Goal: Complete application form

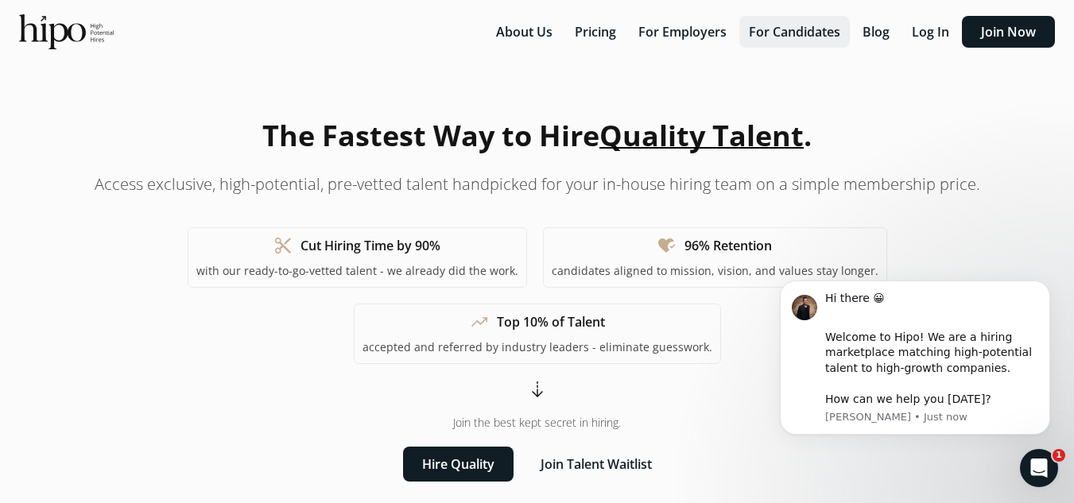
click at [793, 33] on button "For Candidates" at bounding box center [794, 32] width 110 height 32
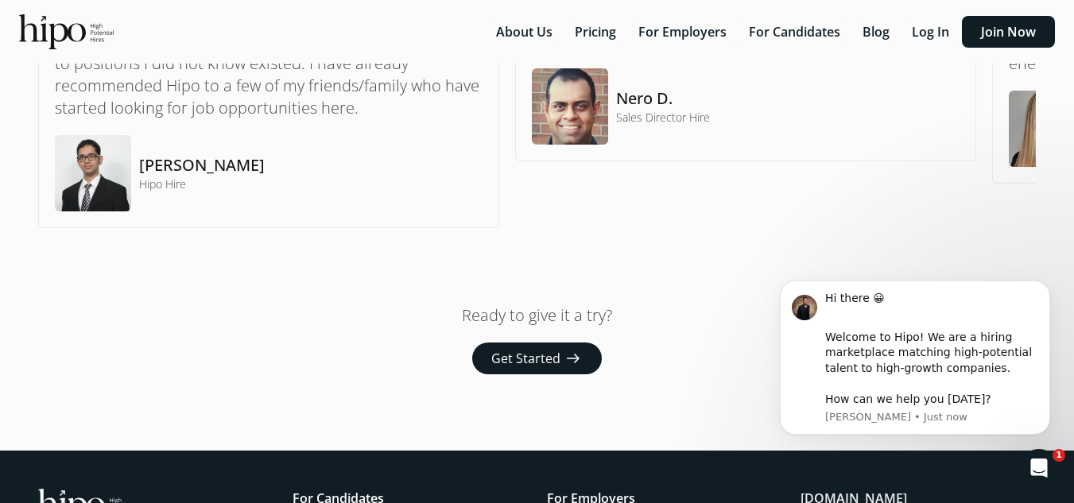
scroll to position [1315, 0]
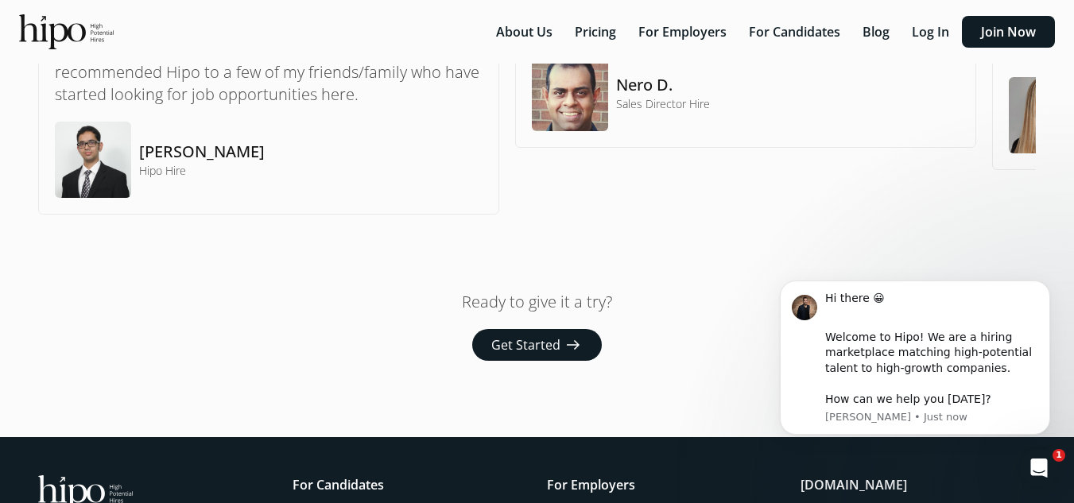
click at [545, 339] on span "Get Started" at bounding box center [525, 344] width 69 height 19
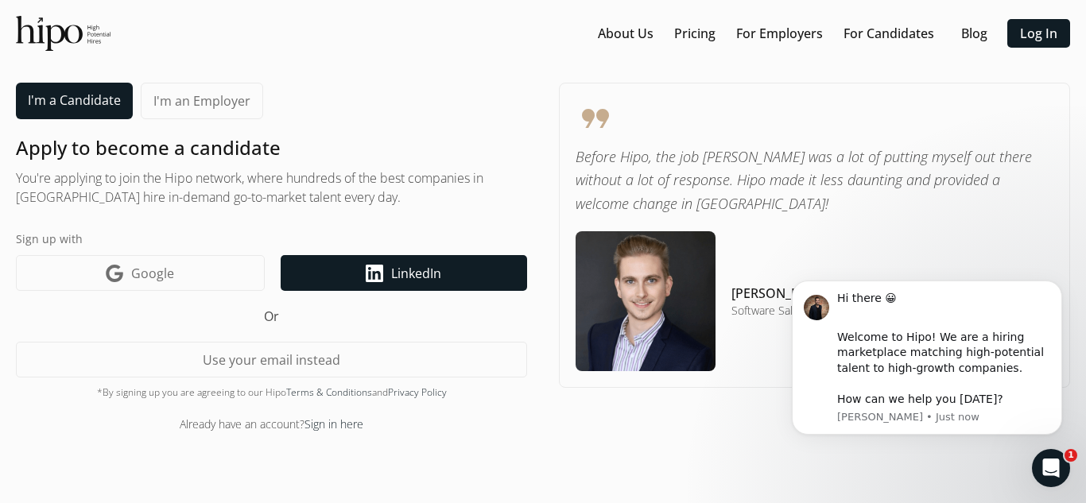
click at [399, 269] on span "LinkedIn" at bounding box center [416, 273] width 50 height 19
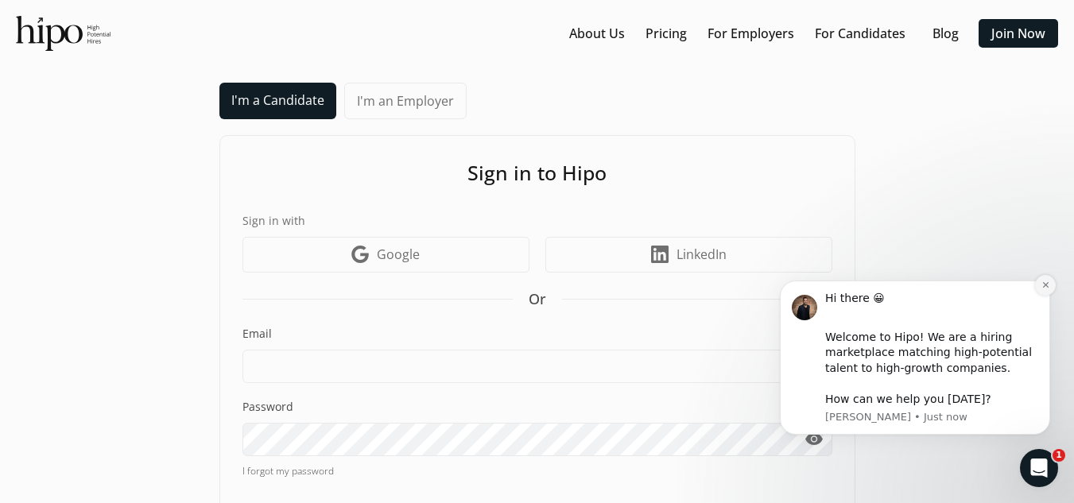
click at [1046, 289] on icon "Dismiss notification" at bounding box center [1045, 285] width 9 height 9
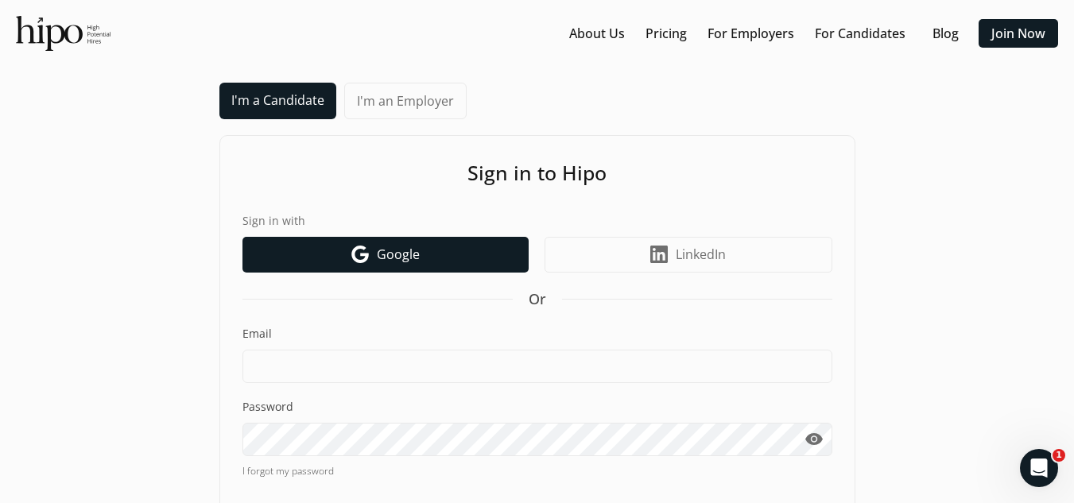
click at [428, 254] on link "Google icon Google" at bounding box center [385, 255] width 286 height 36
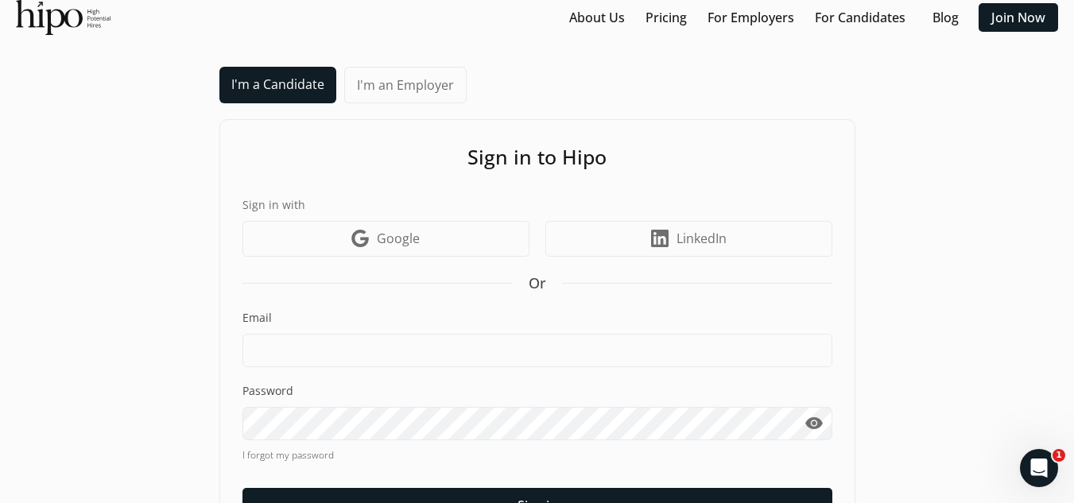
scroll to position [107, 0]
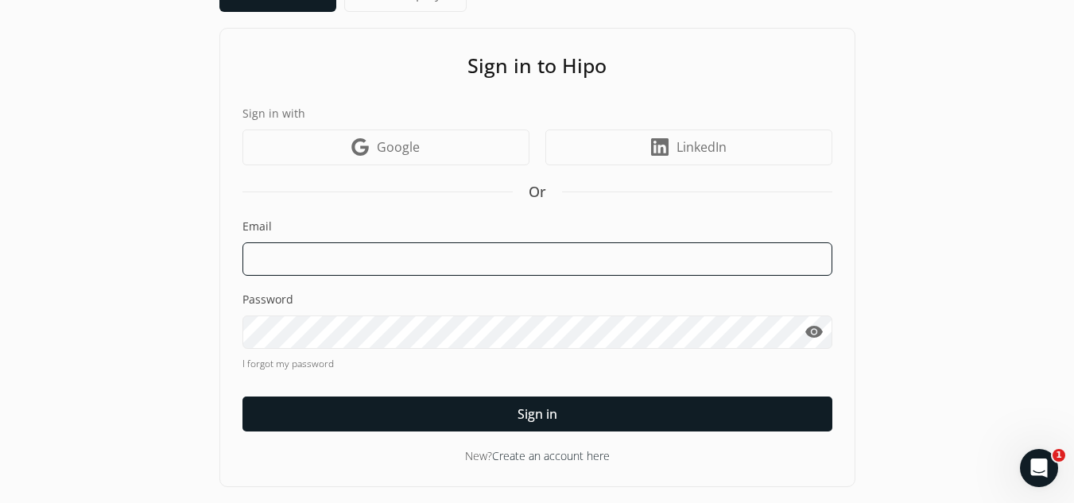
click at [350, 250] on input at bounding box center [537, 258] width 590 height 33
type input "ajteolis@gmail.com"
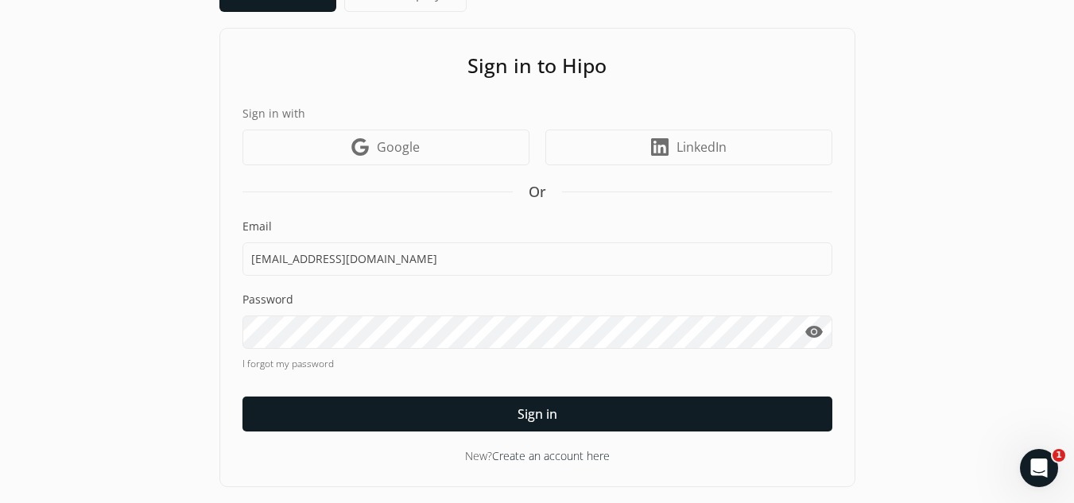
click at [532, 449] on link "Create an account here" at bounding box center [551, 455] width 118 height 15
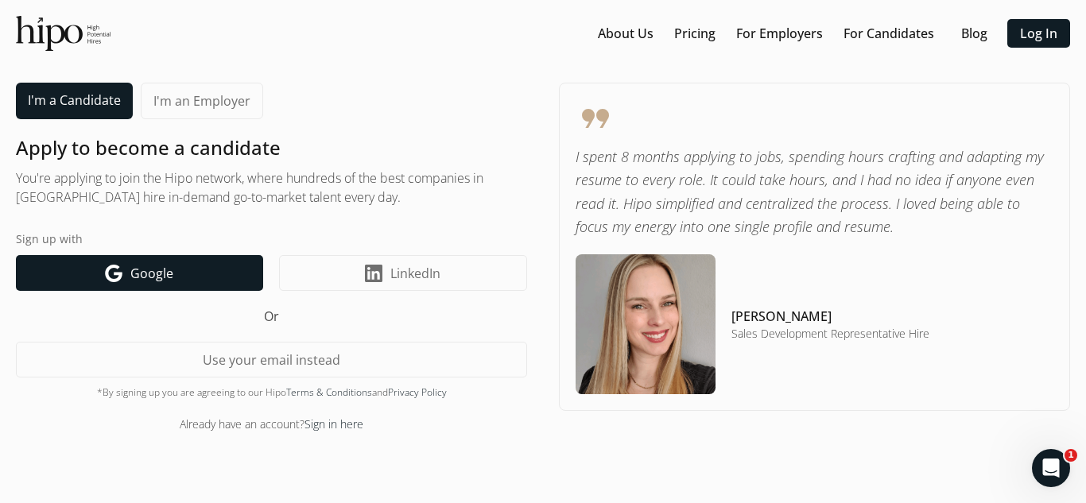
click at [214, 274] on link "Google icon Google" at bounding box center [139, 273] width 247 height 36
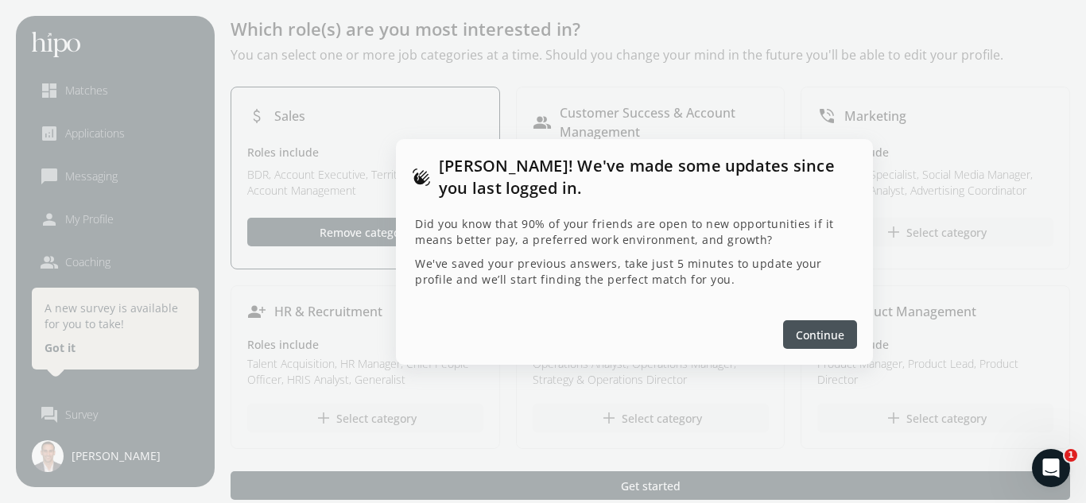
click at [832, 328] on span "Continue" at bounding box center [819, 334] width 48 height 17
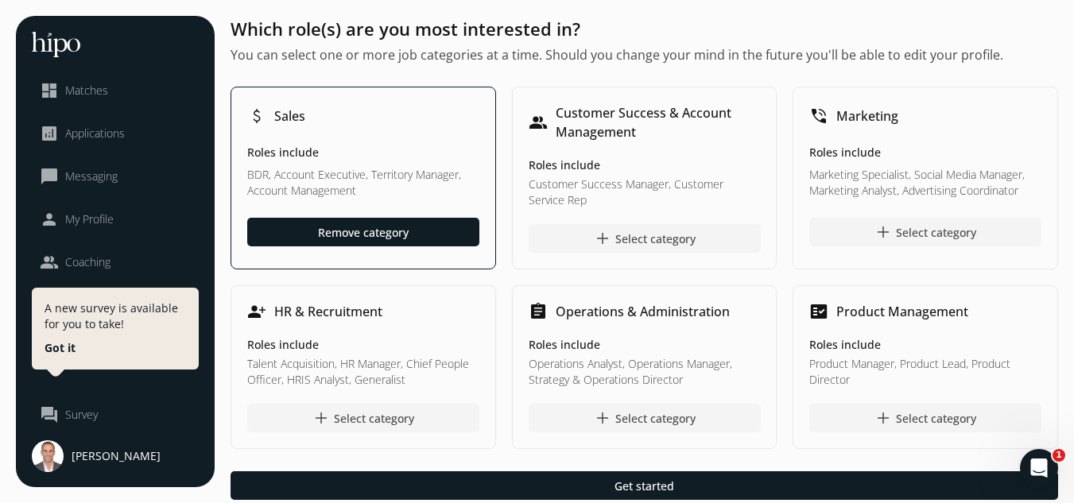
click at [364, 145] on h5 "Roles include" at bounding box center [363, 154] width 232 height 19
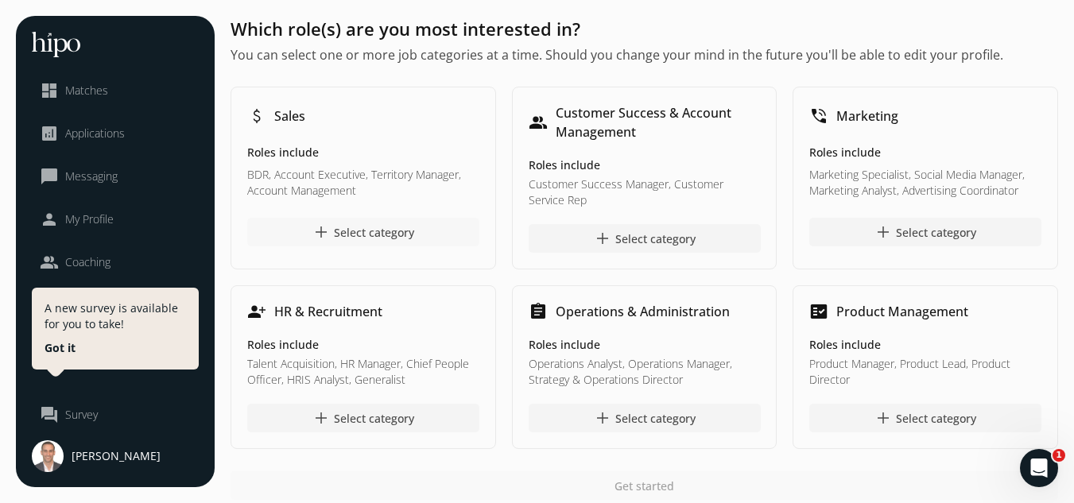
click at [341, 239] on div "add Select category" at bounding box center [363, 232] width 103 height 19
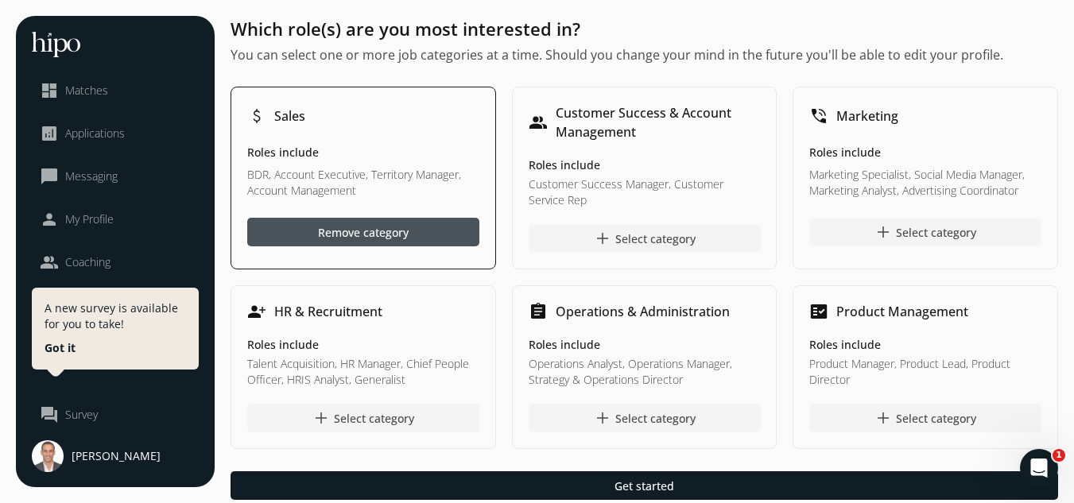
scroll to position [54, 0]
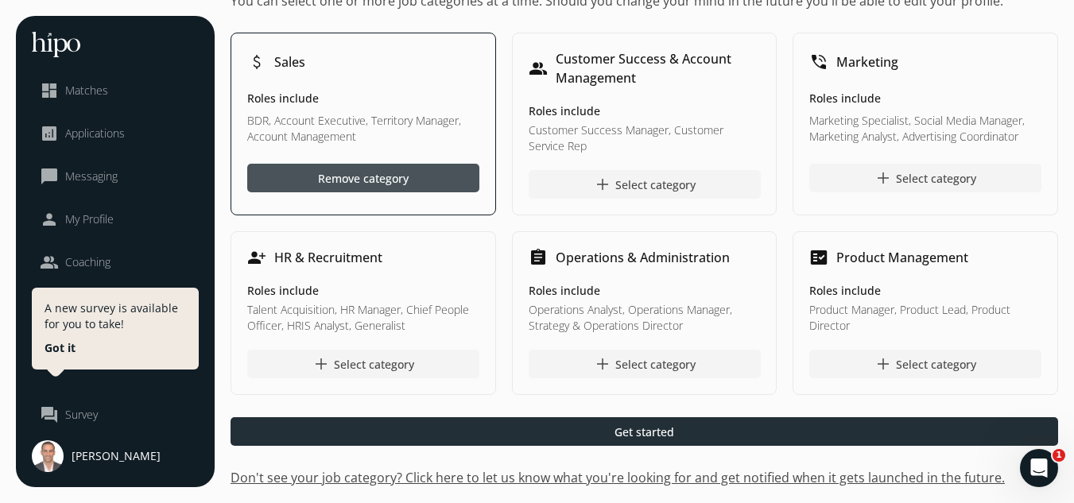
click at [624, 425] on span "Get started" at bounding box center [644, 432] width 60 height 17
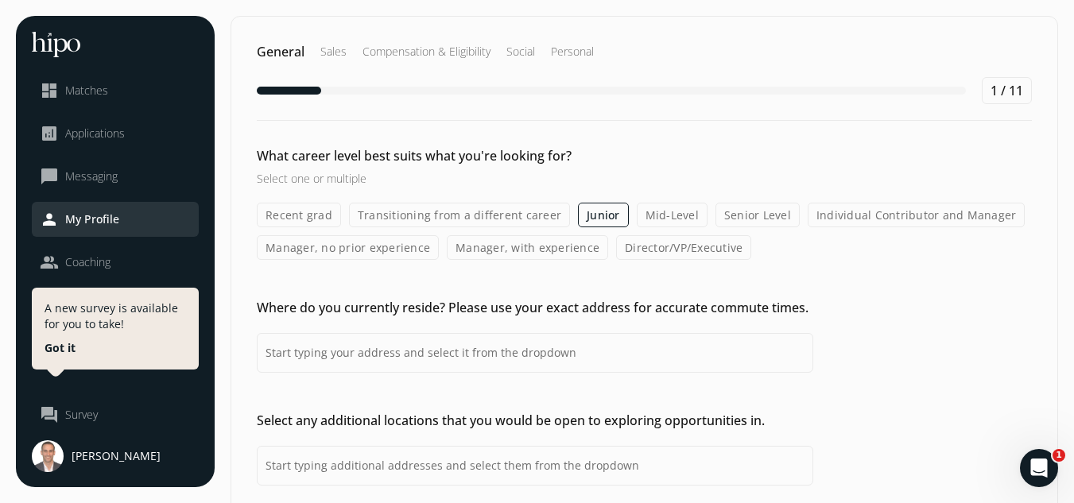
click at [847, 211] on label "Individual Contributor and Manager" at bounding box center [916, 215] width 218 height 25
click at [0, 0] on input "Individual Contributor and Manager" at bounding box center [0, 0] width 0 height 0
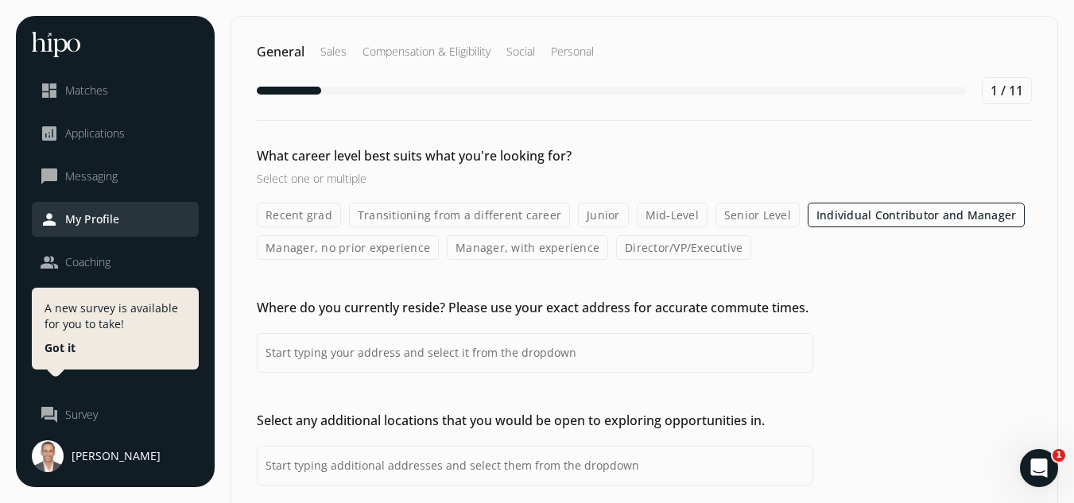
click at [724, 223] on label "Senior Level" at bounding box center [757, 215] width 84 height 25
click at [0, 0] on input "Senior Level" at bounding box center [0, 0] width 0 height 0
click at [665, 211] on label "Mid-Level" at bounding box center [672, 215] width 71 height 25
click at [0, 0] on input "Mid-Level" at bounding box center [0, 0] width 0 height 0
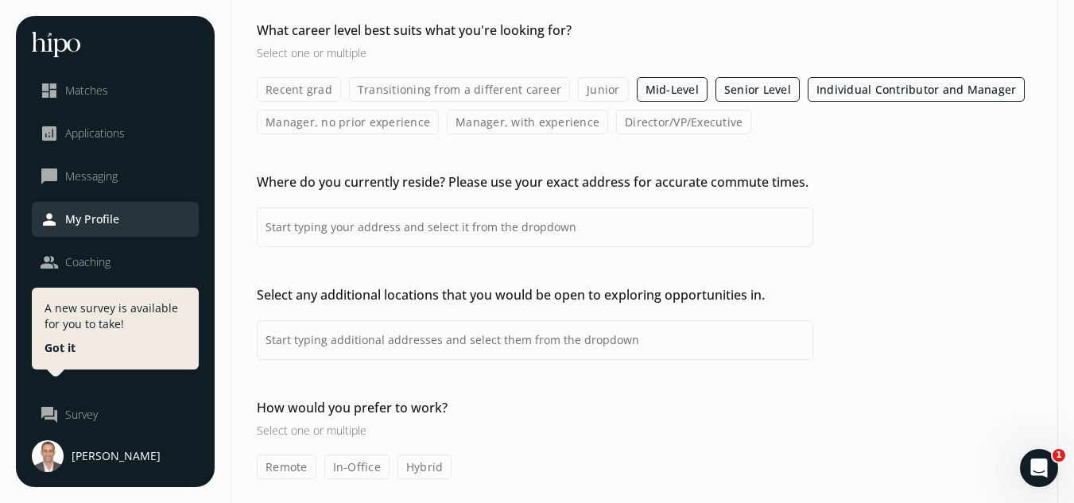
scroll to position [126, 0]
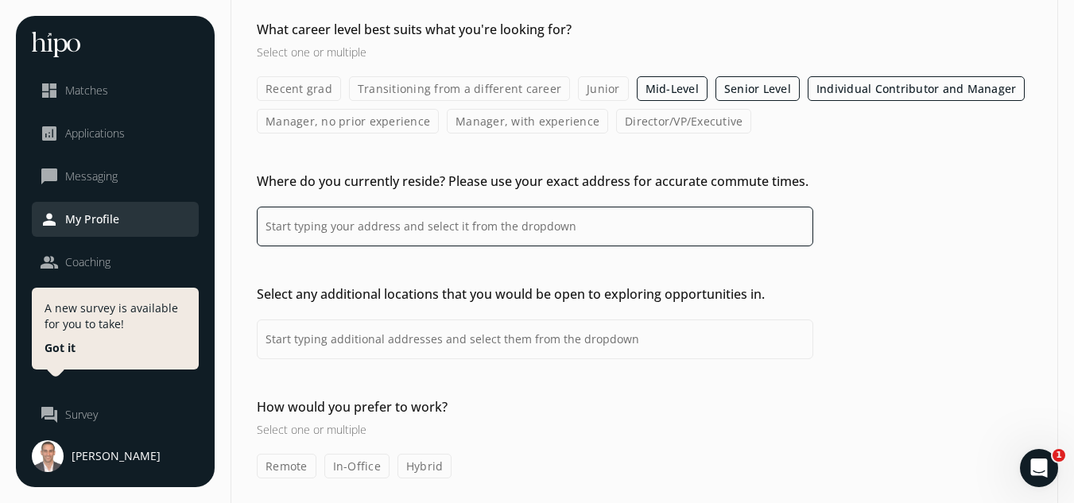
click at [434, 234] on input at bounding box center [535, 227] width 556 height 40
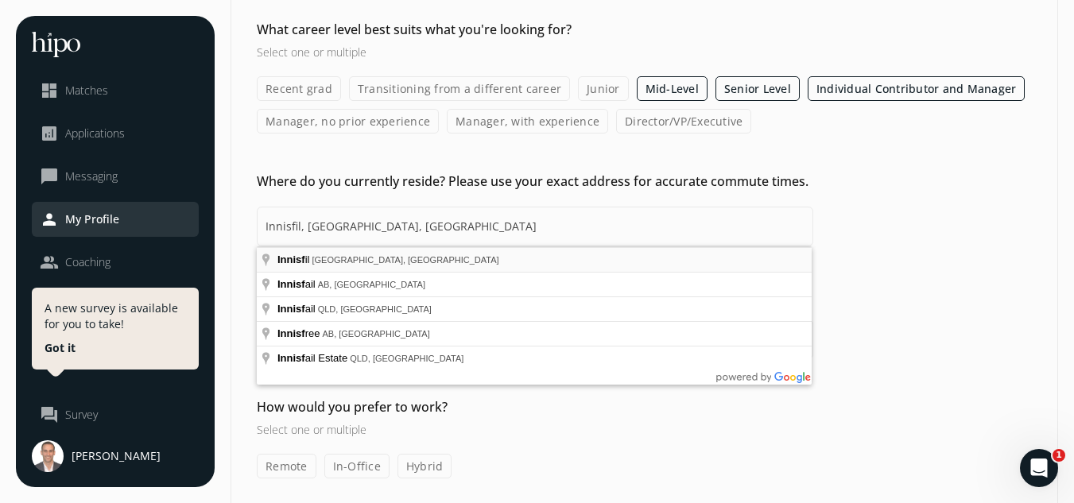
type input "Innisfil, ON, Canada"
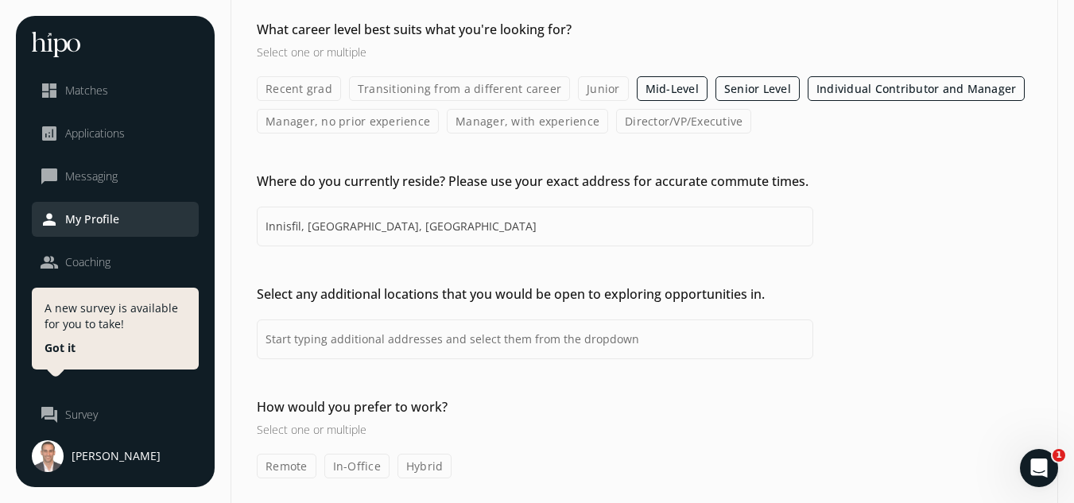
scroll to position [185, 0]
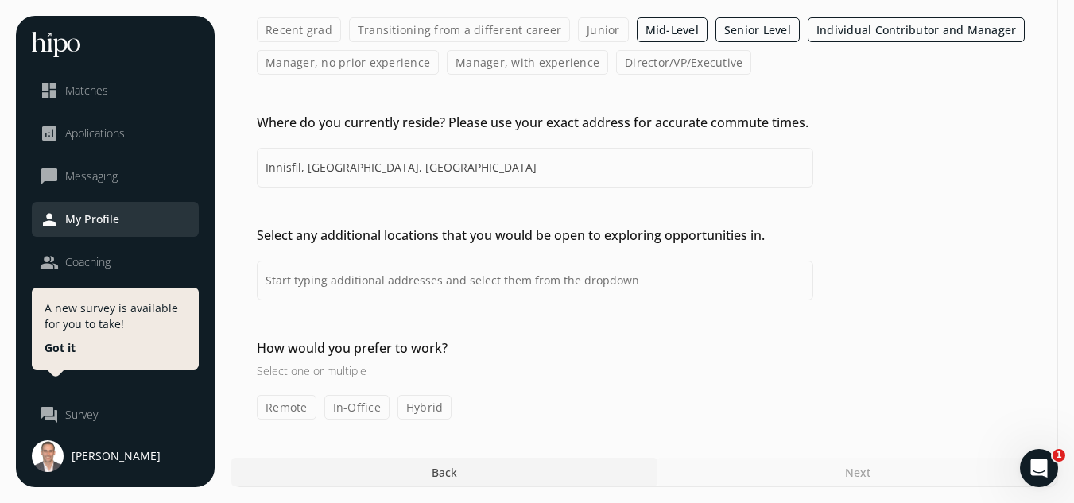
click at [288, 409] on label "Remote" at bounding box center [287, 407] width 60 height 25
click at [0, 0] on input "Remote" at bounding box center [0, 0] width 0 height 0
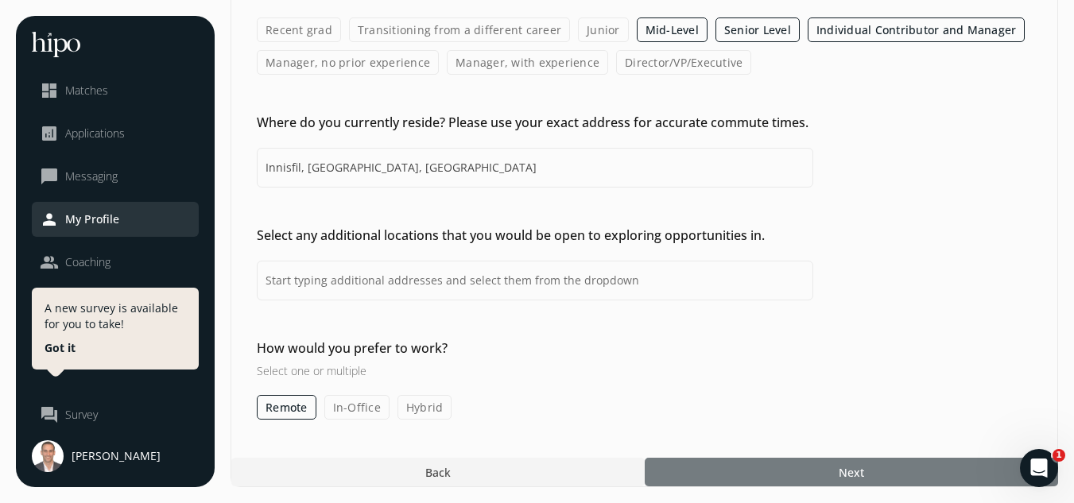
click at [867, 463] on div at bounding box center [851, 472] width 413 height 29
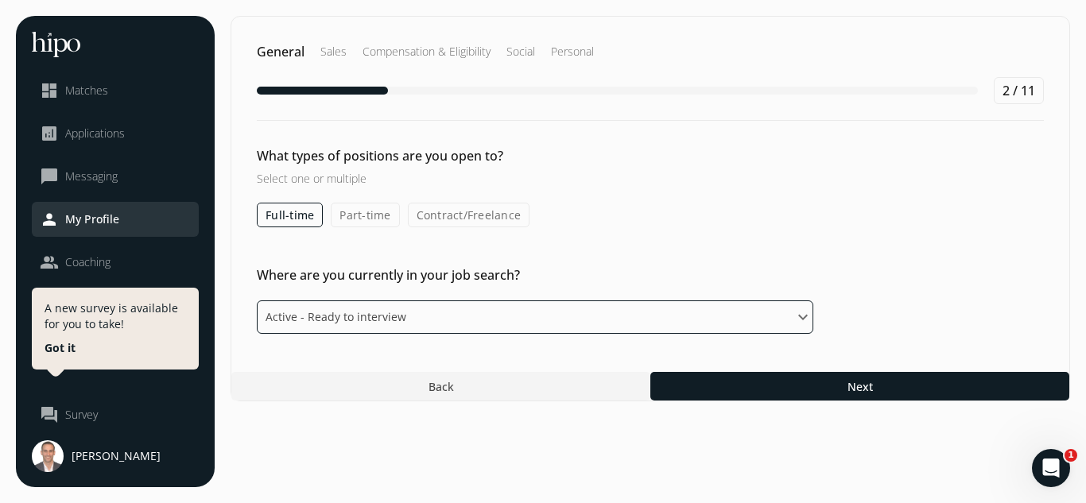
click at [374, 314] on select "Please select an option Active - Ready to interview Passive - Open to exploring…" at bounding box center [535, 316] width 556 height 33
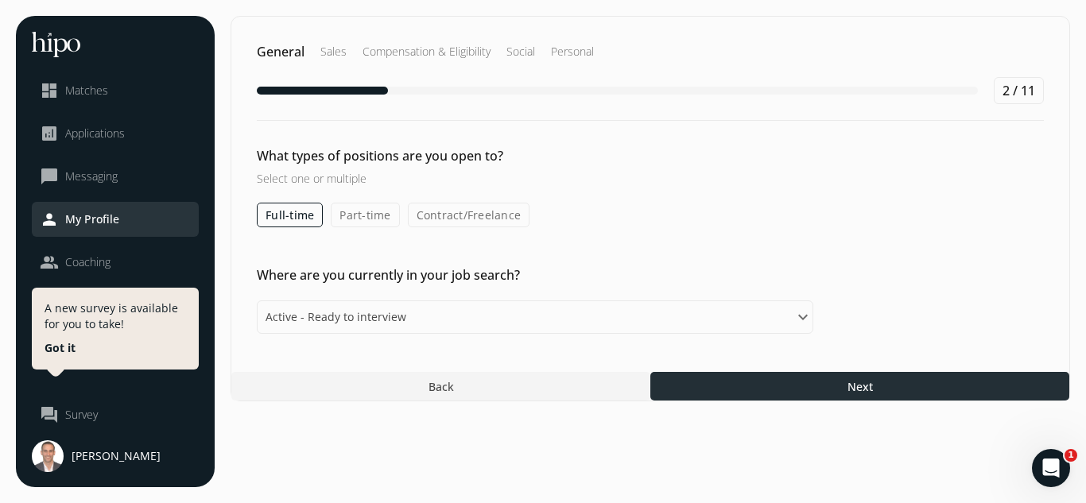
click at [839, 390] on div at bounding box center [859, 386] width 419 height 29
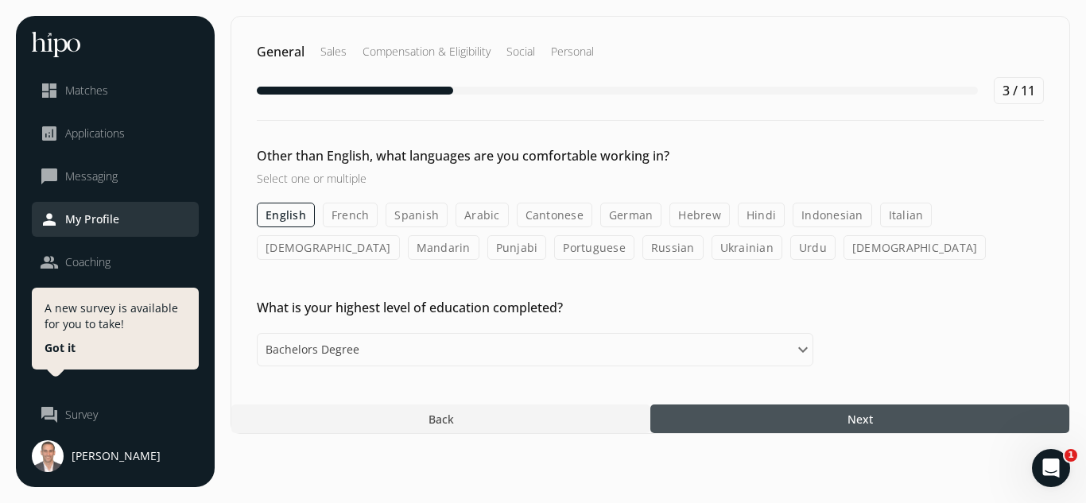
click at [494, 331] on div "What is your highest level of education completed? Please select an option Some…" at bounding box center [650, 332] width 838 height 68
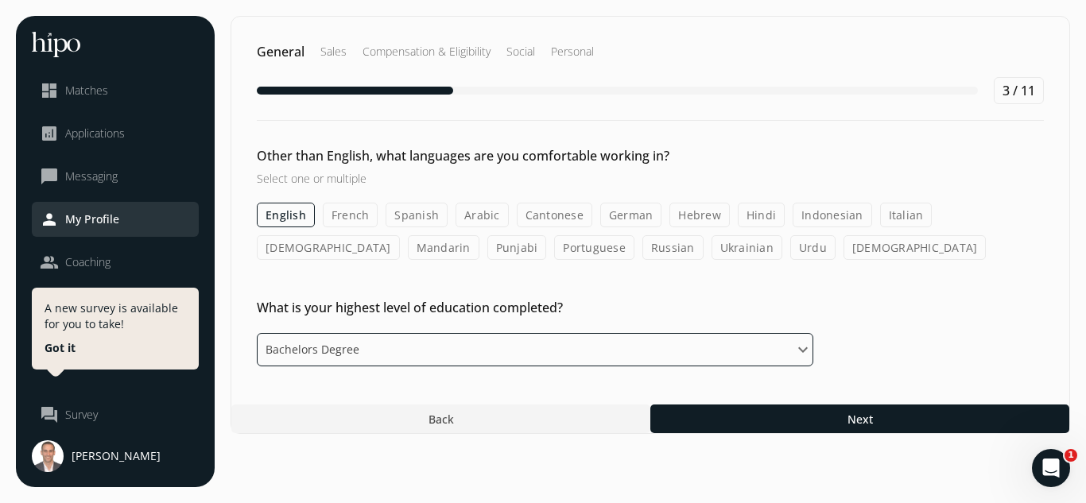
click at [495, 339] on select "Please select an option Some High School High School Diploma Some University or…" at bounding box center [535, 349] width 556 height 33
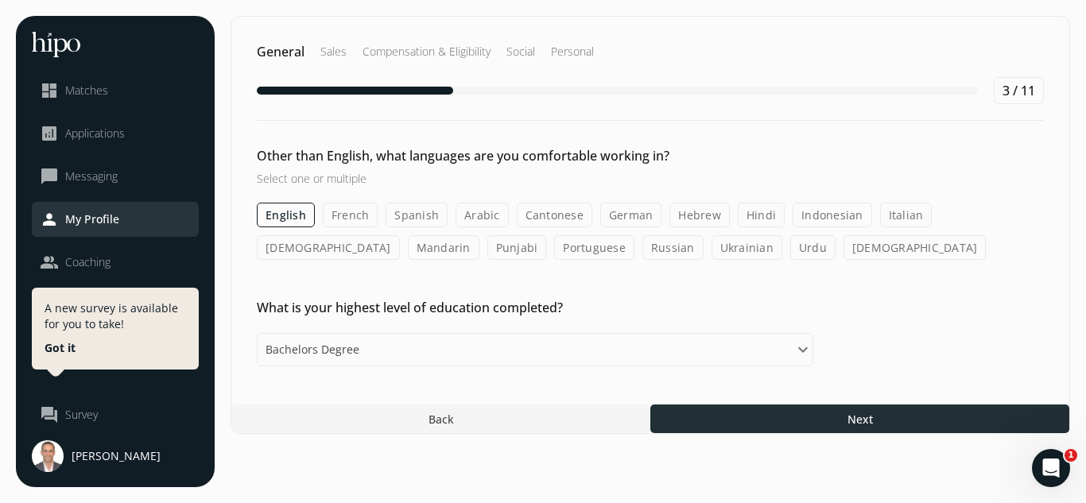
click at [783, 421] on div at bounding box center [859, 419] width 419 height 29
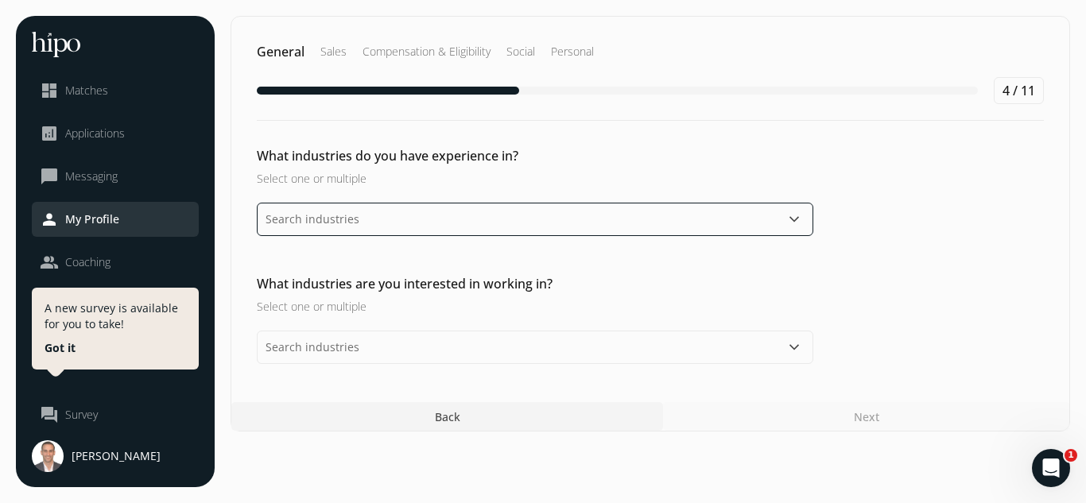
click at [410, 223] on input "text" at bounding box center [535, 219] width 556 height 33
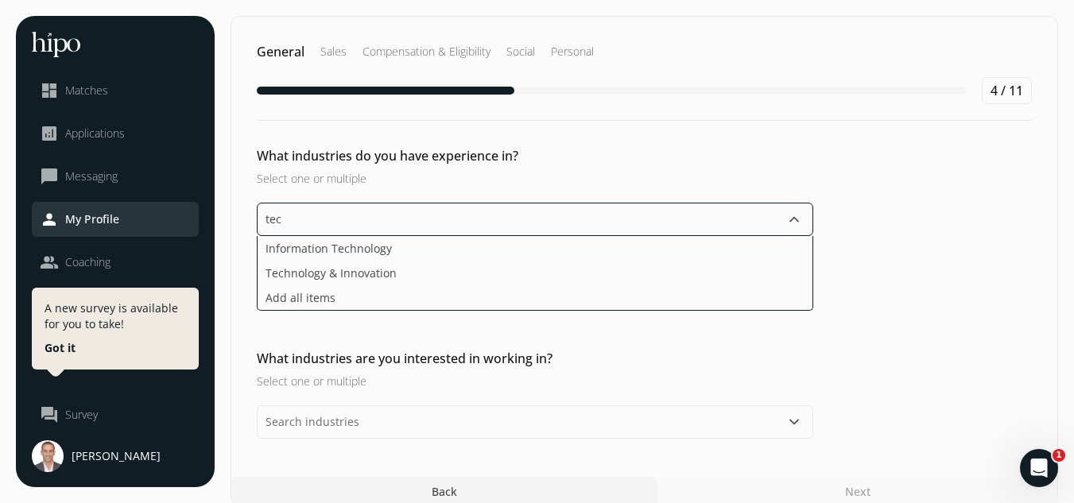
type input "tech"
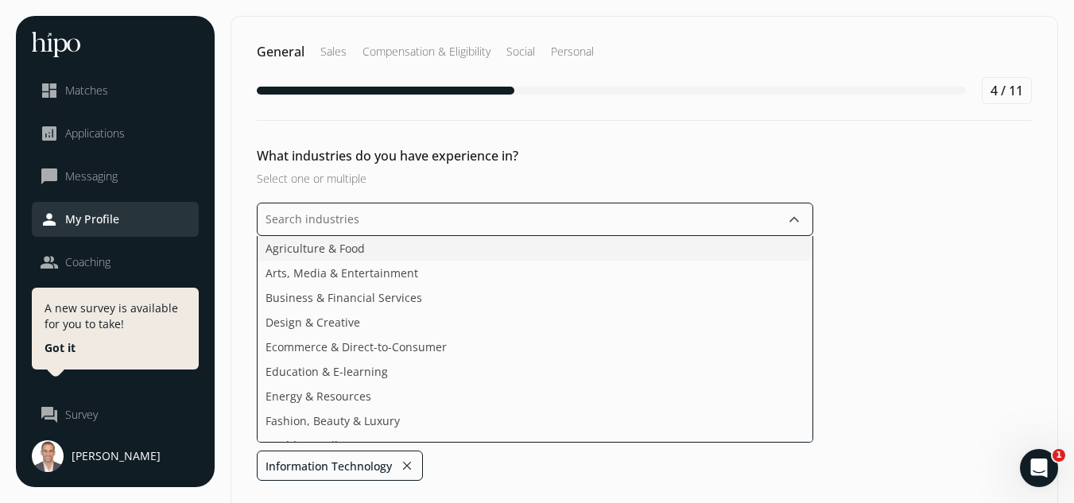
click at [395, 261] on li "Agriculture & Food" at bounding box center [534, 273] width 555 height 25
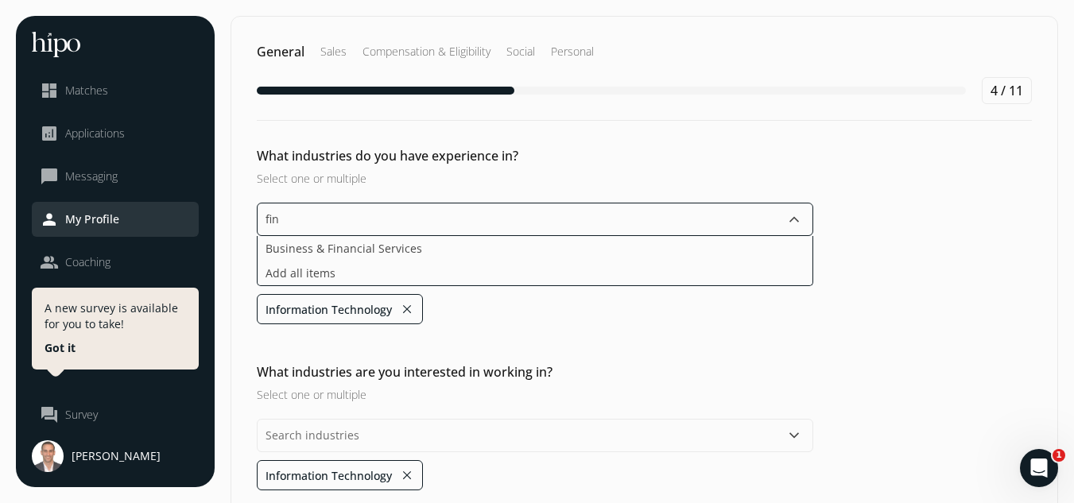
type input "fina"
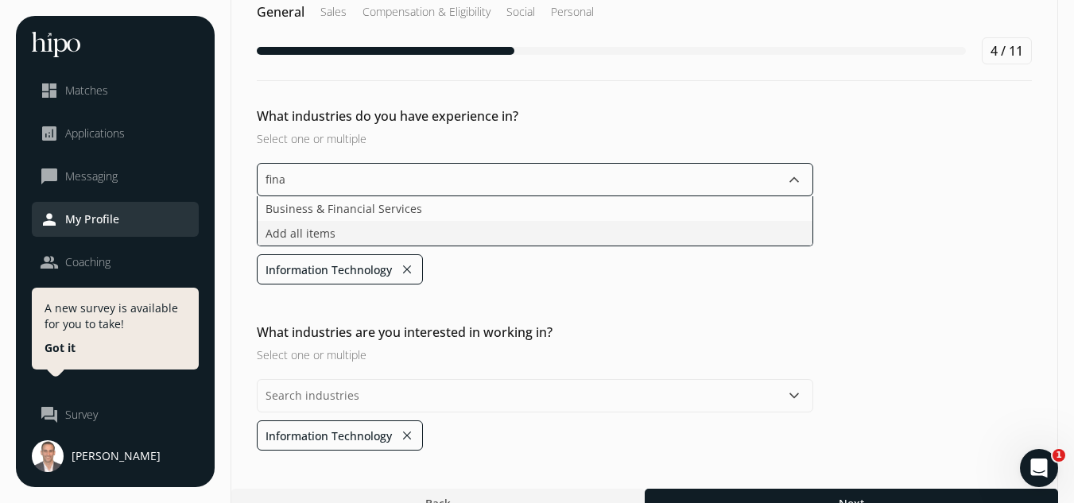
scroll to position [41, 0]
click at [392, 220] on li "Business & Financial Services" at bounding box center [534, 232] width 555 height 25
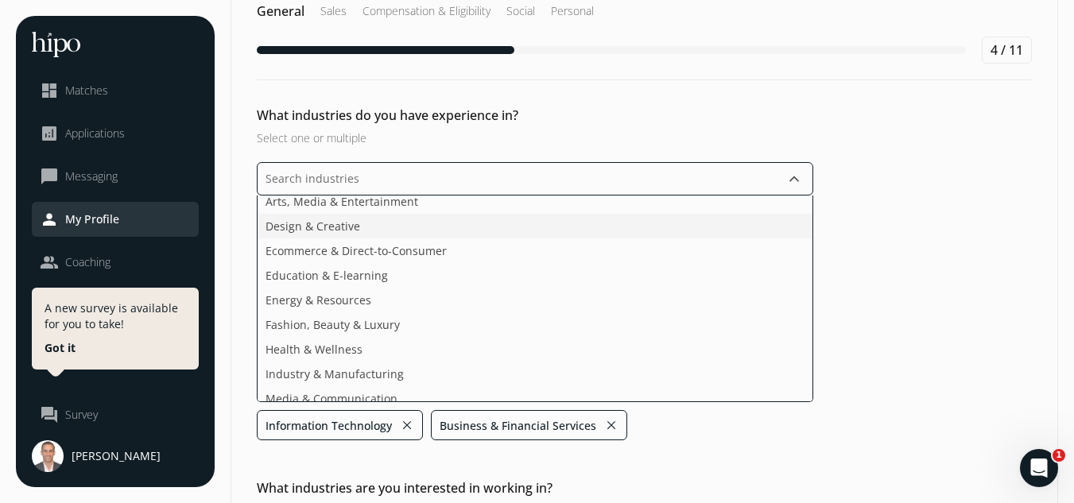
scroll to position [32, 0]
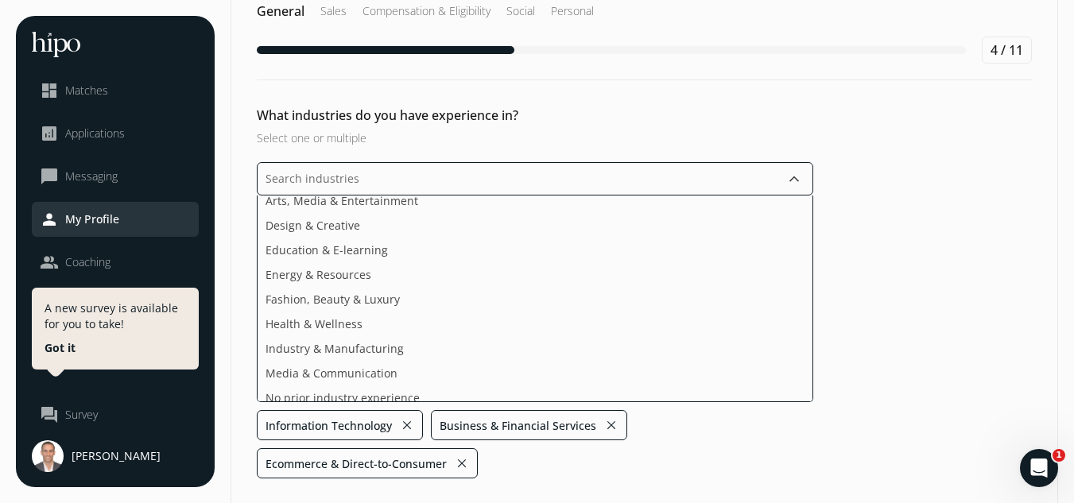
drag, startPoint x: 408, startPoint y: 254, endPoint x: 372, endPoint y: 176, distance: 86.8
click at [372, 176] on input "text" at bounding box center [535, 178] width 556 height 33
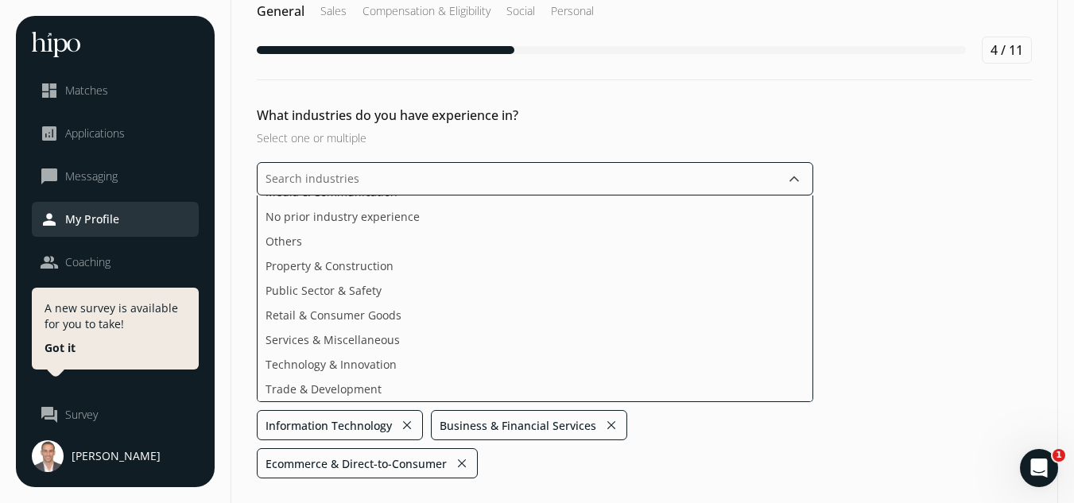
scroll to position [238, 0]
click at [367, 296] on ul "Agriculture & Food Arts, Media & Entertainment Design & Creative Education & E-…" at bounding box center [535, 298] width 556 height 207
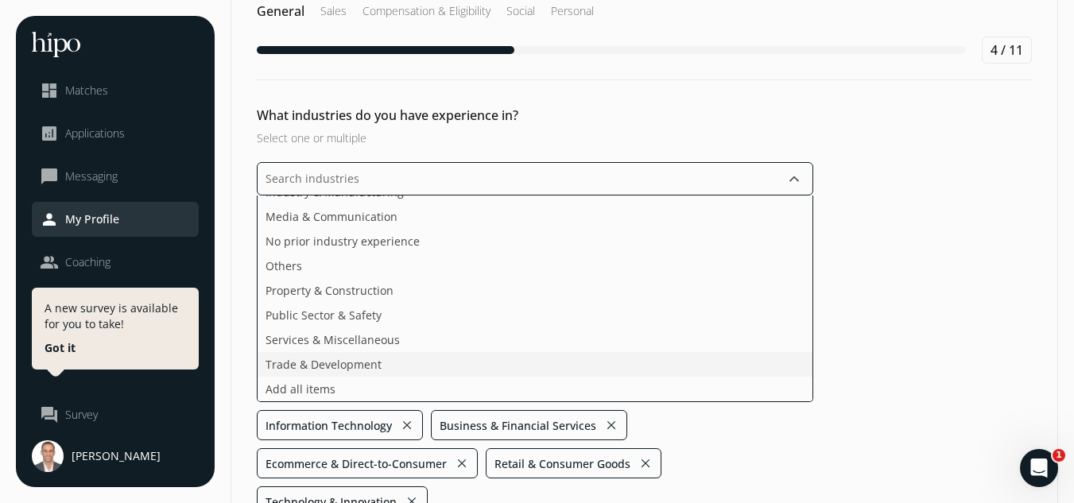
click at [361, 332] on ul "Agriculture & Food Arts, Media & Entertainment Design & Creative Education & E-…" at bounding box center [535, 298] width 556 height 207
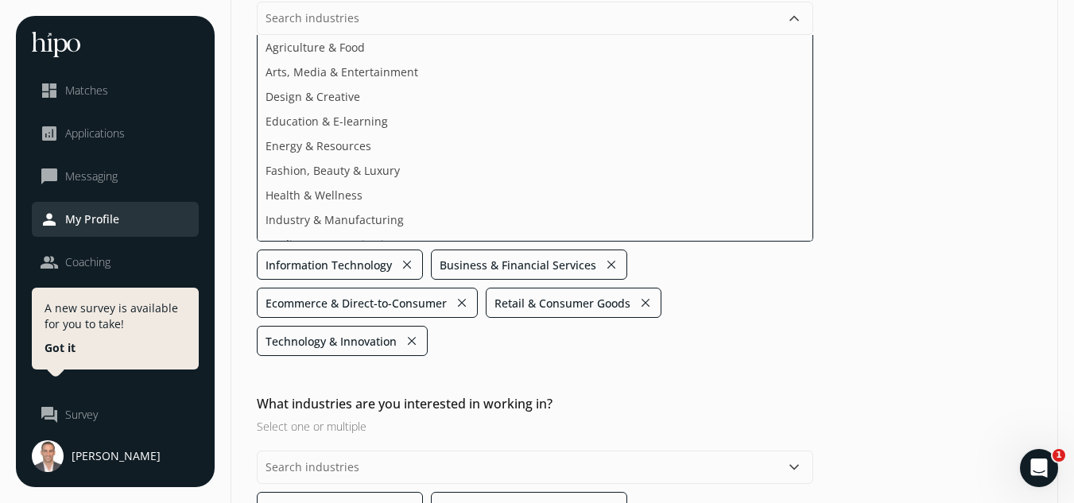
scroll to position [173, 0]
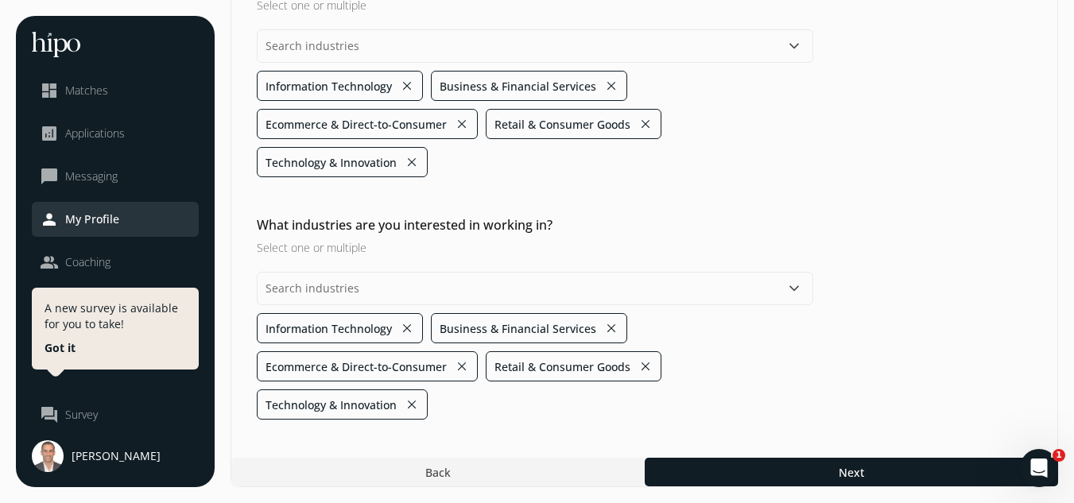
click at [785, 296] on button "keyboard_arrow_down" at bounding box center [793, 288] width 19 height 19
click at [805, 400] on ul "Information Technology close Business & Financial Services close Ecommerce & Di…" at bounding box center [535, 366] width 556 height 106
click at [825, 454] on div "General Sales Compensation & Eligibility Social Personal 4 / 11 What industries…" at bounding box center [643, 165] width 827 height 645
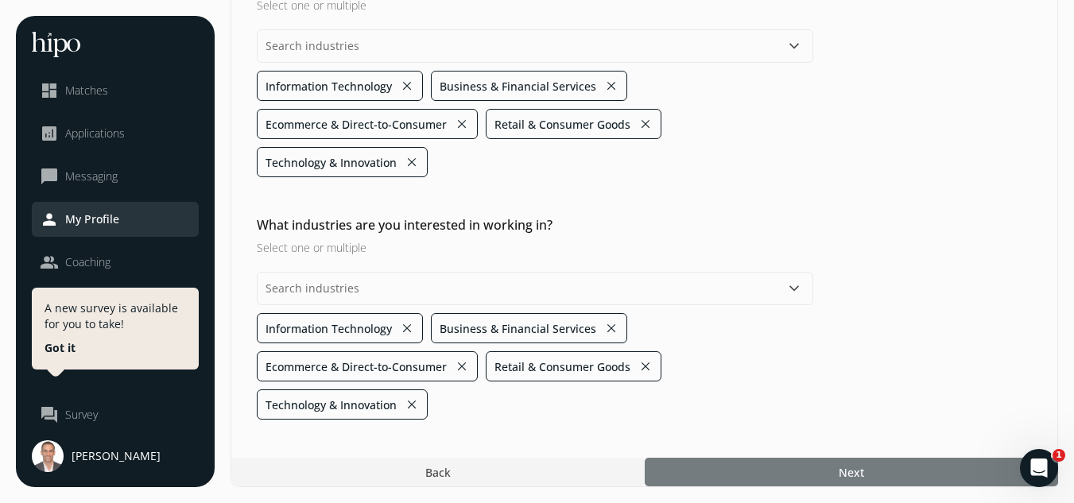
click at [821, 468] on div at bounding box center [851, 472] width 413 height 29
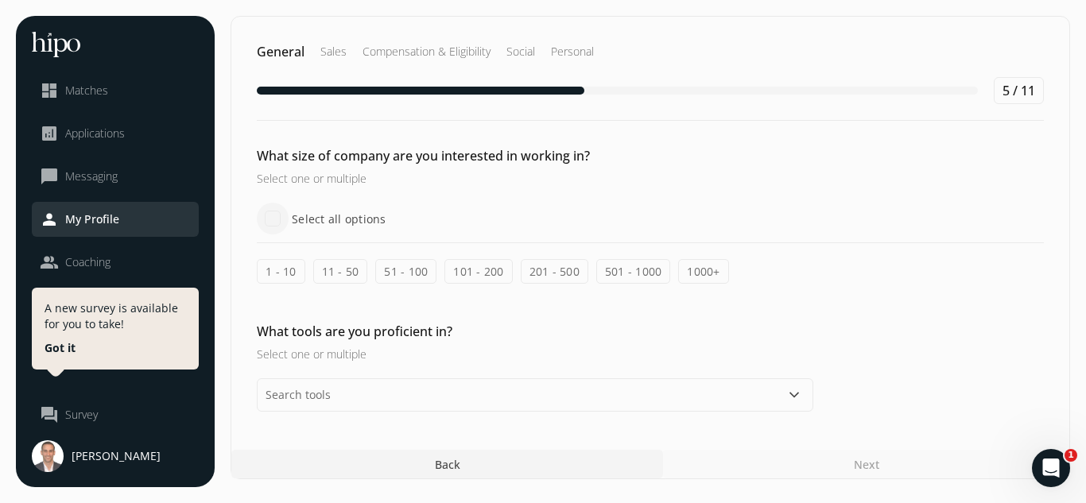
click at [269, 215] on input "Select all options" at bounding box center [273, 219] width 32 height 32
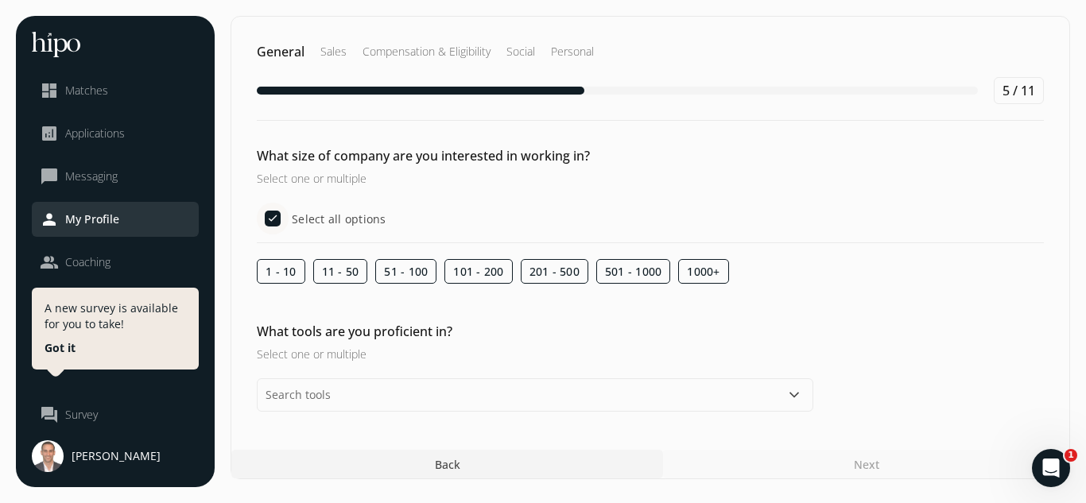
click at [287, 273] on label "1 - 10" at bounding box center [281, 271] width 48 height 25
click at [0, 0] on input "1 - 10" at bounding box center [0, 0] width 0 height 0
checkbox input "false"
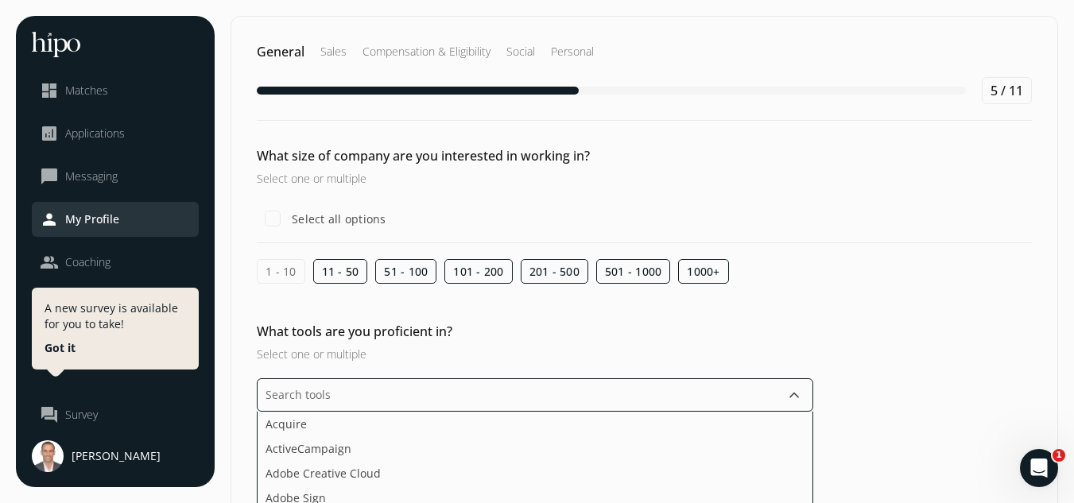
click at [580, 379] on input "text" at bounding box center [535, 394] width 556 height 33
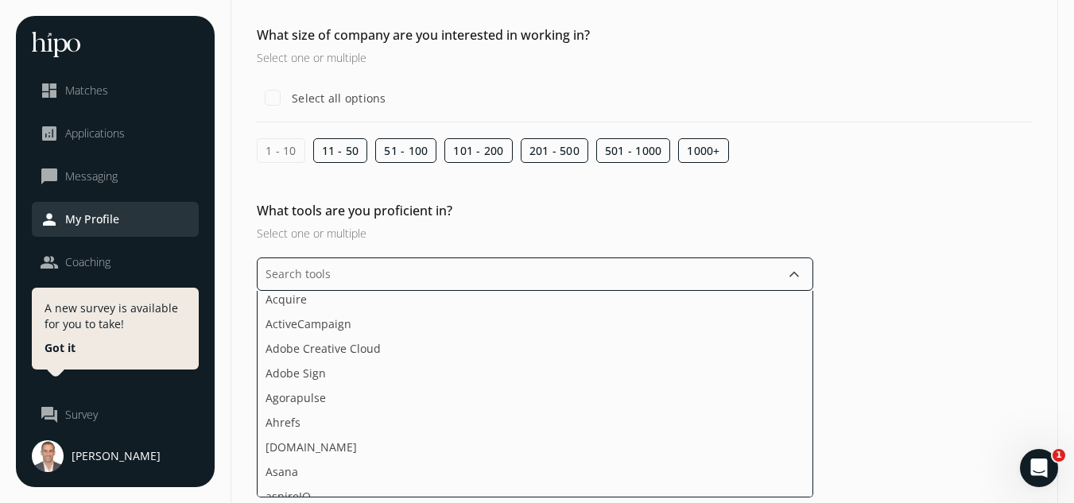
scroll to position [5, 0]
click at [478, 385] on li "Adobe Sign" at bounding box center [534, 397] width 555 height 25
click at [466, 434] on li "Apollo.io" at bounding box center [534, 446] width 555 height 25
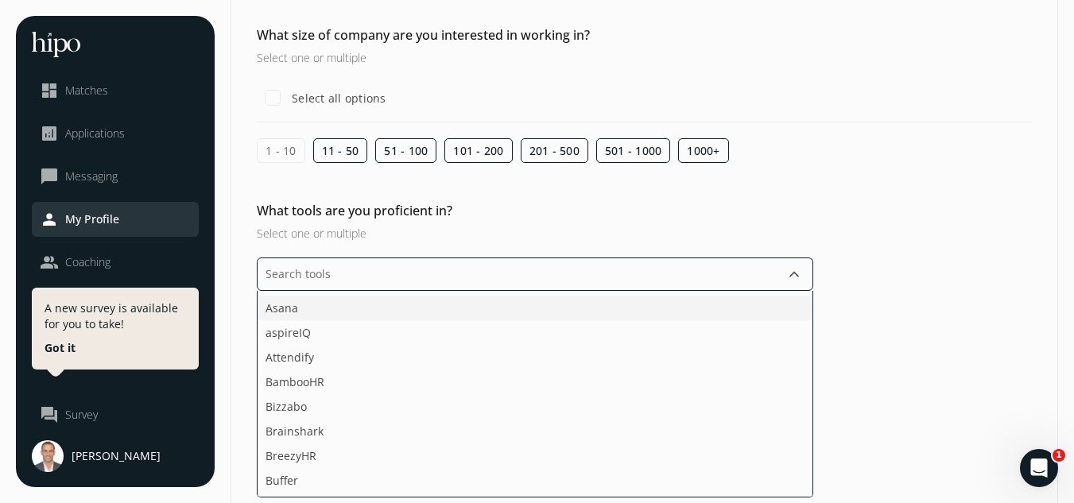
scroll to position [122, 0]
click at [470, 391] on li "BambooHR" at bounding box center [534, 403] width 555 height 25
click at [470, 388] on li "CampaignMonitor" at bounding box center [534, 400] width 555 height 25
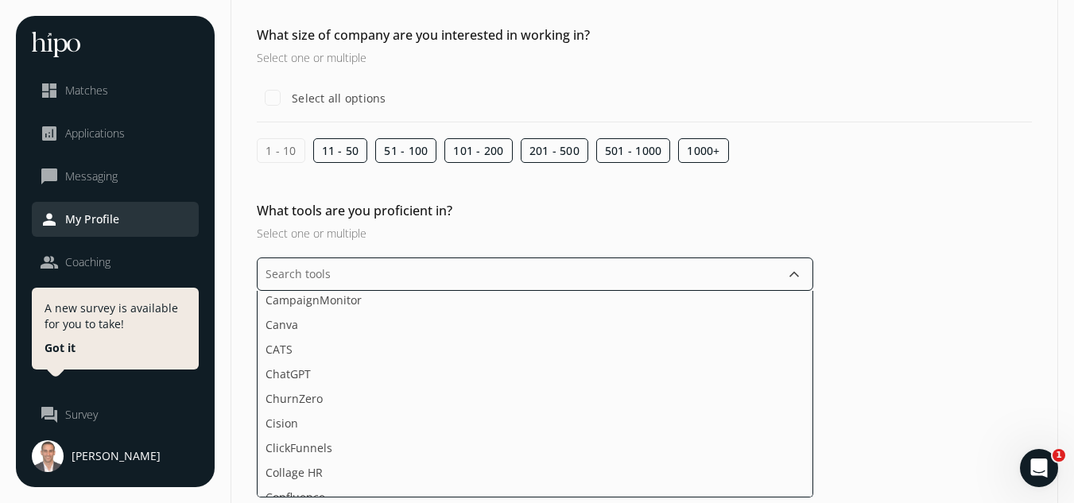
click at [470, 386] on li "ChatGPT" at bounding box center [534, 398] width 555 height 25
click at [470, 383] on li "Collage HR" at bounding box center [534, 395] width 555 height 25
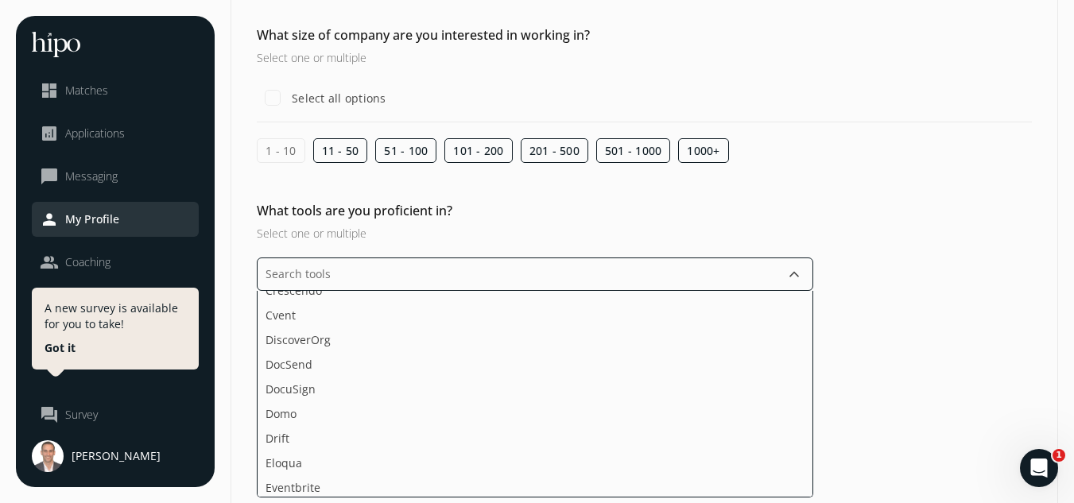
scroll to position [531, 0]
click at [456, 351] on li "DocSend" at bounding box center [534, 363] width 555 height 25
click at [449, 376] on li "DocuSign" at bounding box center [534, 388] width 555 height 25
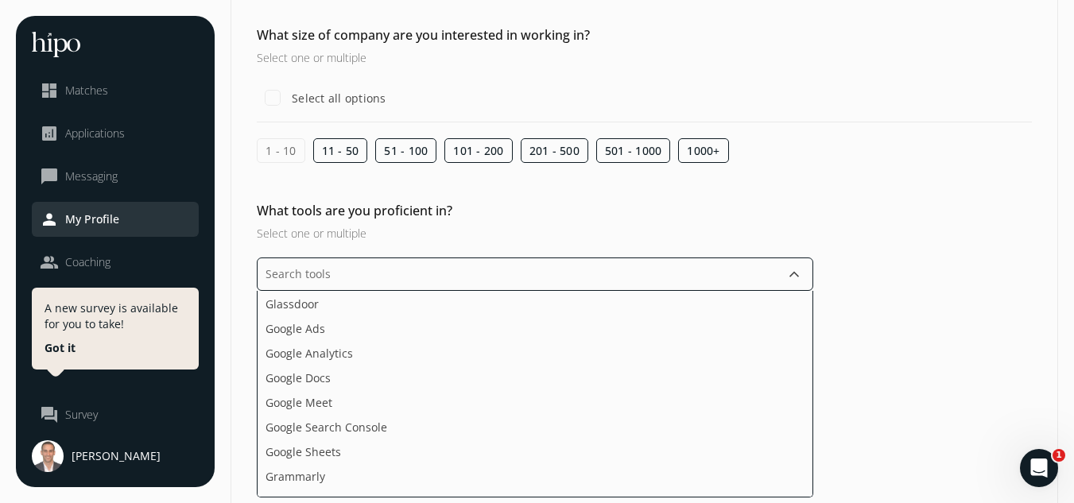
scroll to position [862, 0]
click at [417, 389] on li "Google Meet" at bounding box center [534, 401] width 555 height 25
click at [417, 389] on li "Google Search Console" at bounding box center [534, 401] width 555 height 25
click at [418, 414] on li "Google Sheets" at bounding box center [534, 426] width 555 height 25
click at [418, 414] on li "Grammarly" at bounding box center [534, 426] width 555 height 25
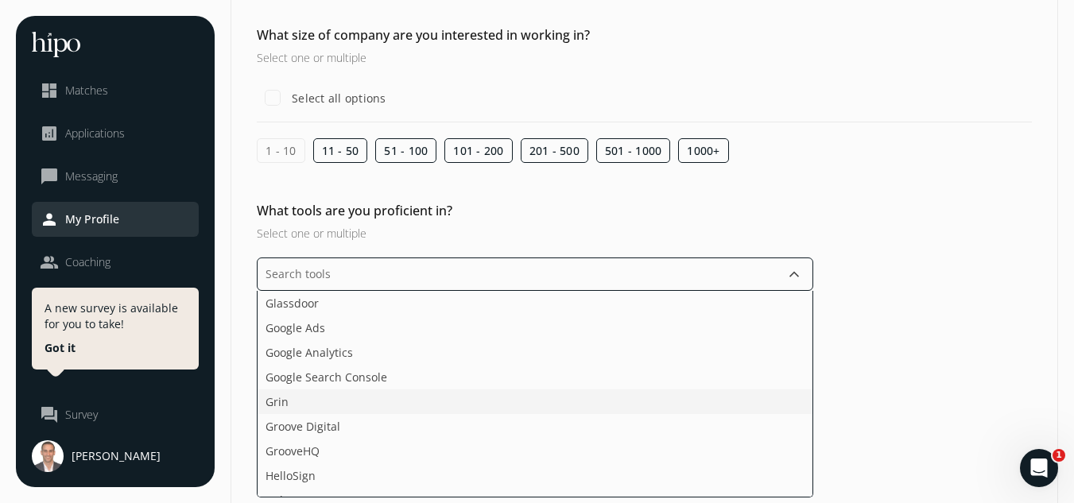
click at [418, 414] on li "Grin" at bounding box center [534, 426] width 555 height 25
click at [404, 362] on li "HelloSign" at bounding box center [534, 374] width 555 height 25
click at [418, 388] on li "Hubspot Service Hub" at bounding box center [534, 400] width 555 height 25
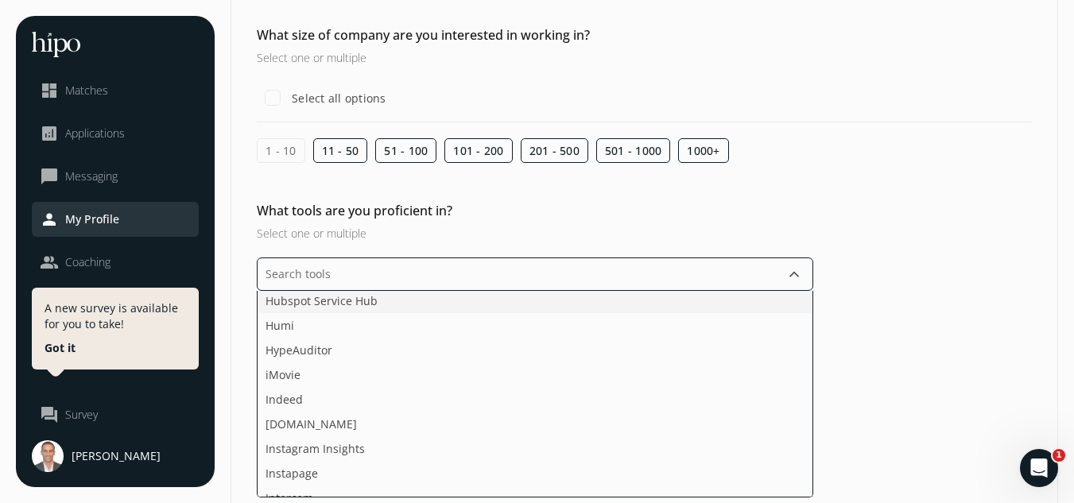
scroll to position [1161, 0]
click at [424, 337] on li "HypeAuditor" at bounding box center [534, 349] width 555 height 25
click at [421, 389] on li "LinkedIn" at bounding box center [534, 401] width 555 height 25
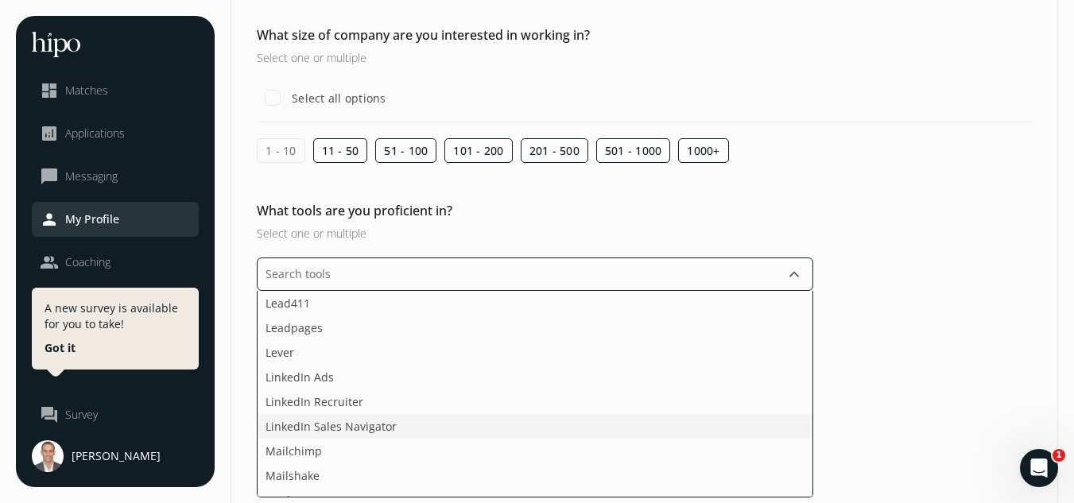
click at [420, 439] on li "LinkedIn Sales Navigator" at bounding box center [534, 451] width 555 height 25
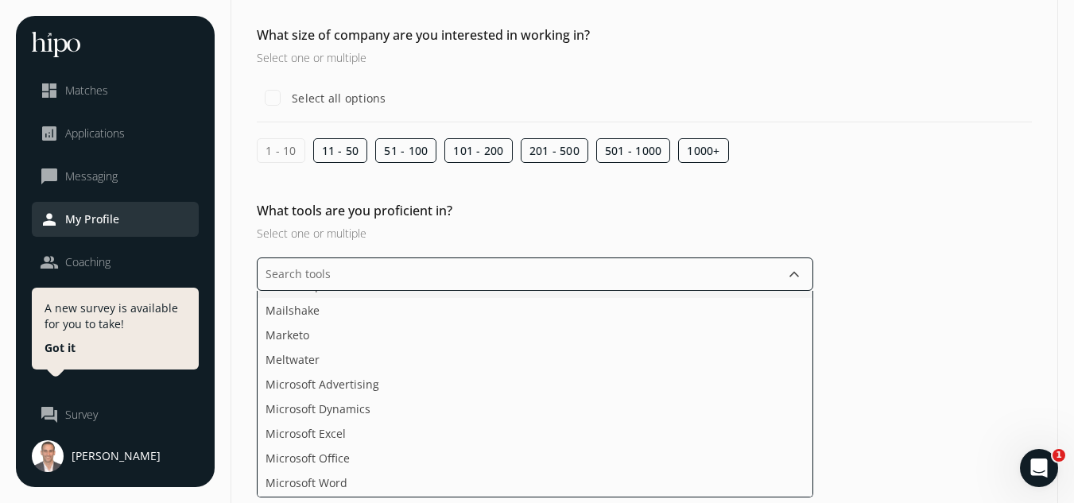
scroll to position [1644, 0]
click at [416, 420] on li "Microsoft Excel" at bounding box center [534, 432] width 555 height 25
click at [416, 420] on li "Microsoft Word" at bounding box center [534, 432] width 555 height 25
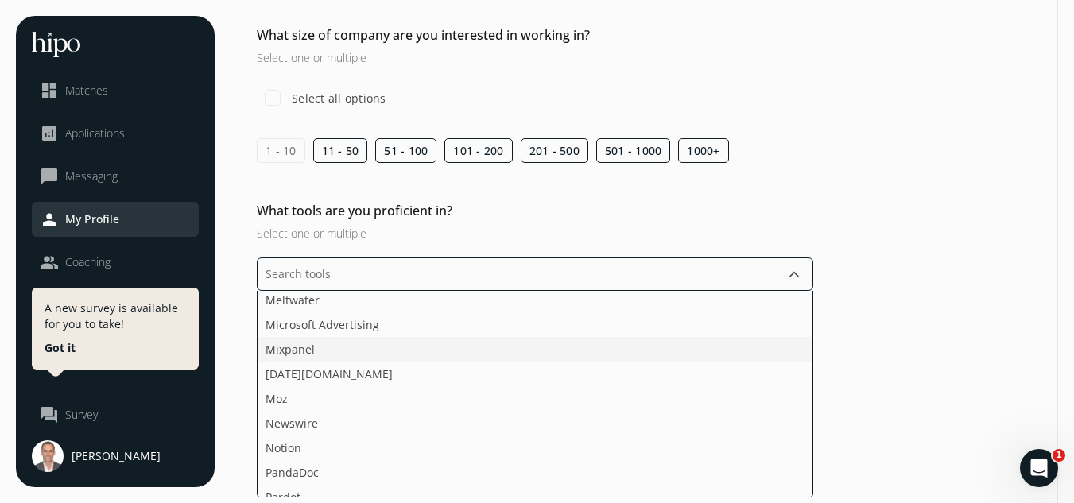
scroll to position [1725, 0]
click at [408, 364] on li "Monday.com" at bounding box center [534, 376] width 555 height 25
click at [426, 413] on li "PandaDoc" at bounding box center [534, 425] width 555 height 25
click at [426, 413] on li "Pardot" at bounding box center [534, 425] width 555 height 25
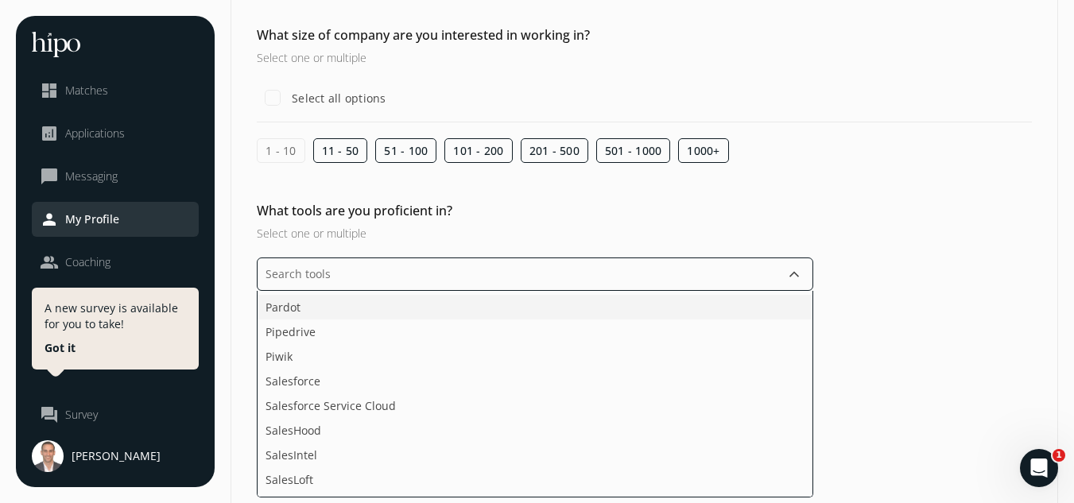
scroll to position [1820, 0]
click at [423, 393] on li "Salesforce Service Cloud" at bounding box center [534, 405] width 555 height 25
click at [438, 320] on li "Stripe" at bounding box center [534, 332] width 555 height 25
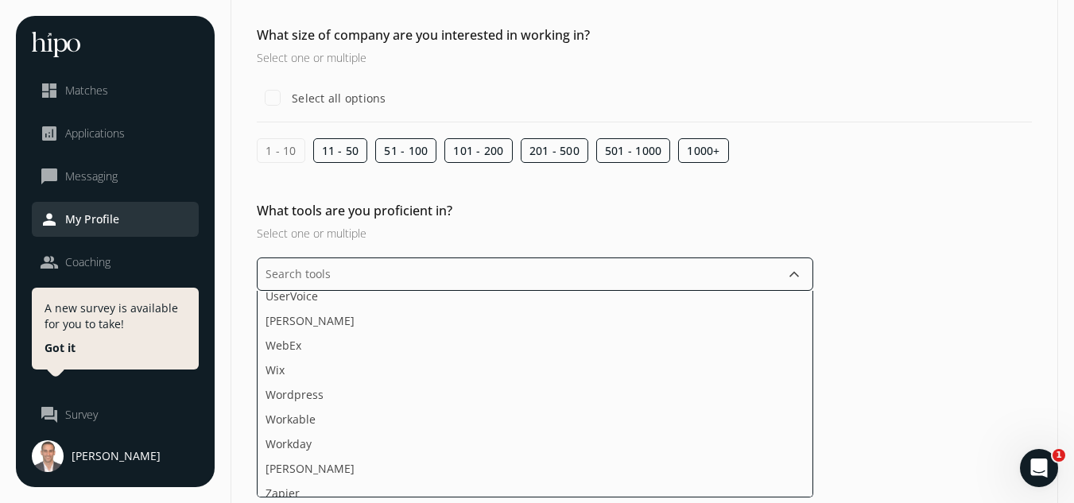
scroll to position [2472, 0]
click at [443, 357] on li "WebEx" at bounding box center [534, 369] width 555 height 25
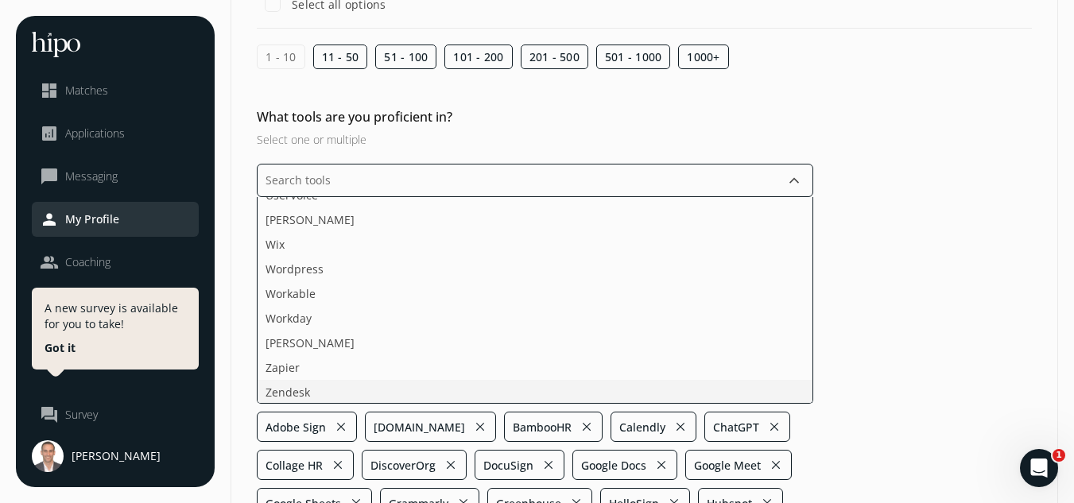
scroll to position [2504, 0]
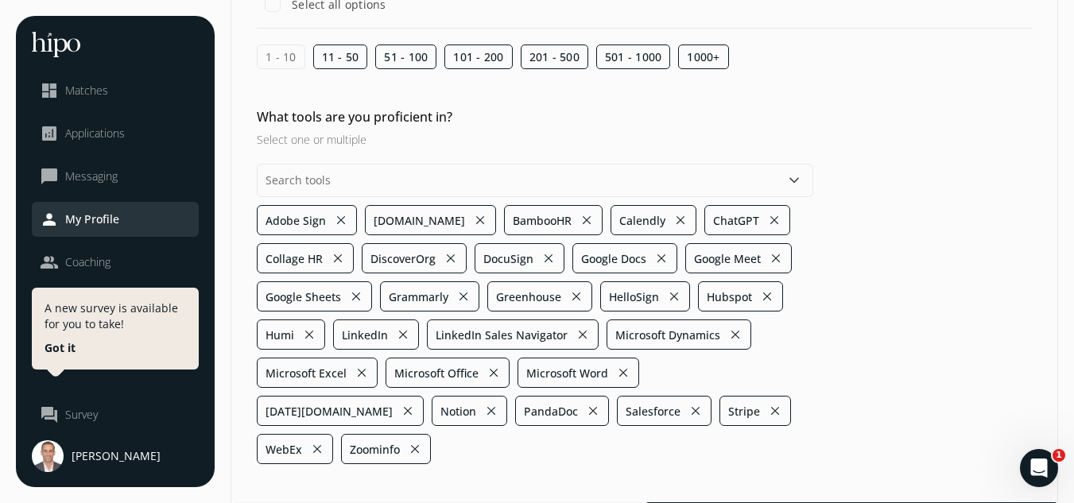
click at [879, 317] on div "What tools are you proficient in? Select one or multiple keyboard_arrow_down Ad…" at bounding box center [644, 285] width 826 height 357
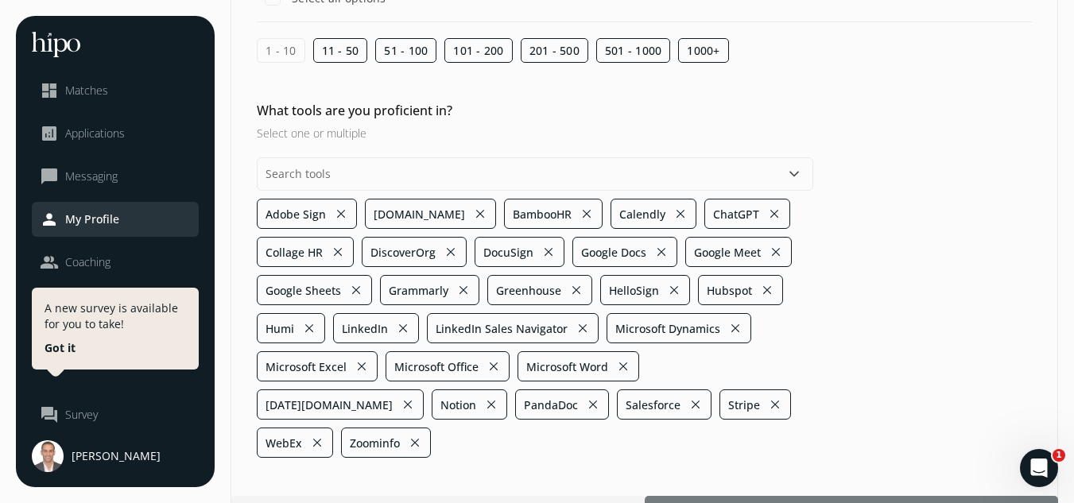
click at [838, 502] on span "Next" at bounding box center [850, 510] width 25 height 17
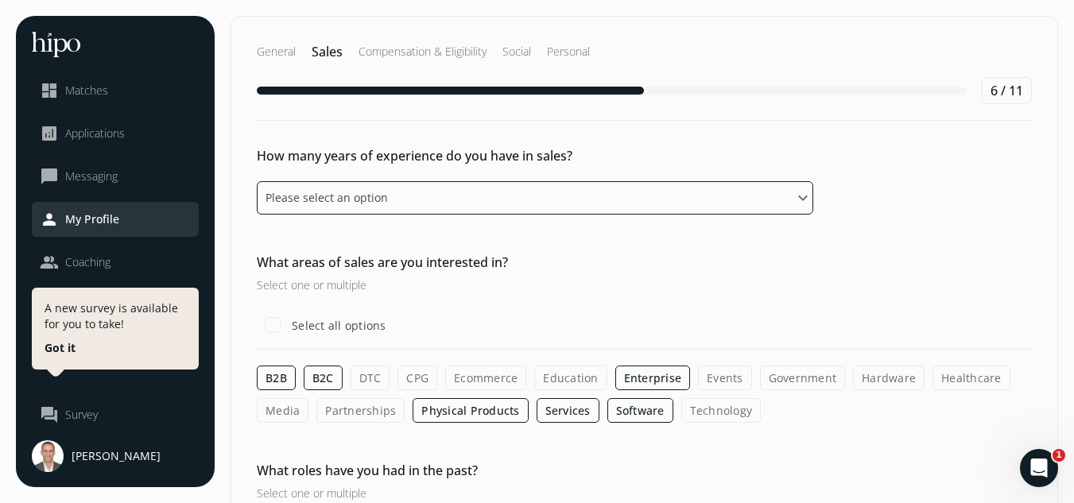
click at [576, 206] on select "Please select an option 0 - 1 years 2 - 3 years 4 - 5 years 6 - 8 years 9+ years" at bounding box center [535, 197] width 556 height 33
select select "nine_plus_years"
click at [257, 181] on select "Please select an option 0 - 1 years 2 - 3 years 4 - 5 years 6 - 8 years 9+ years" at bounding box center [535, 197] width 556 height 33
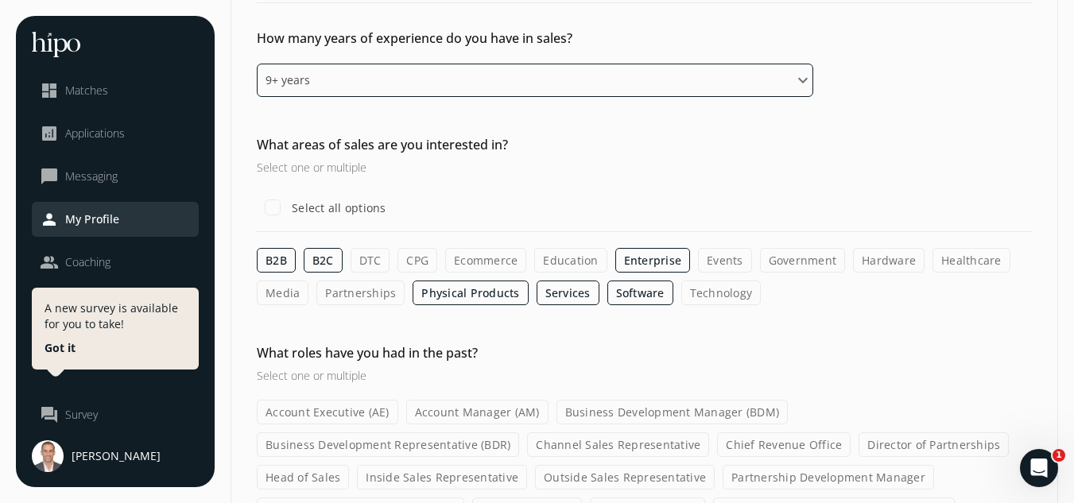
scroll to position [118, 0]
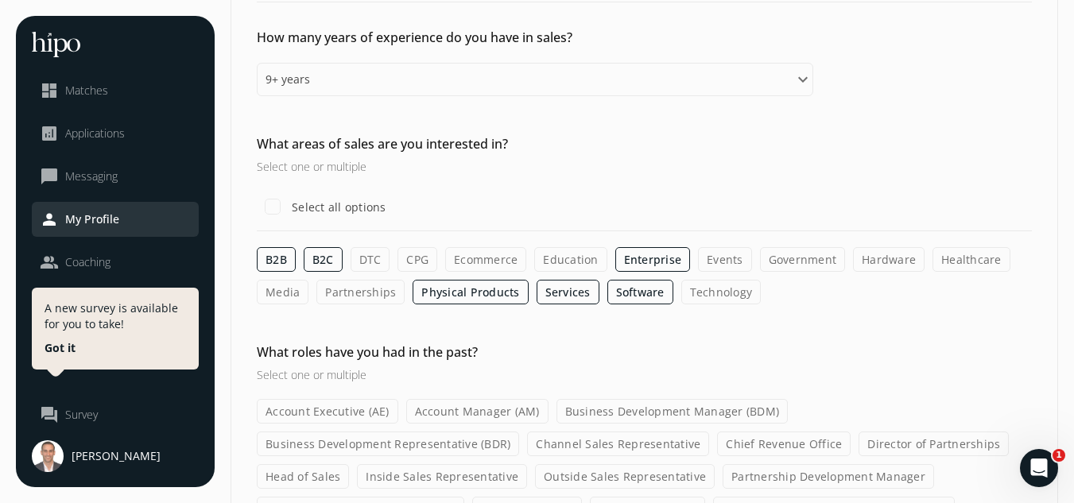
click at [684, 284] on label "Technology" at bounding box center [721, 292] width 80 height 25
click at [0, 0] on input "Technology" at bounding box center [0, 0] width 0 height 0
click at [450, 287] on label "Physical Products" at bounding box center [469, 292] width 115 height 25
click at [0, 0] on input "Physical Products" at bounding box center [0, 0] width 0 height 0
click at [473, 254] on label "Ecommerce" at bounding box center [485, 259] width 81 height 25
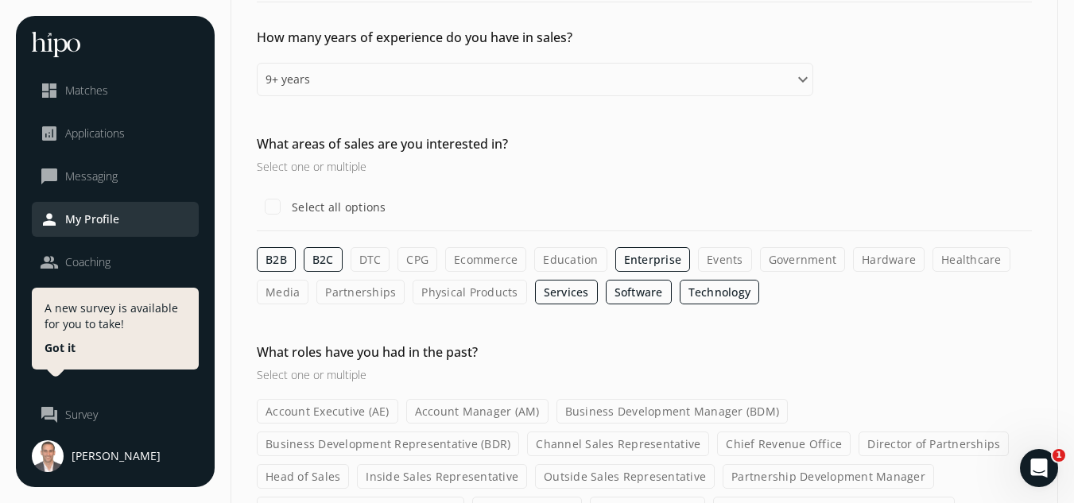
click at [0, 0] on input "Ecommerce" at bounding box center [0, 0] width 0 height 0
click at [417, 265] on label "CPG" at bounding box center [417, 259] width 40 height 25
click at [0, 0] on input "CPG" at bounding box center [0, 0] width 0 height 0
click at [950, 252] on label "Healthcare" at bounding box center [972, 259] width 78 height 25
click at [0, 0] on input "Healthcare" at bounding box center [0, 0] width 0 height 0
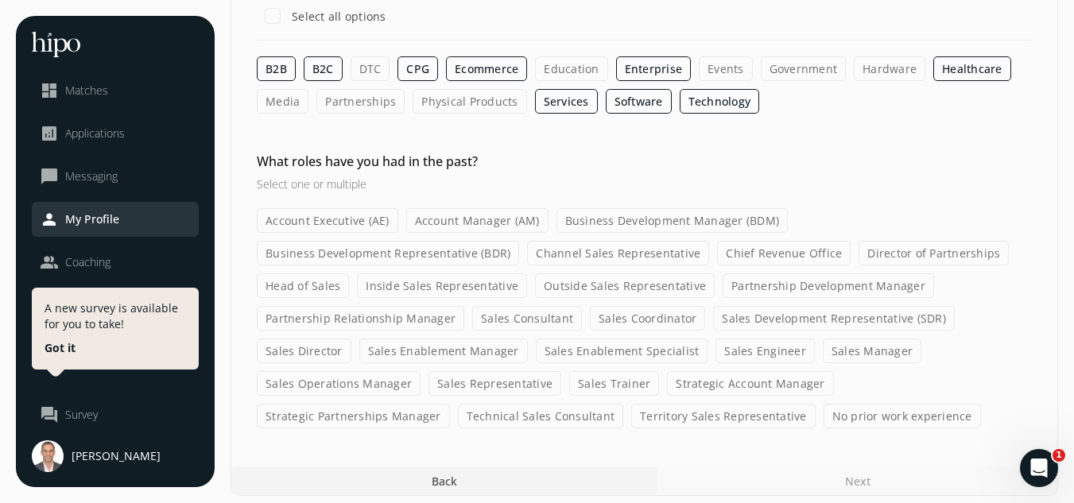
scroll to position [310, 0]
click at [366, 220] on label "Account Executive (AE)" at bounding box center [327, 219] width 141 height 25
click at [0, 0] on input "Account Executive (AE)" at bounding box center [0, 0] width 0 height 0
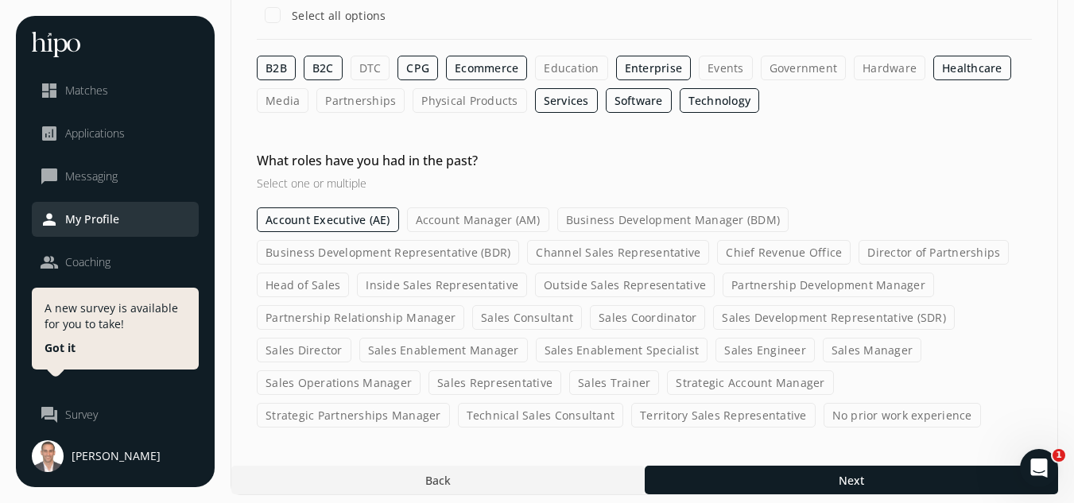
click at [633, 222] on label "Business Development Manager (BDM)" at bounding box center [673, 219] width 232 height 25
click at [0, 0] on input "Business Development Manager (BDM)" at bounding box center [0, 0] width 0 height 0
click at [441, 253] on label "Business Development Representative (BDR)" at bounding box center [388, 252] width 262 height 25
click at [0, 0] on input "Business Development Representative (BDR)" at bounding box center [0, 0] width 0 height 0
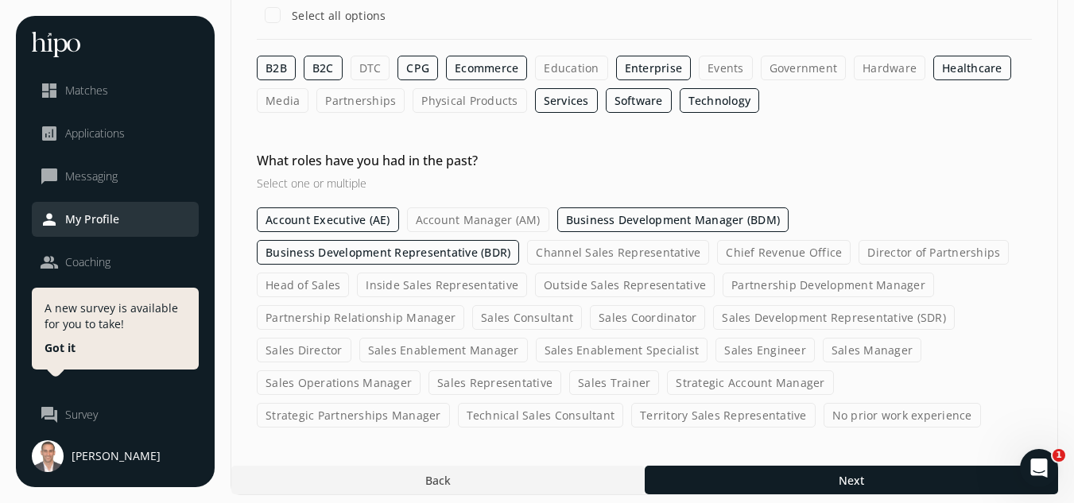
click at [336, 288] on label "Head of Sales" at bounding box center [303, 285] width 92 height 25
click at [0, 0] on input "Head of Sales" at bounding box center [0, 0] width 0 height 0
click at [420, 284] on label "Inside Sales Representative" at bounding box center [442, 285] width 170 height 25
click at [0, 0] on input "Inside Sales Representative" at bounding box center [0, 0] width 0 height 0
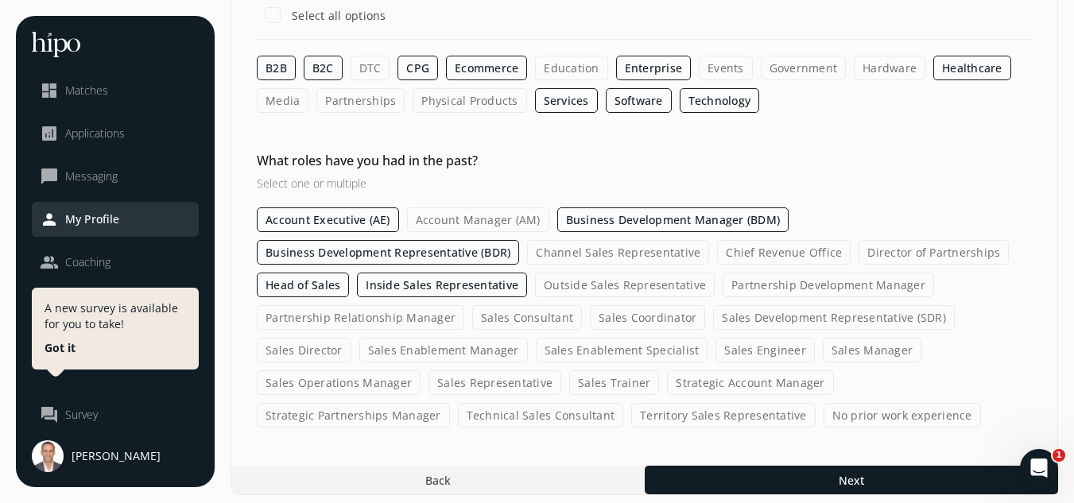
click at [561, 281] on label "Outside Sales Representative" at bounding box center [625, 285] width 180 height 25
click at [0, 0] on input "Outside Sales Representative" at bounding box center [0, 0] width 0 height 0
click at [759, 322] on label "Sales Development Representative (SDR)" at bounding box center [834, 317] width 242 height 25
click at [0, 0] on input "Sales Development Representative (SDR)" at bounding box center [0, 0] width 0 height 0
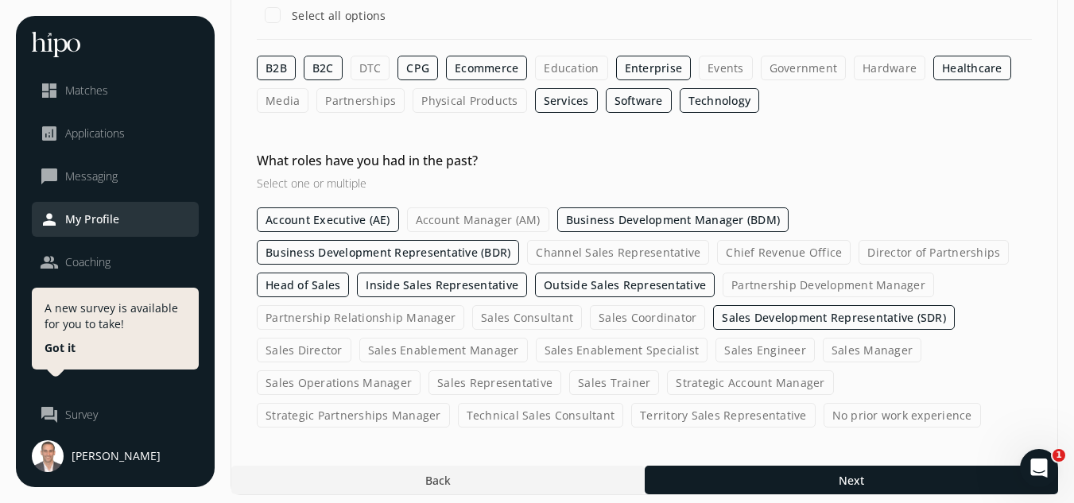
click at [518, 379] on label "Sales Representative" at bounding box center [494, 382] width 133 height 25
click at [0, 0] on input "Sales Representative" at bounding box center [0, 0] width 0 height 0
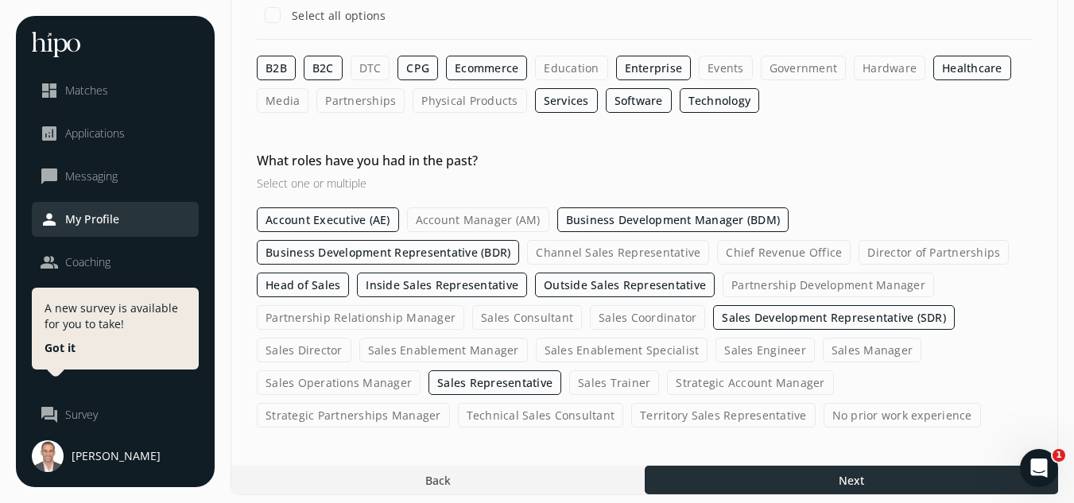
click at [802, 474] on div at bounding box center [851, 480] width 413 height 29
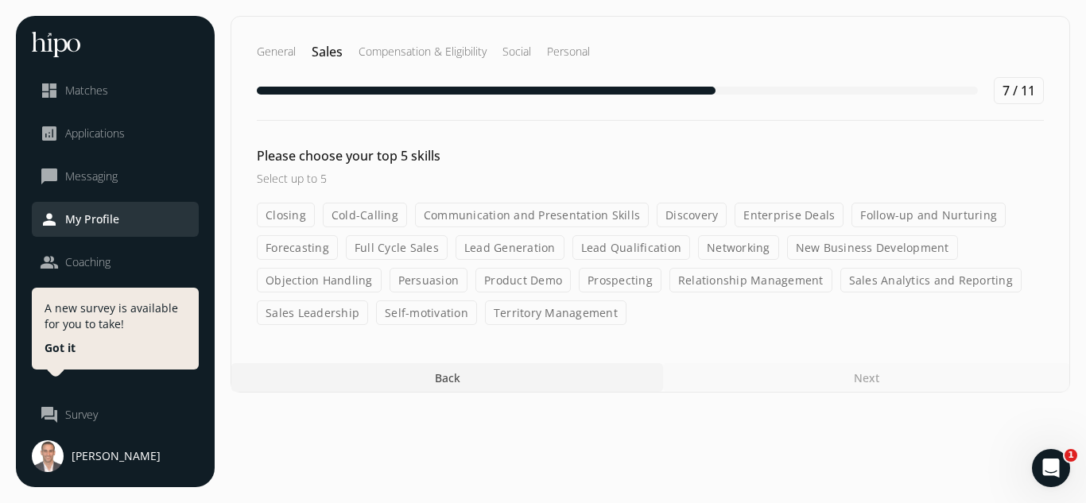
click at [287, 218] on label "Closing" at bounding box center [286, 215] width 58 height 25
click at [0, 0] on input "Closing" at bounding box center [0, 0] width 0 height 0
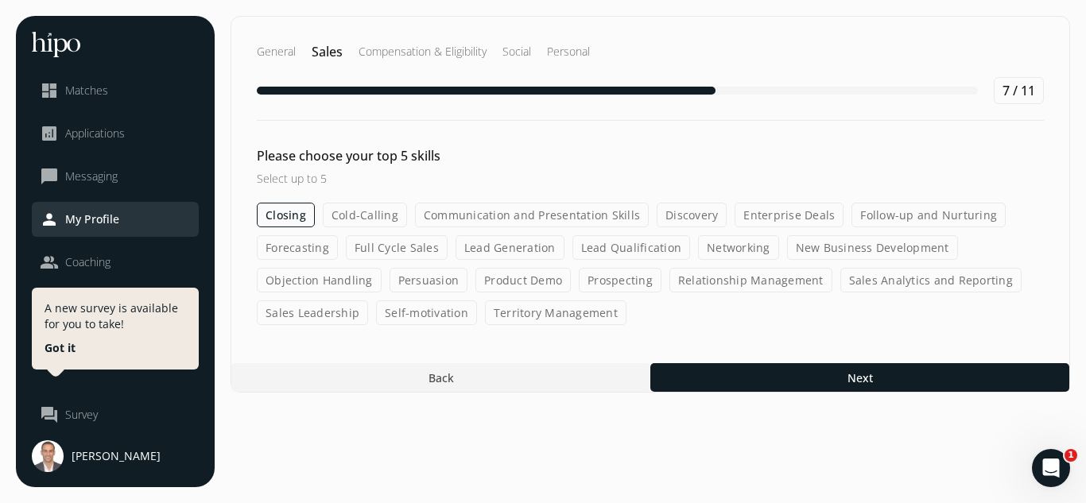
click at [691, 209] on label "Discovery" at bounding box center [691, 215] width 70 height 25
click at [0, 0] on input "Discovery" at bounding box center [0, 0] width 0 height 0
click at [753, 212] on label "Enterprise Deals" at bounding box center [788, 215] width 109 height 25
click at [0, 0] on input "Enterprise Deals" at bounding box center [0, 0] width 0 height 0
click at [397, 249] on label "Full Cycle Sales" at bounding box center [397, 247] width 102 height 25
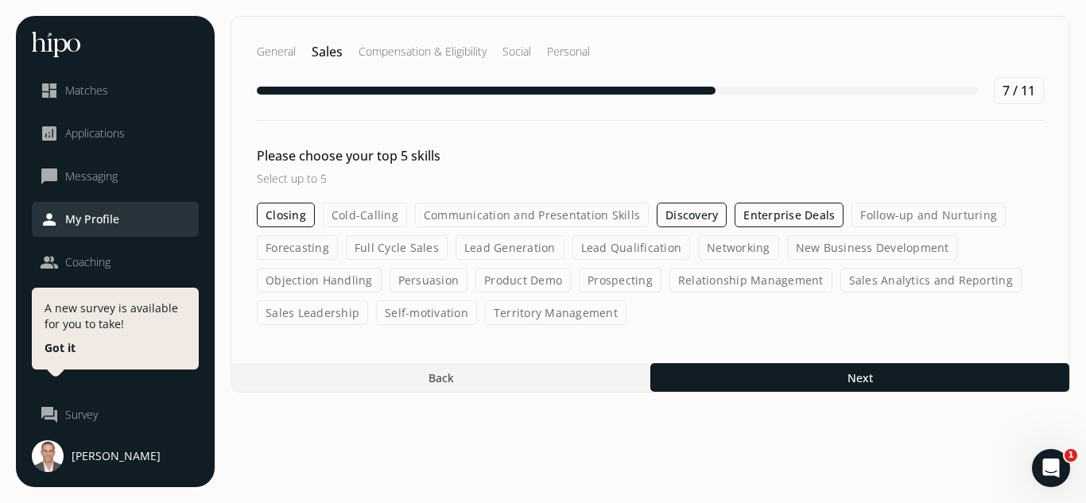
click at [0, 0] on input "Full Cycle Sales" at bounding box center [0, 0] width 0 height 0
click at [633, 276] on label "Prospecting" at bounding box center [620, 280] width 83 height 25
click at [0, 0] on input "Prospecting" at bounding box center [0, 0] width 0 height 0
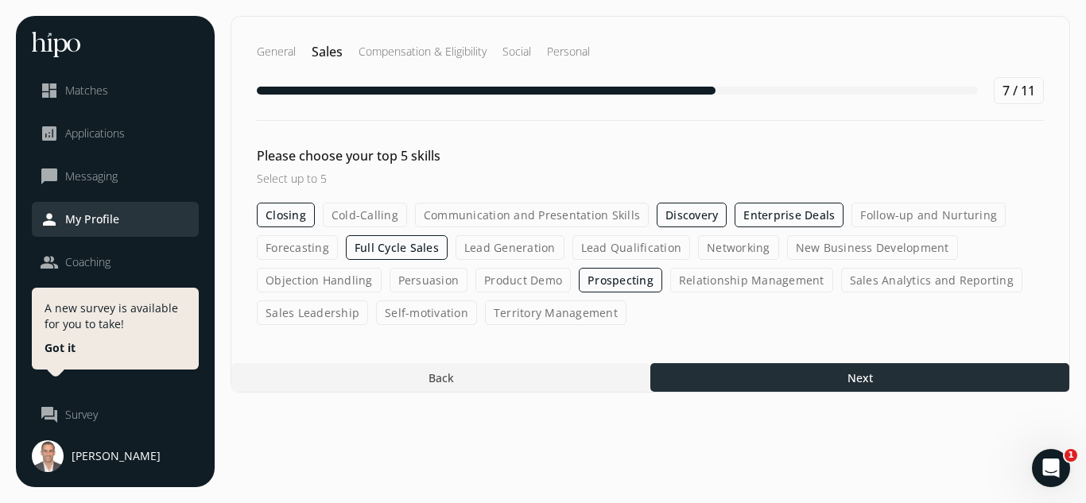
click at [775, 377] on div at bounding box center [859, 377] width 419 height 29
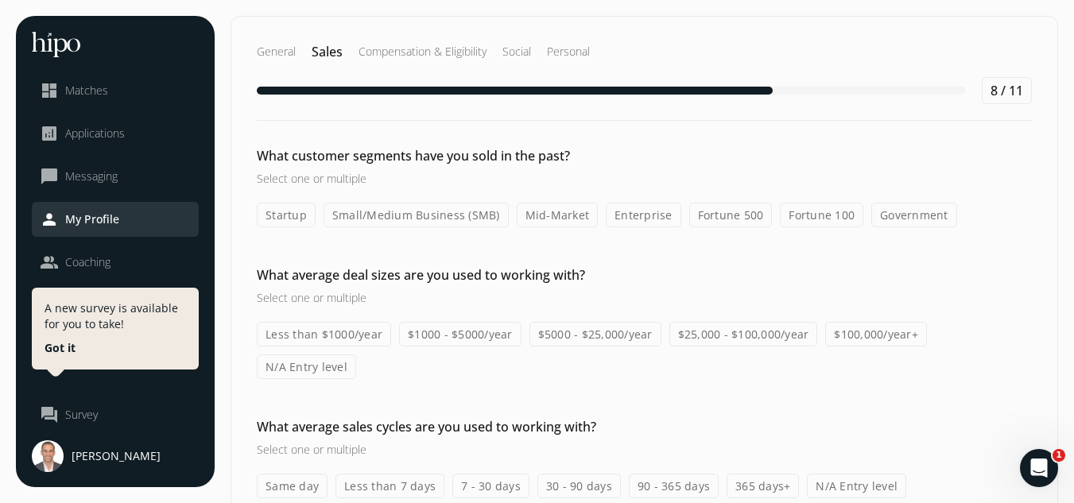
click at [899, 218] on label "Government" at bounding box center [914, 215] width 86 height 25
click at [0, 0] on input "Government" at bounding box center [0, 0] width 0 height 0
click at [735, 212] on label "Fortune 500" at bounding box center [730, 215] width 83 height 25
click at [0, 0] on input "Fortune 500" at bounding box center [0, 0] width 0 height 0
click at [644, 217] on label "Enterprise" at bounding box center [643, 215] width 75 height 25
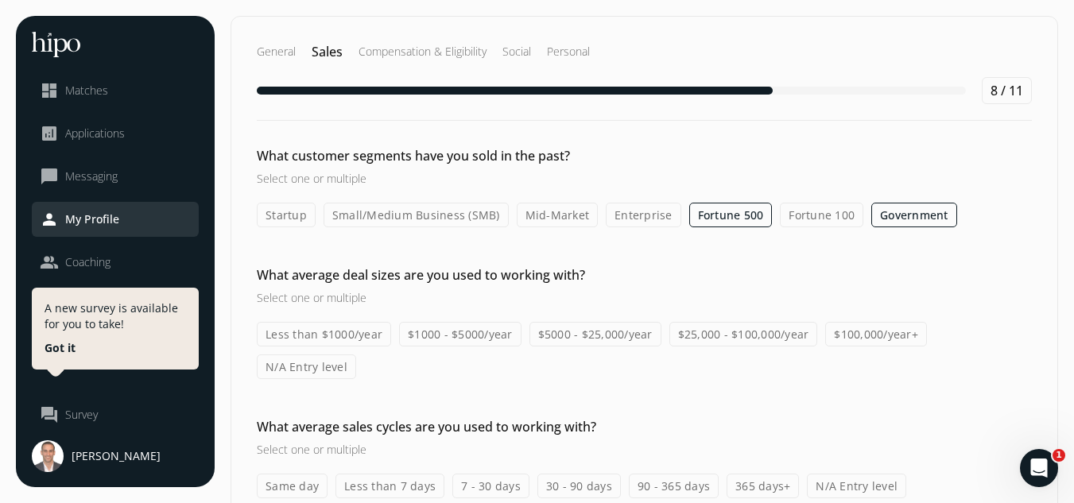
click at [0, 0] on input "Enterprise" at bounding box center [0, 0] width 0 height 0
click at [533, 210] on label "Mid-Market" at bounding box center [558, 215] width 82 height 25
click at [0, 0] on input "Mid-Market" at bounding box center [0, 0] width 0 height 0
click at [407, 220] on label "Small/Medium Business (SMB)" at bounding box center [415, 215] width 185 height 25
click at [0, 0] on input "Small/Medium Business (SMB)" at bounding box center [0, 0] width 0 height 0
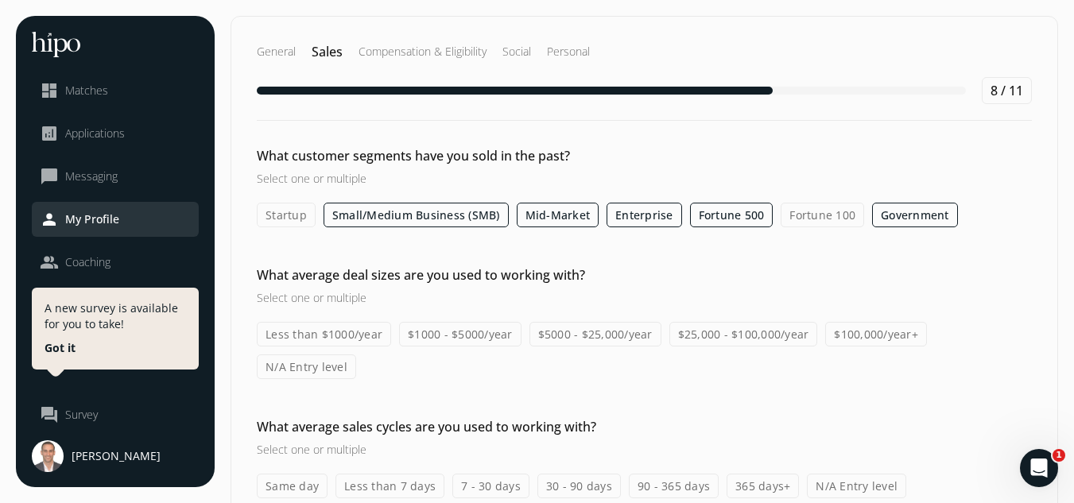
click at [291, 219] on label "Startup" at bounding box center [286, 215] width 59 height 25
click at [0, 0] on input "Startup" at bounding box center [0, 0] width 0 height 0
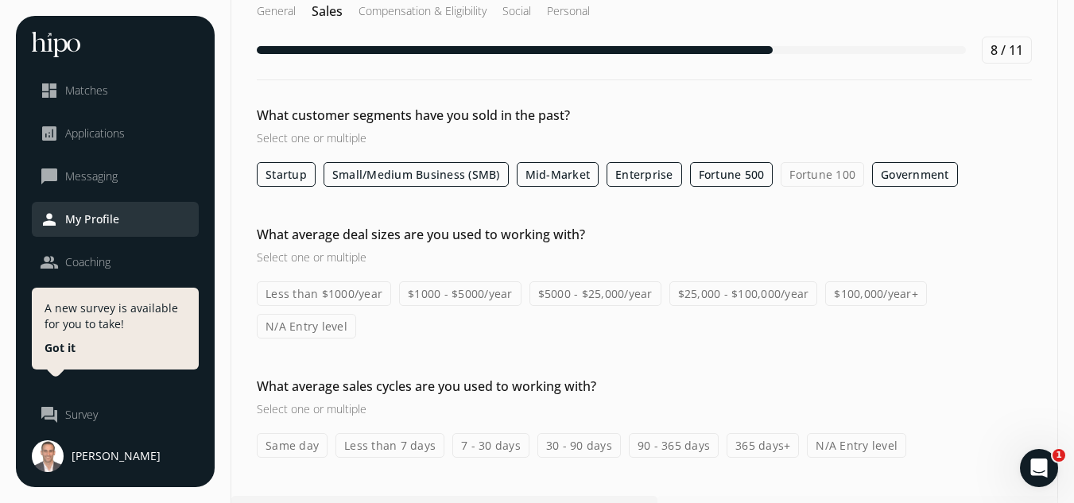
scroll to position [46, 0]
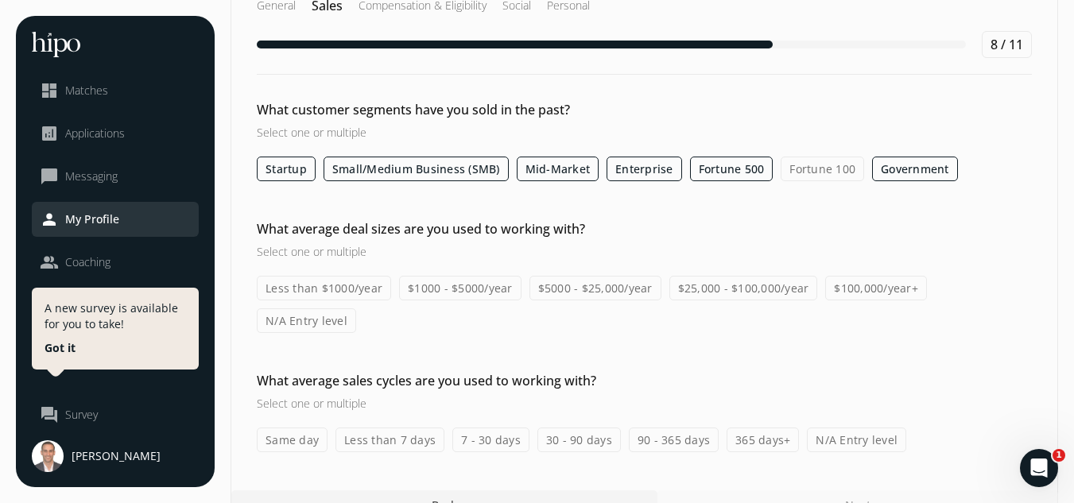
click at [842, 292] on label "$100,000/year+" at bounding box center [876, 288] width 102 height 25
click at [0, 0] on input "$100,000/year+" at bounding box center [0, 0] width 0 height 0
click at [732, 428] on label "365 days+" at bounding box center [762, 440] width 72 height 25
click at [0, 0] on input "365 days+" at bounding box center [0, 0] width 0 height 0
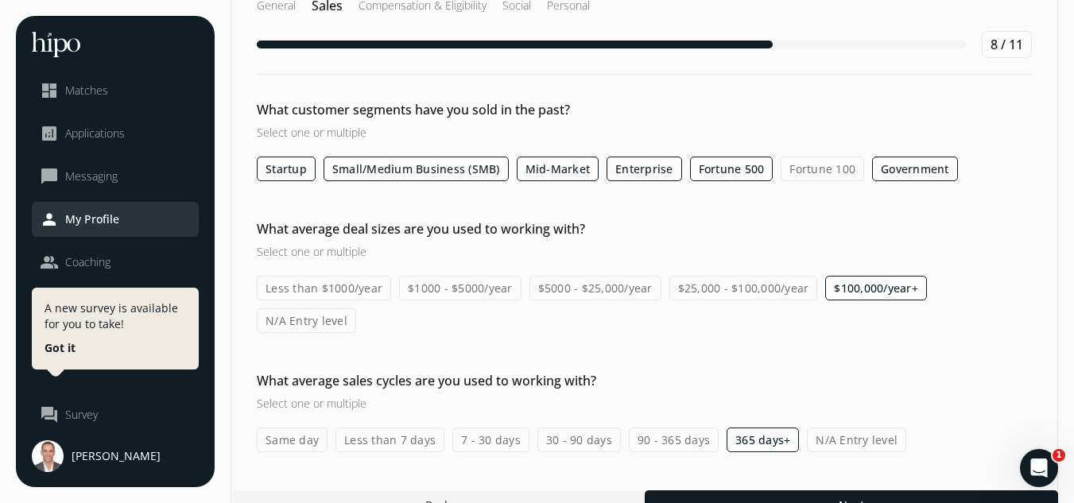
click at [691, 428] on label "90 - 365 days" at bounding box center [674, 440] width 90 height 25
click at [0, 0] on input "90 - 365 days" at bounding box center [0, 0] width 0 height 0
click at [709, 297] on label "$25,000 - $100,000/year" at bounding box center [743, 288] width 149 height 25
click at [0, 0] on input "$25,000 - $100,000/year" at bounding box center [0, 0] width 0 height 0
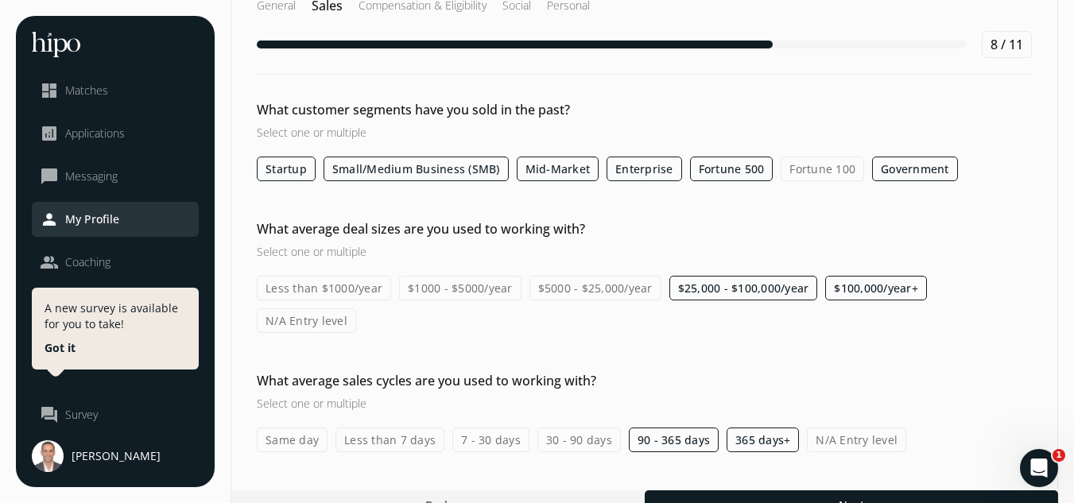
click at [584, 428] on label "30 - 90 days" at bounding box center [578, 440] width 83 height 25
click at [0, 0] on input "30 - 90 days" at bounding box center [0, 0] width 0 height 0
click at [581, 428] on label "30 - 90 days" at bounding box center [578, 440] width 83 height 25
click at [0, 0] on input "30 - 90 days" at bounding box center [0, 0] width 0 height 0
click at [580, 428] on label "30 - 90 days" at bounding box center [578, 440] width 83 height 25
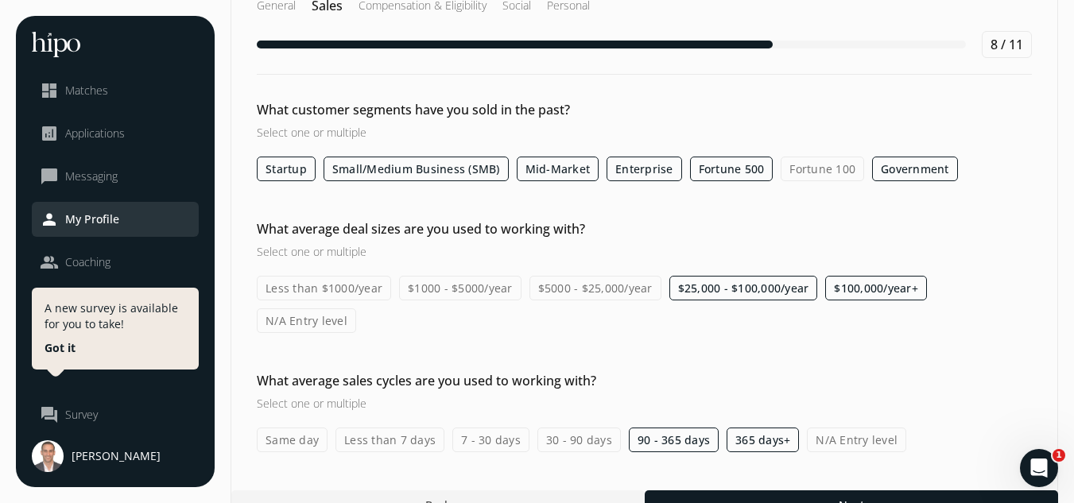
click at [0, 0] on input "30 - 90 days" at bounding box center [0, 0] width 0 height 0
click at [751, 490] on div at bounding box center [851, 504] width 413 height 29
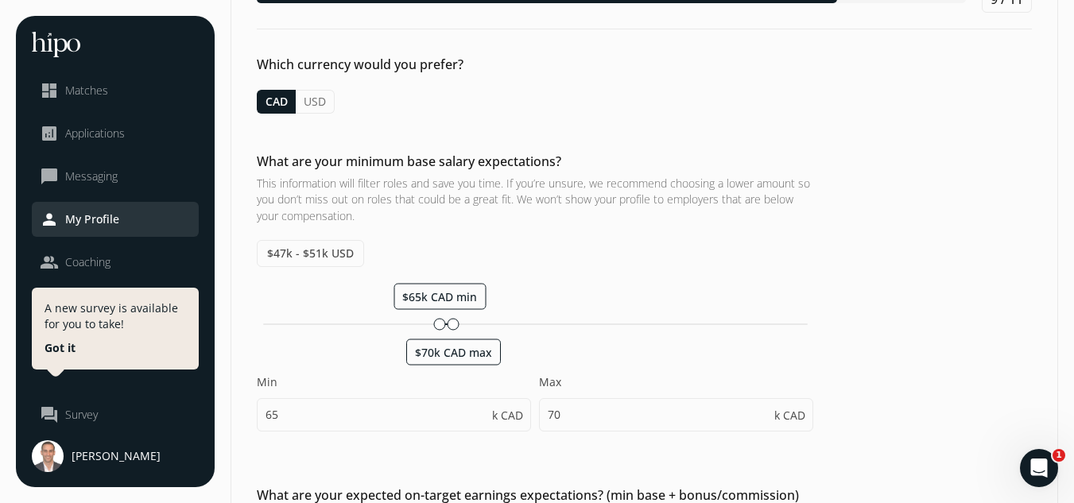
scroll to position [92, 0]
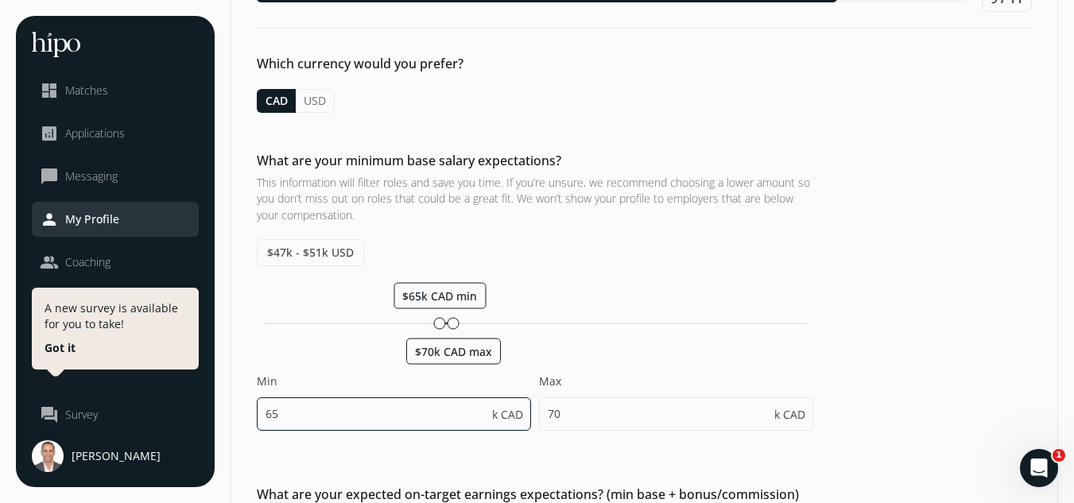
click at [389, 420] on input "65" at bounding box center [394, 413] width 274 height 33
type input "120000"
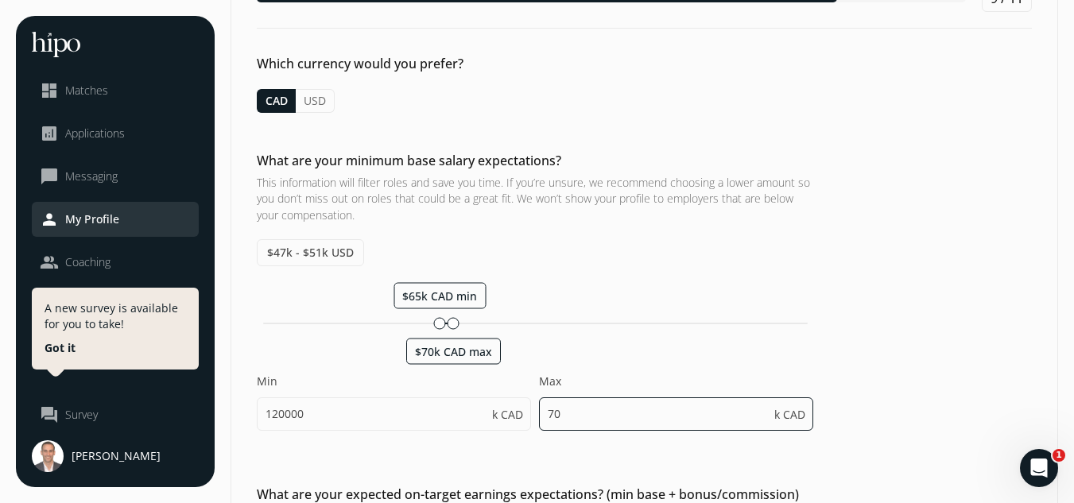
type input "120005"
type input "120000"
type input "120005"
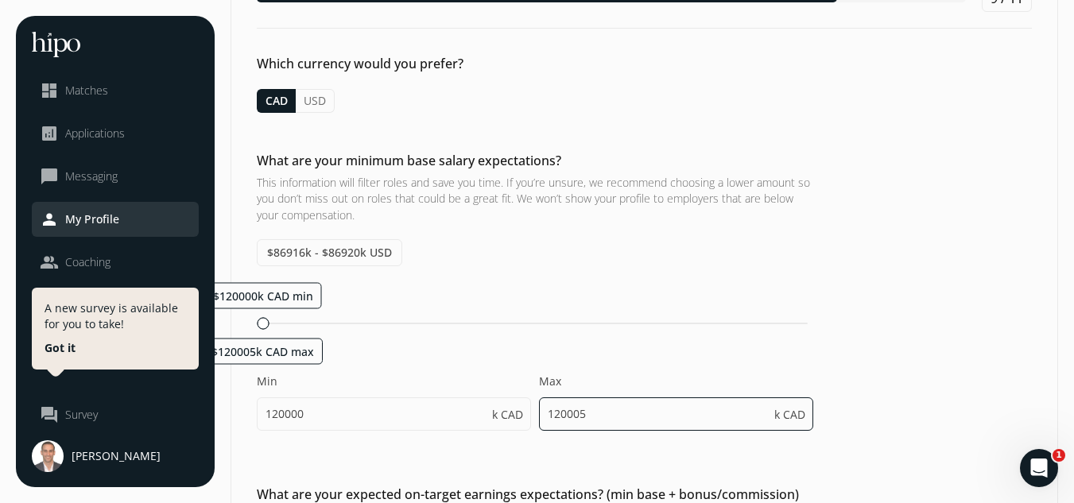
click at [662, 410] on input "120005" at bounding box center [676, 413] width 274 height 33
type input "120030"
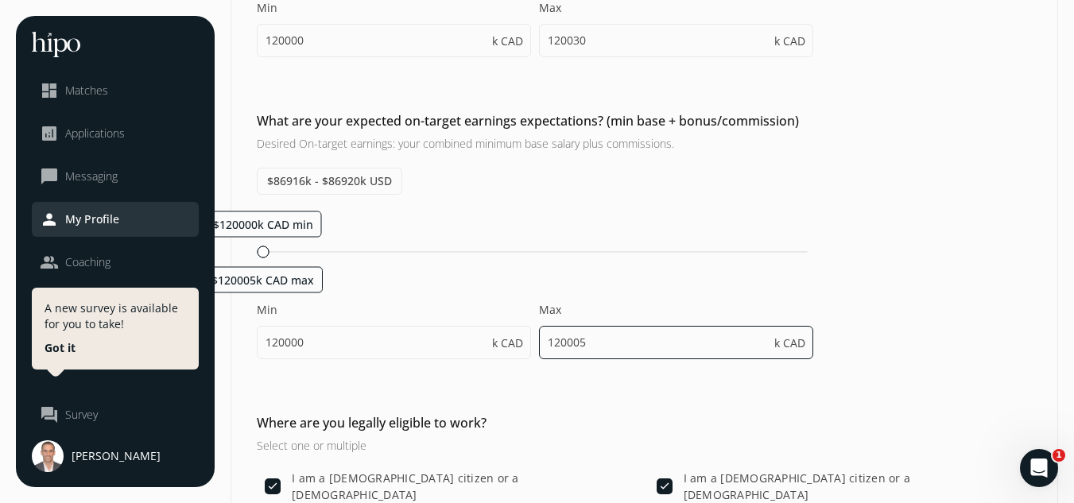
click at [592, 346] on input "120005" at bounding box center [676, 342] width 274 height 33
type input "120030"
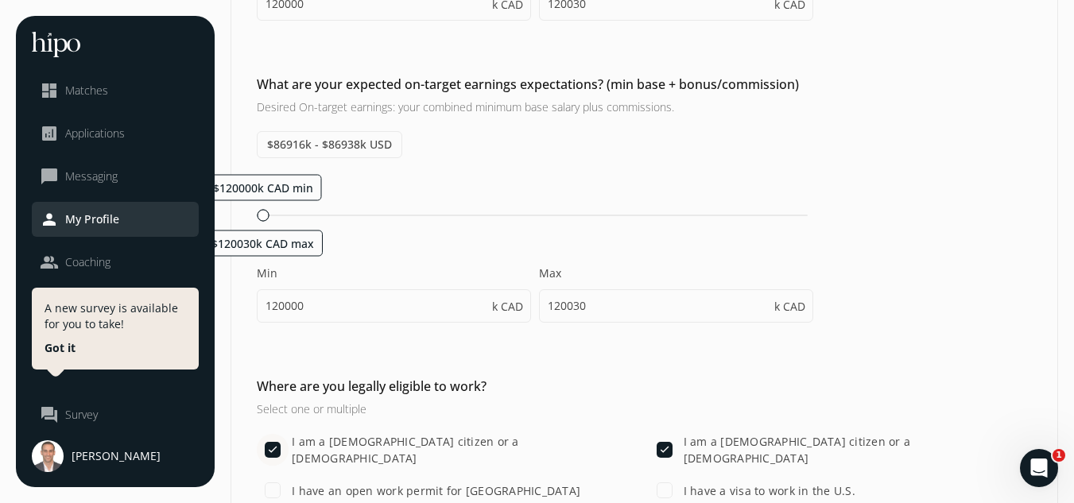
scroll to position [503, 0]
click at [275, 171] on div "$86916k - $86938k USD $120000k CAD min $120030k CAD max Min 120000 k CAD Max 12…" at bounding box center [535, 233] width 556 height 207
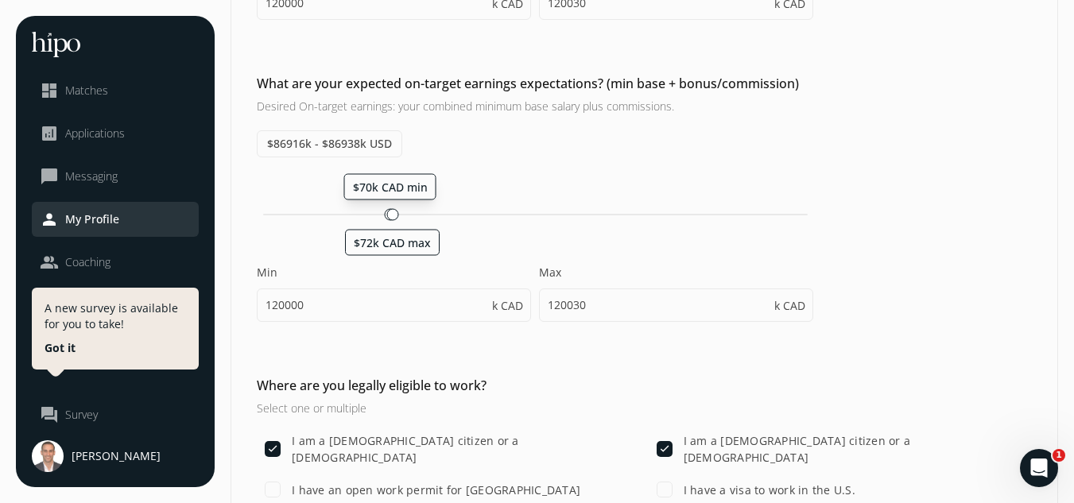
drag, startPoint x: 265, startPoint y: 184, endPoint x: 401, endPoint y: 182, distance: 135.9
click at [401, 182] on span "$70k CAD min" at bounding box center [390, 186] width 75 height 15
type input "120000"
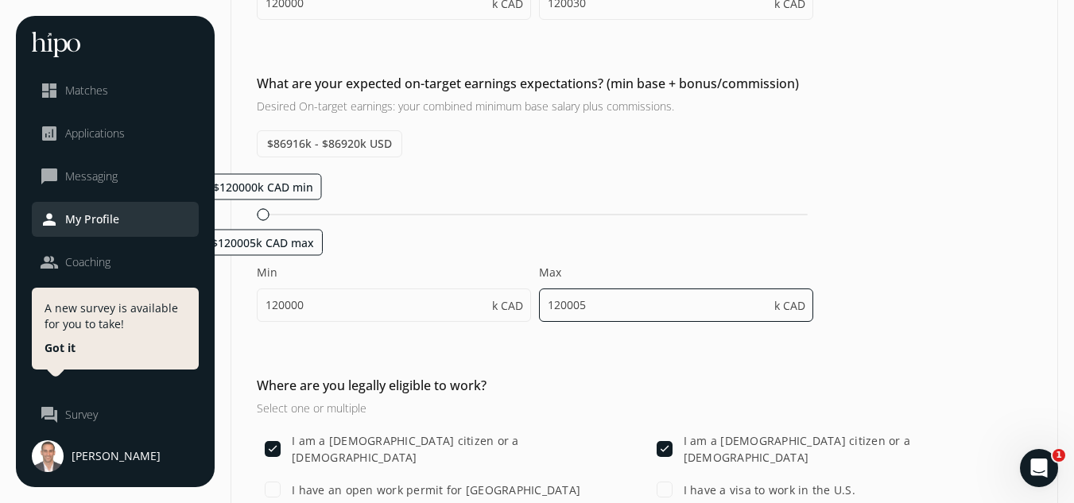
click at [611, 304] on input "120005" at bounding box center [676, 304] width 274 height 33
type input "120030"
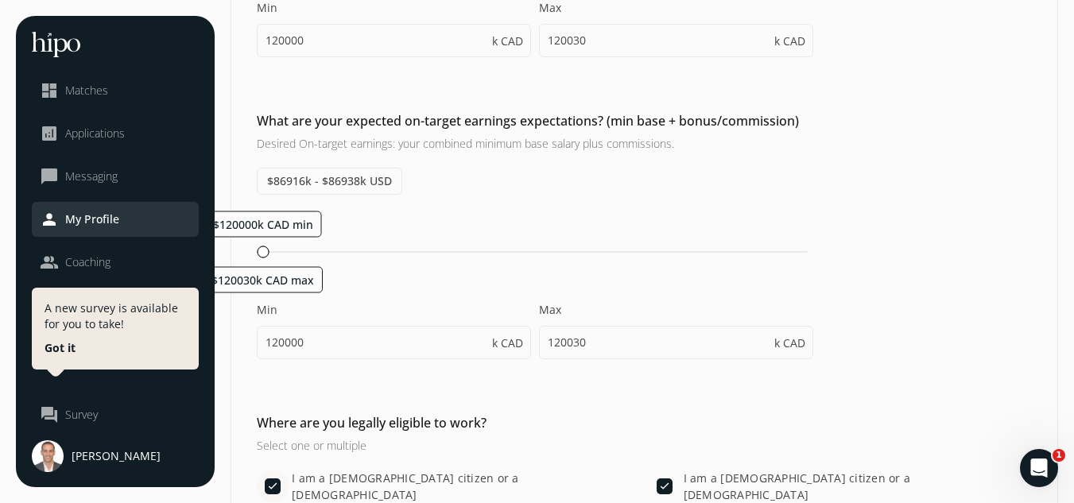
scroll to position [439, 0]
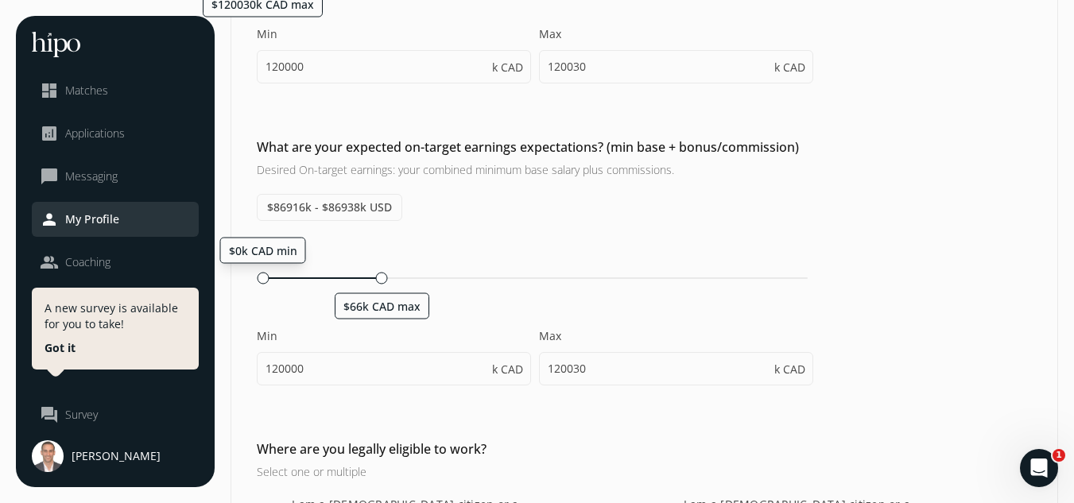
click at [378, 276] on div "$0k CAD min $66k CAD max" at bounding box center [535, 278] width 556 height 15
type input "120000"
type input "120005"
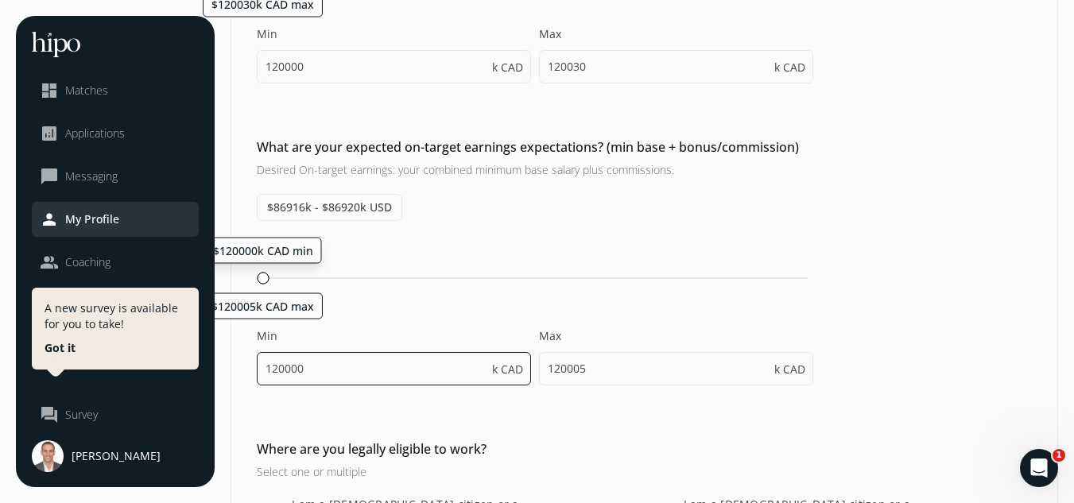
click at [344, 365] on input "120000" at bounding box center [394, 368] width 274 height 33
type input "150000"
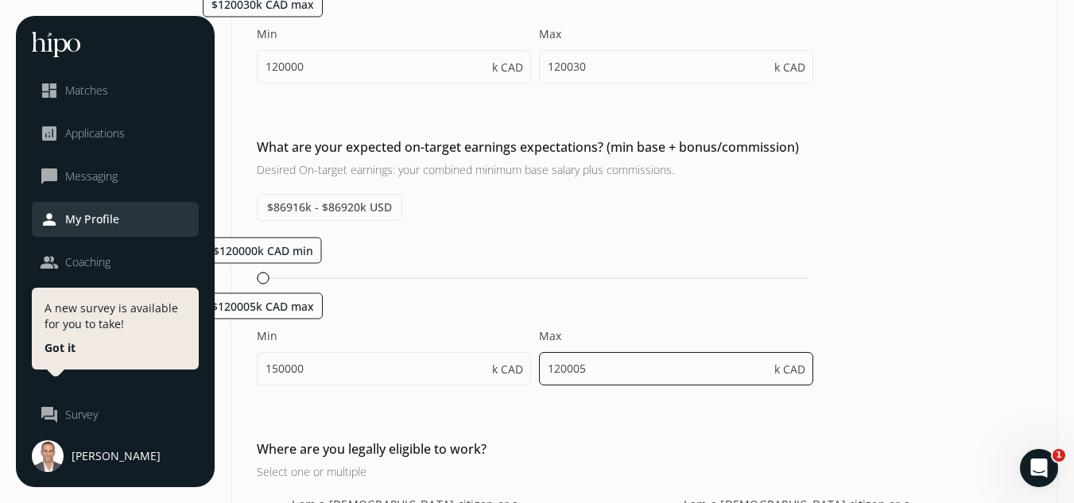
type input "150001"
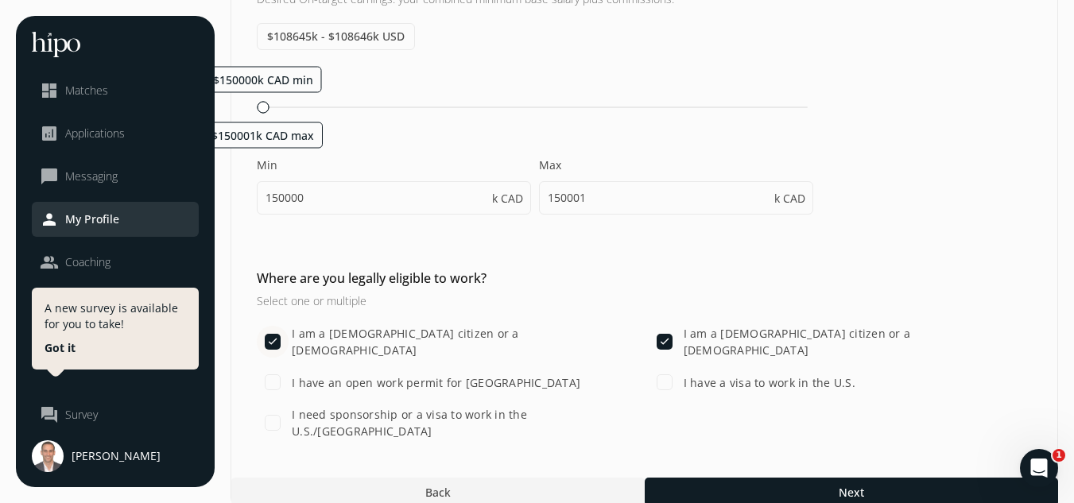
scroll to position [627, 0]
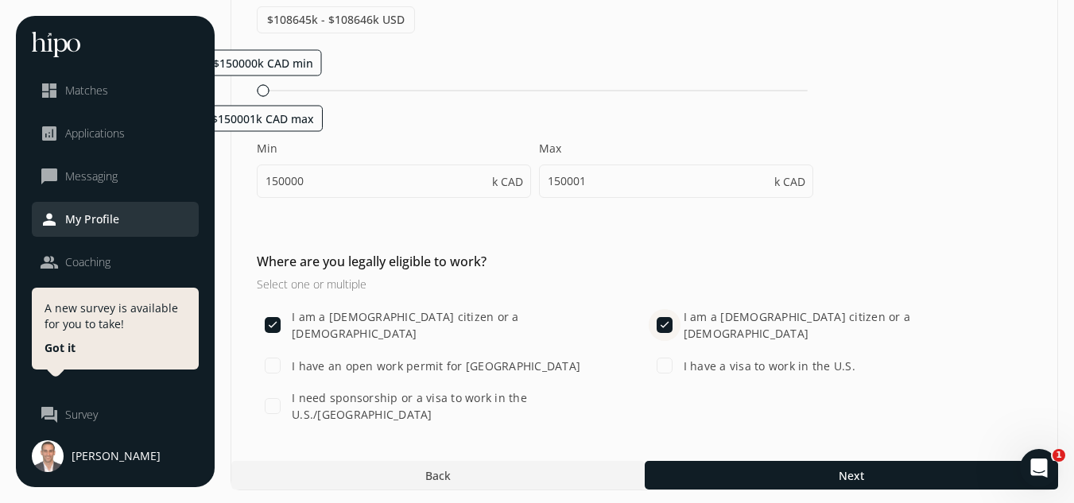
click at [662, 318] on input "I am a U.S. citizen or a lawful permanent resident" at bounding box center [664, 325] width 32 height 32
checkbox input "false"
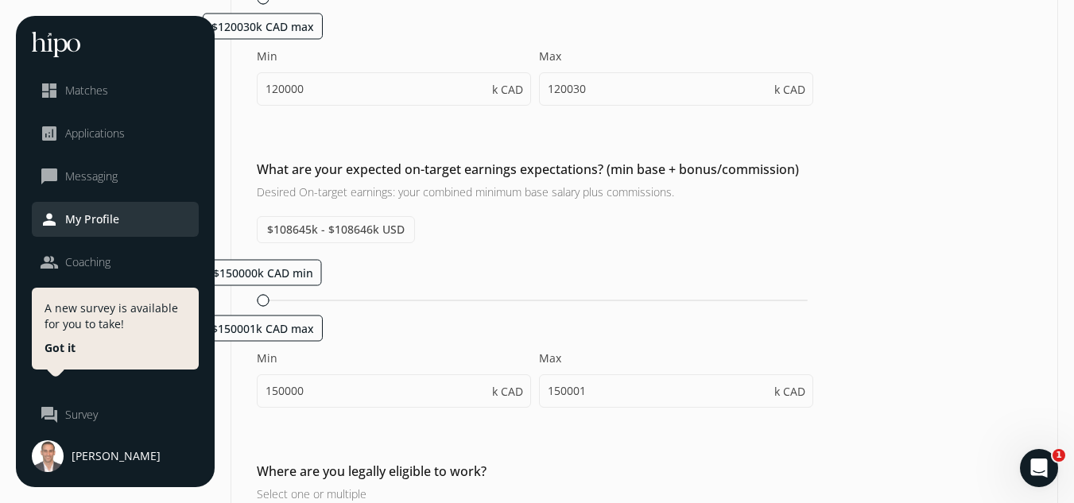
scroll to position [416, 0]
click at [358, 223] on span "$108645k - $108646k USD" at bounding box center [336, 230] width 158 height 27
click at [326, 239] on span "$108645k - $108646k USD" at bounding box center [336, 230] width 158 height 27
click at [323, 227] on span "$108645k - $108646k USD" at bounding box center [336, 230] width 158 height 27
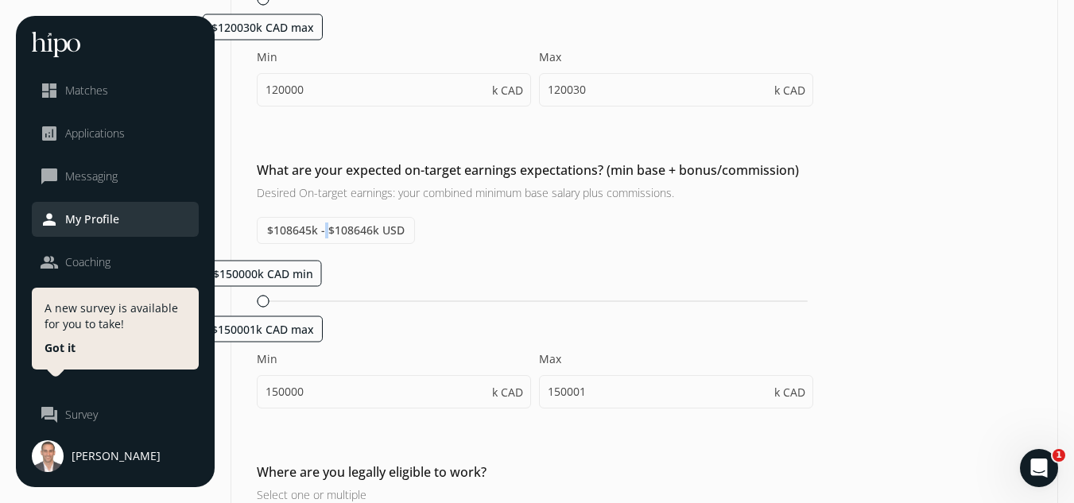
click at [323, 227] on span "$108645k - $108646k USD" at bounding box center [336, 230] width 158 height 27
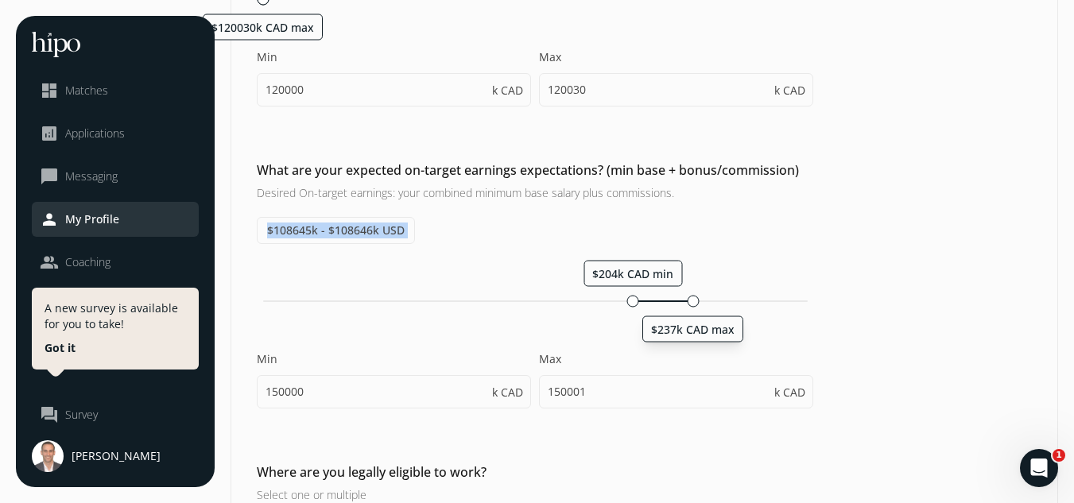
click at [696, 263] on div "$204k CAD min $237k CAD max Min 150000 k CAD Max 150001 k CAD" at bounding box center [535, 342] width 556 height 165
type input "120000"
type input "120005"
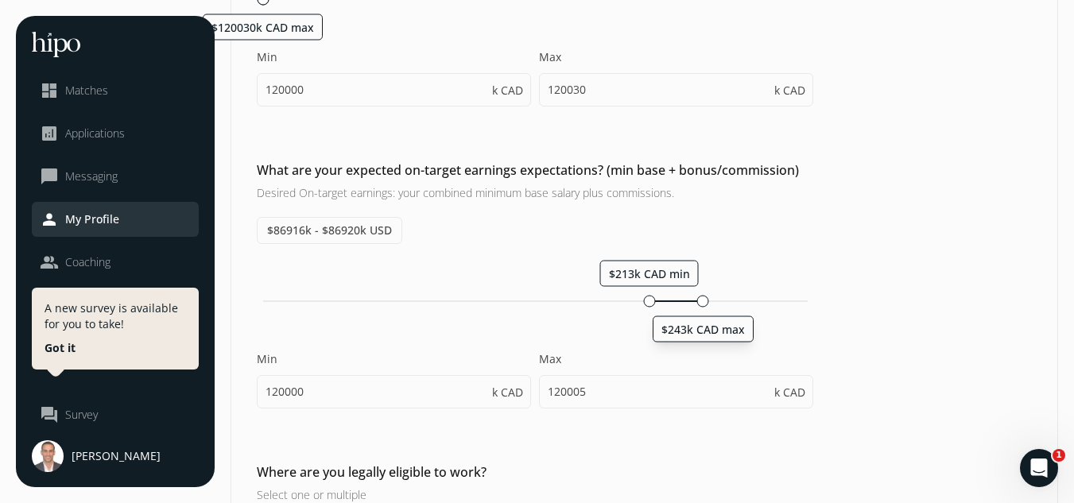
drag, startPoint x: 261, startPoint y: 297, endPoint x: 712, endPoint y: 299, distance: 451.4
click at [709, 299] on div at bounding box center [703, 301] width 12 height 12
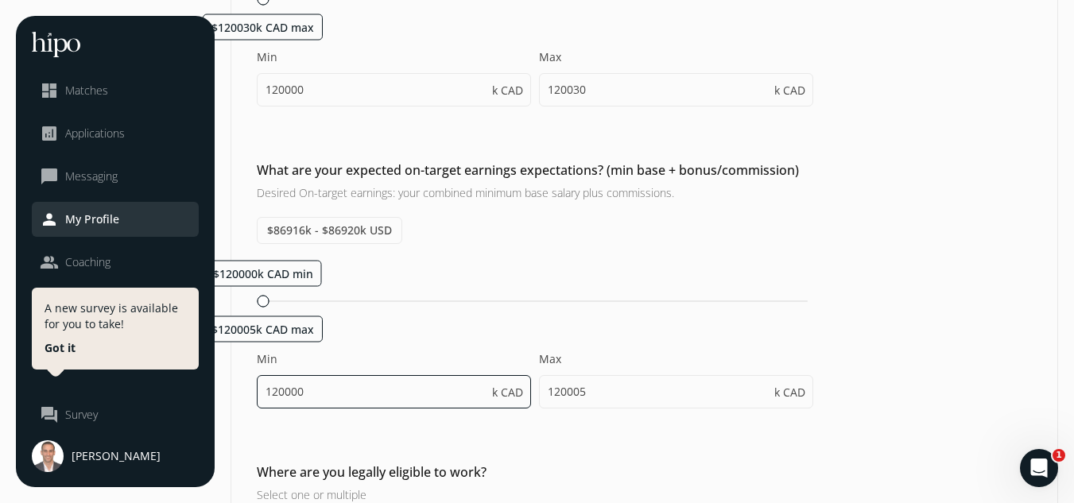
click at [450, 391] on input "120000" at bounding box center [394, 391] width 274 height 33
type input "140000"
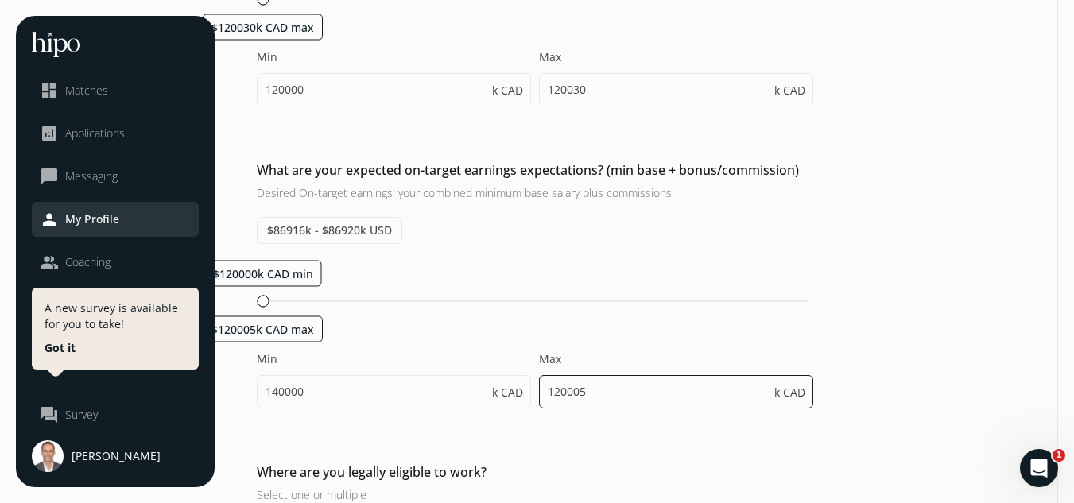
type input "140001"
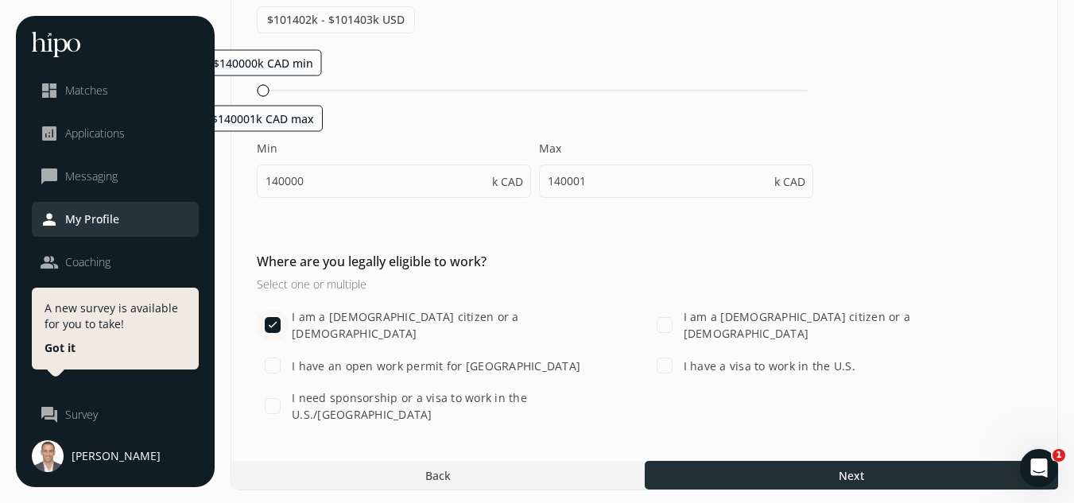
click at [820, 468] on div at bounding box center [851, 475] width 413 height 29
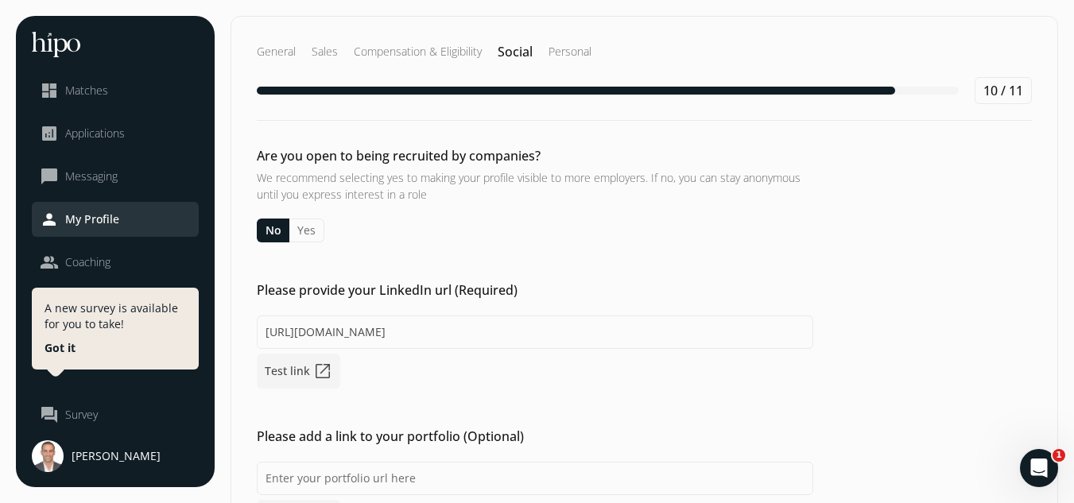
click at [307, 235] on button "Yes" at bounding box center [306, 231] width 35 height 24
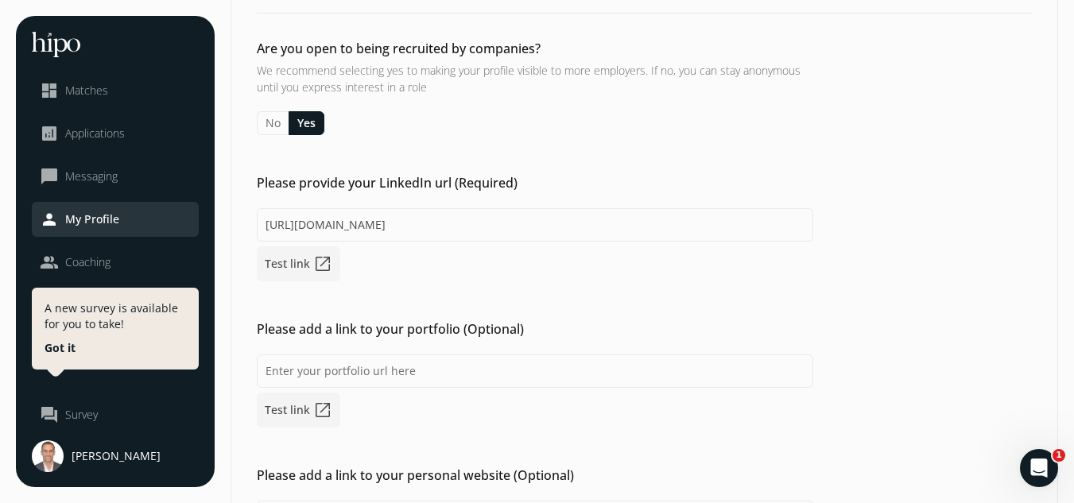
scroll to position [108, 0]
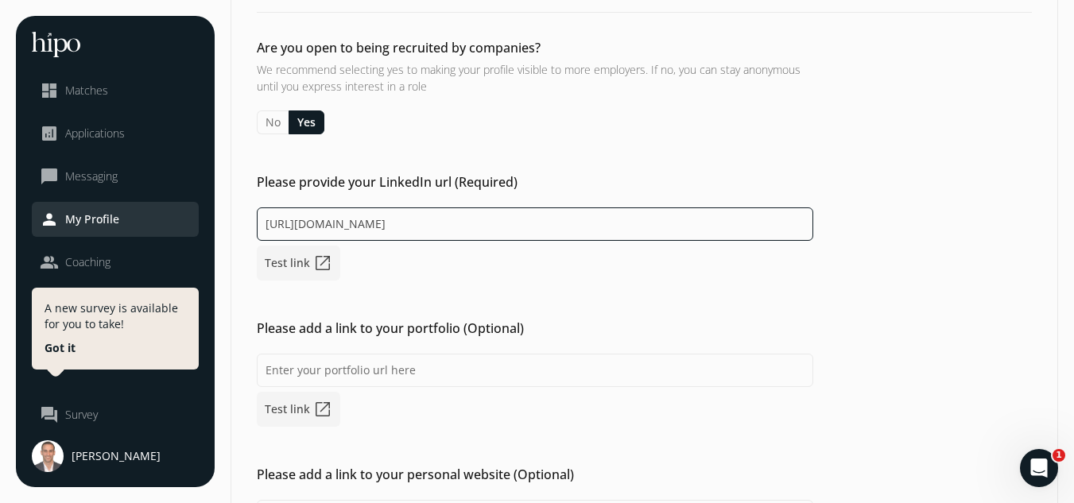
click at [376, 229] on input "https://www.linkedin.com/in/andrew-teolis-063b0322/" at bounding box center [535, 223] width 556 height 33
paste input
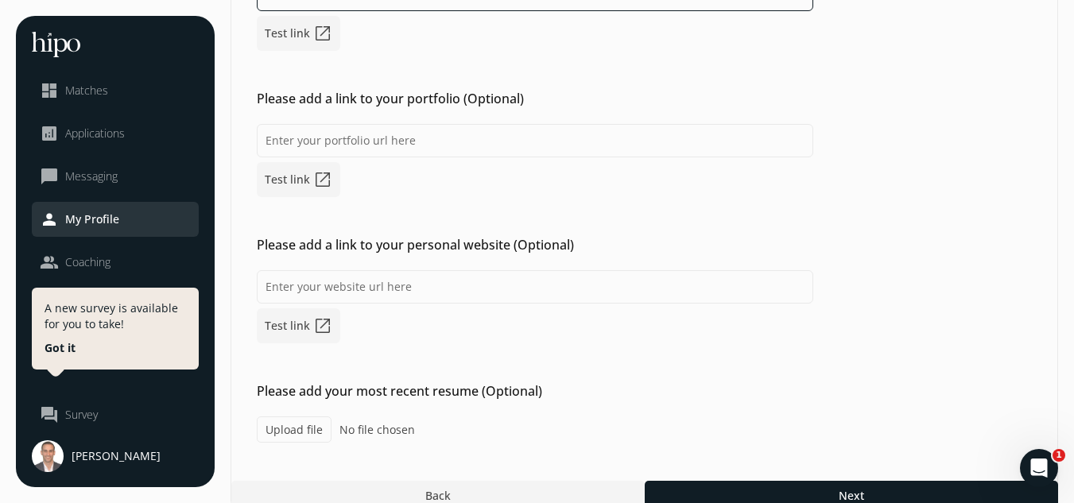
scroll to position [361, 0]
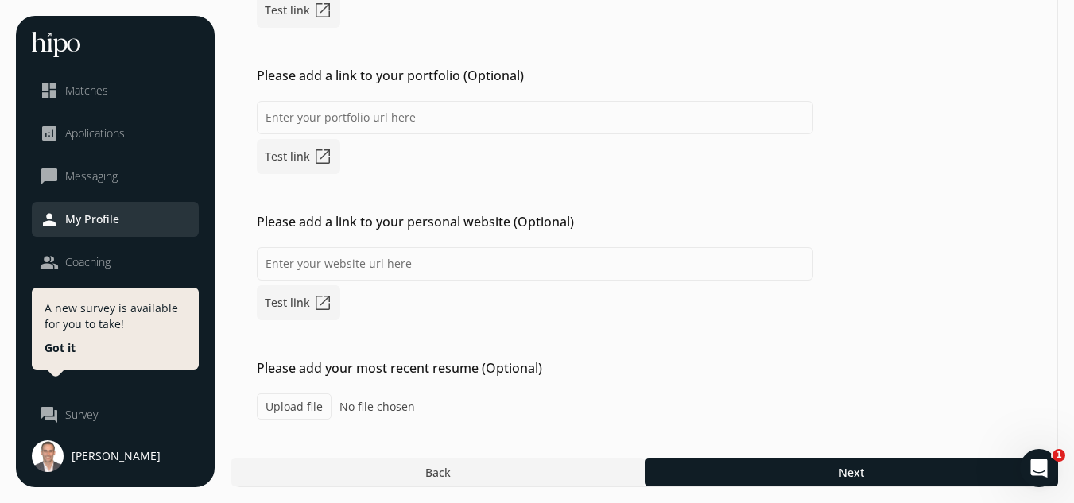
type input "https://www.linkedin.com/in/andrew-teolis/"
click at [306, 408] on label "Upload file" at bounding box center [294, 406] width 75 height 26
type input "C:\fakepath\Andrew Teolis CV 2025.pdf"
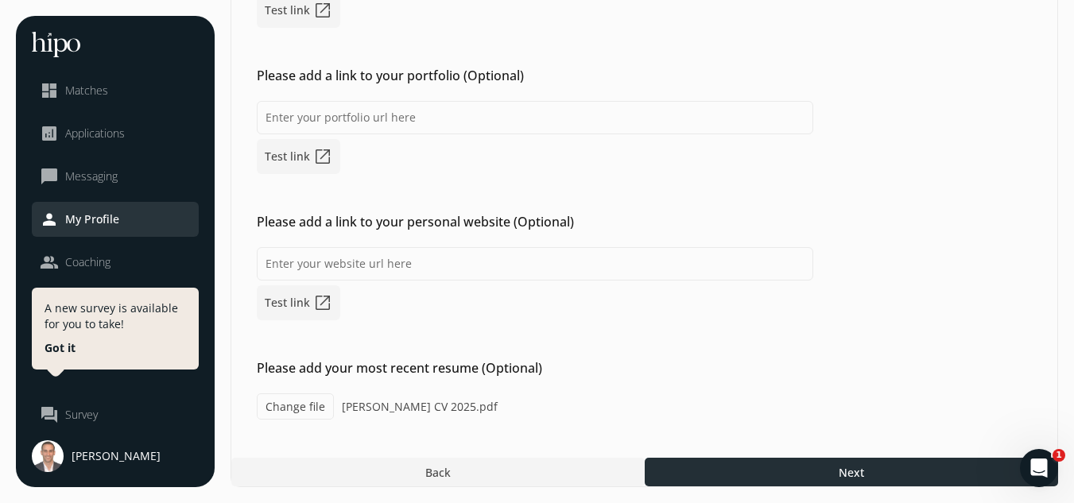
click at [816, 463] on div at bounding box center [851, 472] width 413 height 29
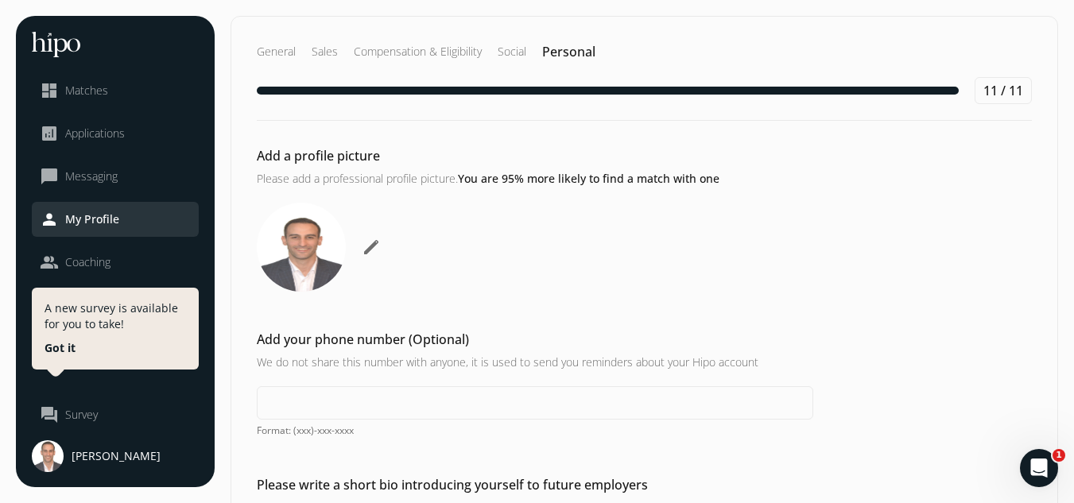
click at [370, 246] on span "edit" at bounding box center [371, 247] width 19 height 19
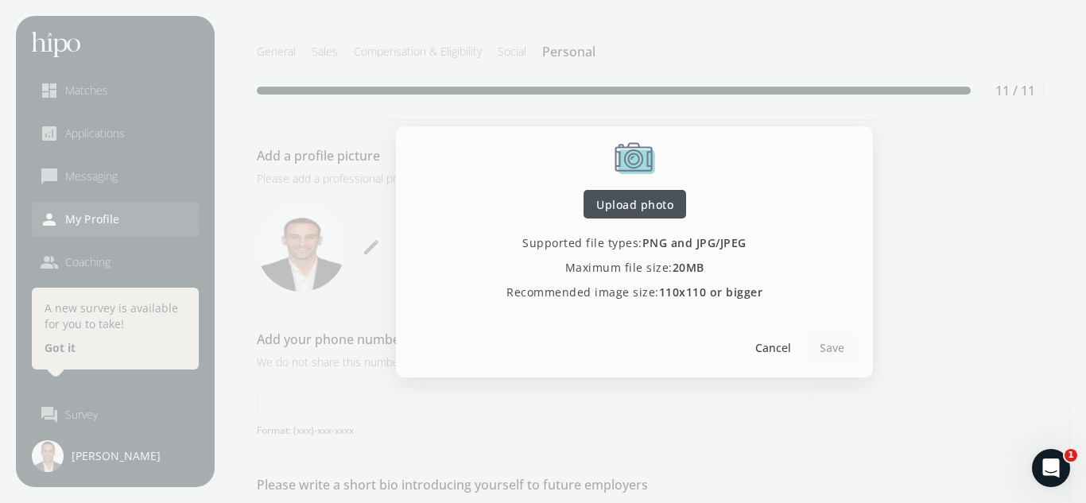
click at [641, 200] on span "Upload photo" at bounding box center [634, 203] width 77 height 17
click at [639, 211] on span "Upload photo" at bounding box center [634, 203] width 77 height 17
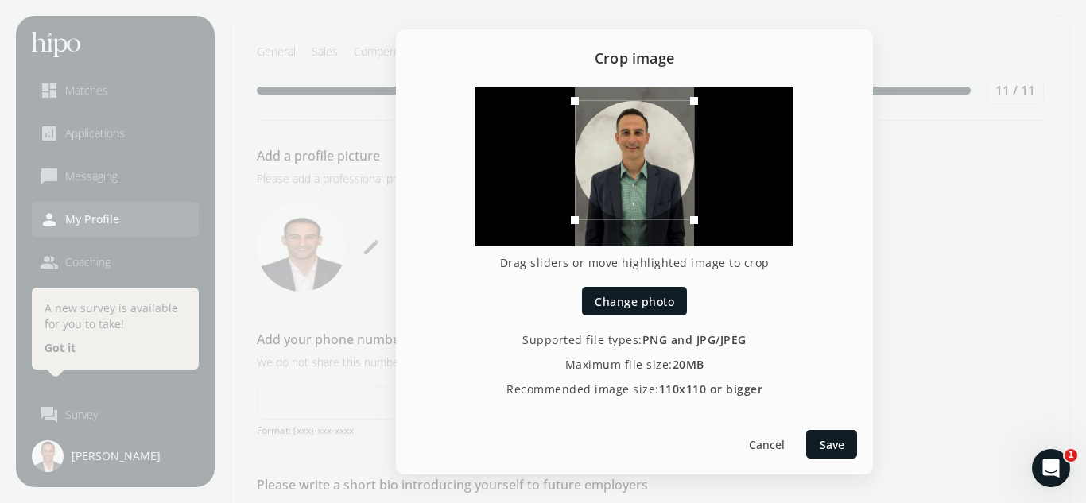
drag, startPoint x: 637, startPoint y: 175, endPoint x: 628, endPoint y: 156, distance: 21.0
click at [628, 156] on div at bounding box center [634, 160] width 119 height 119
click at [841, 446] on span "Save" at bounding box center [831, 443] width 25 height 17
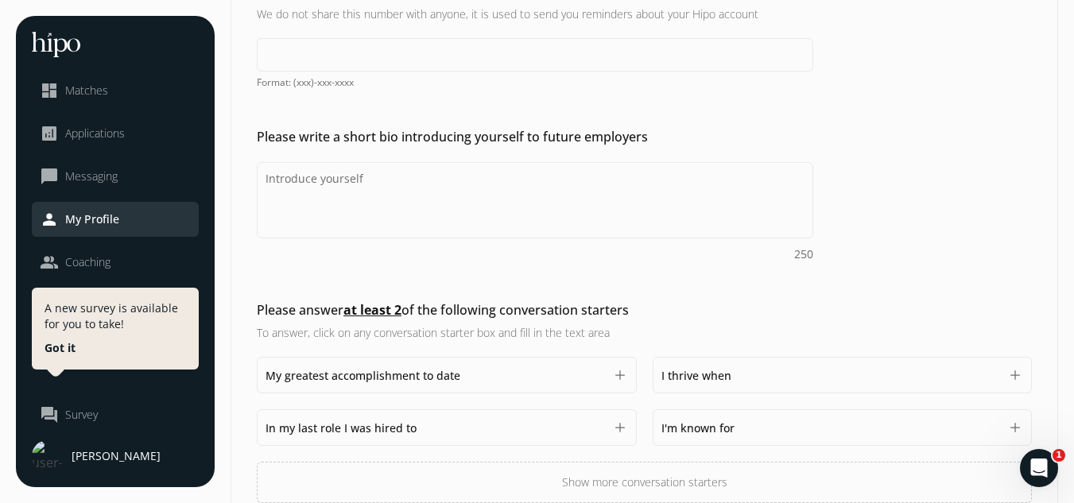
scroll to position [350, 0]
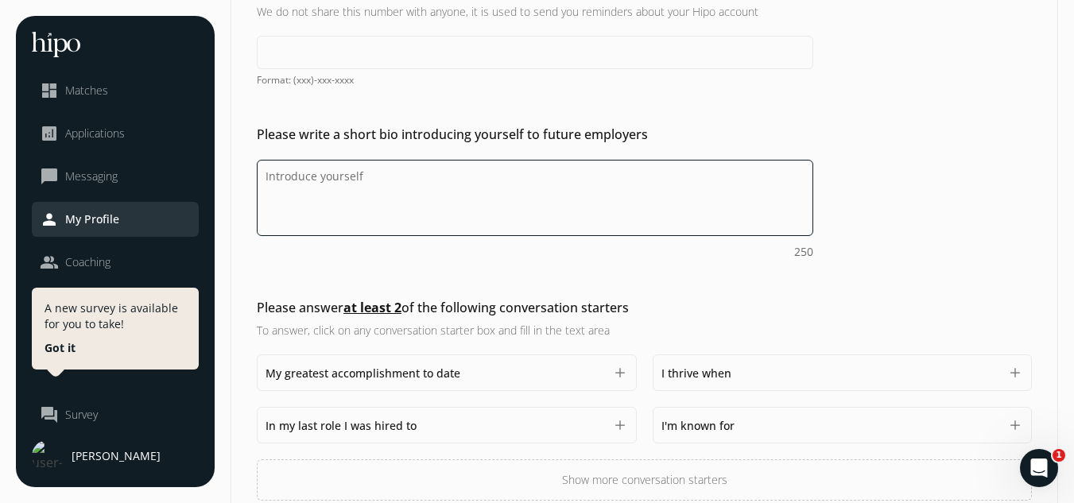
click at [346, 184] on textarea "Do you feel like we missed asking any questions that would improve your profile…" at bounding box center [535, 198] width 556 height 76
type textarea "Experienced"
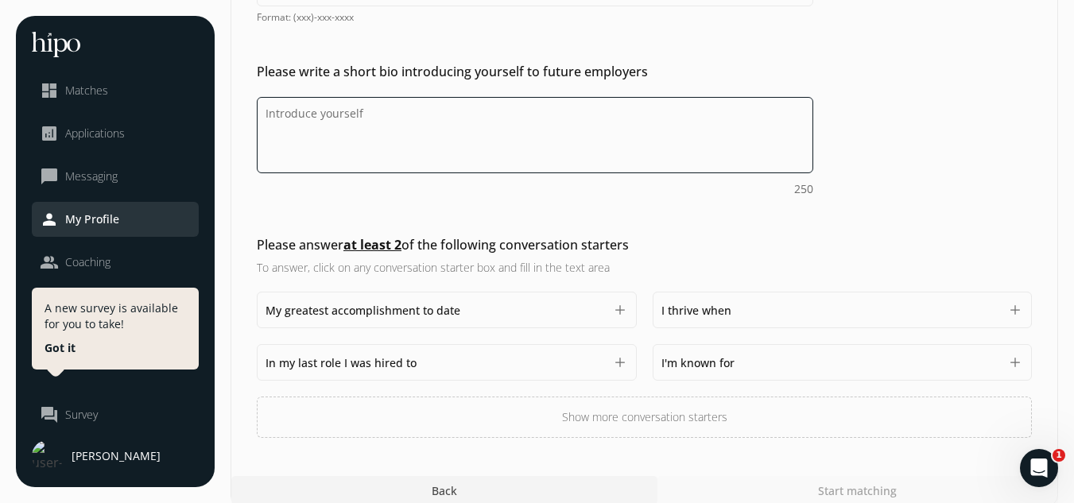
scroll to position [432, 0]
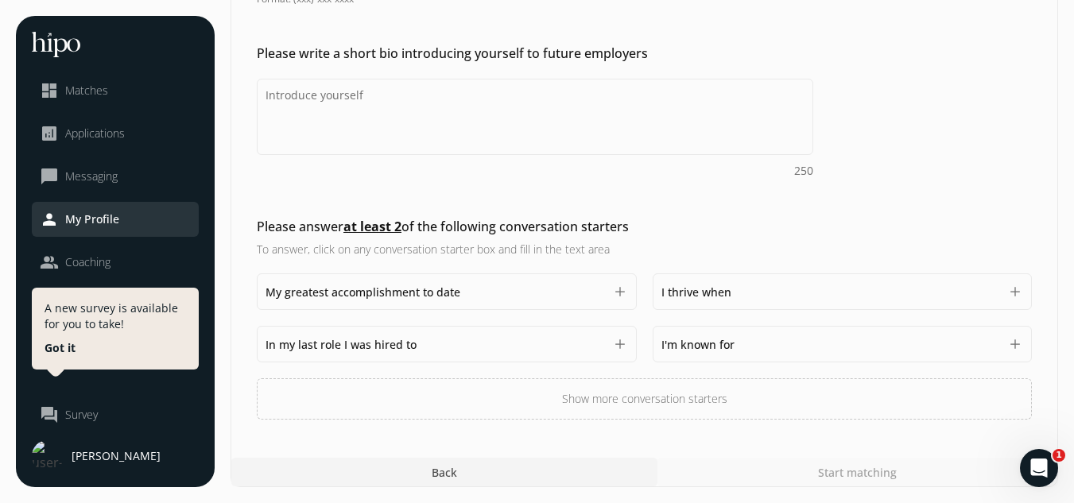
click at [619, 288] on button "add" at bounding box center [620, 292] width 16 height 16
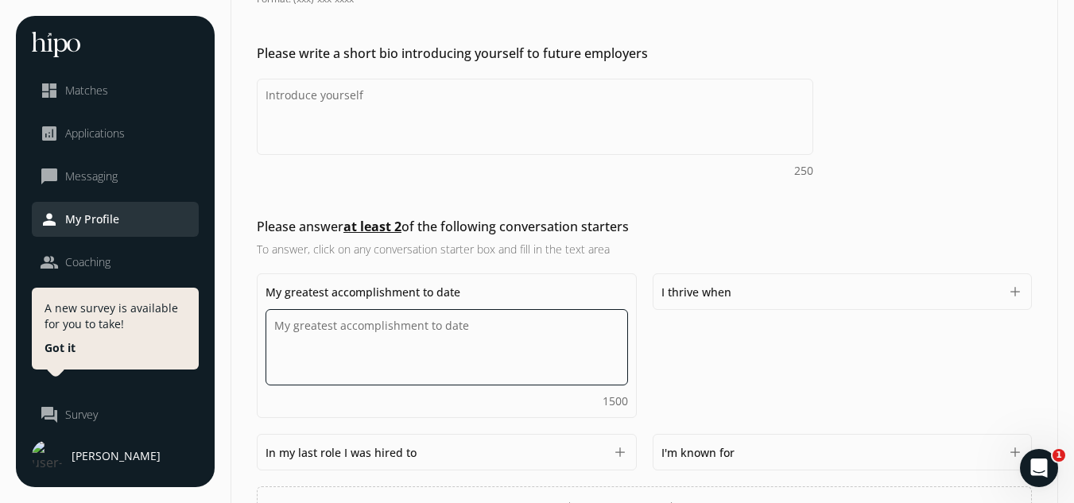
click at [459, 338] on textarea "Do you feel like we missed asking any questions that would improve your profile…" at bounding box center [446, 347] width 362 height 76
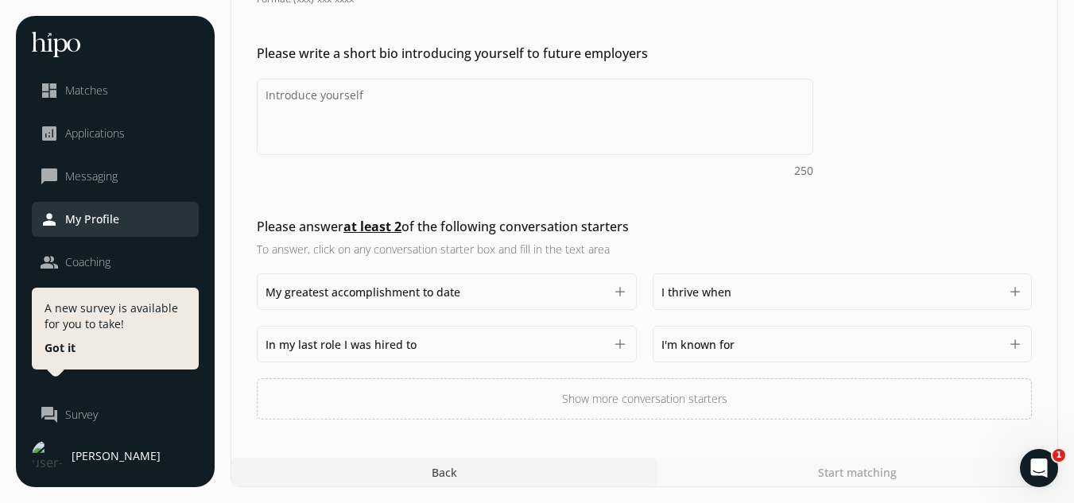
click at [702, 238] on div "Please answer at least 2 of the following conversation starters To answer, clic…" at bounding box center [535, 237] width 556 height 41
click at [637, 389] on button "Show more conversation starters" at bounding box center [644, 398] width 775 height 41
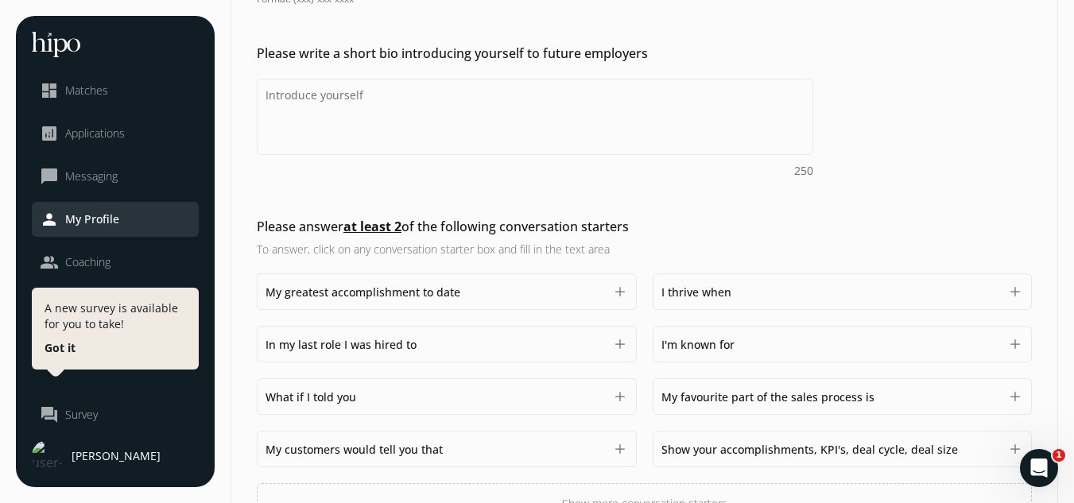
scroll to position [536, 0]
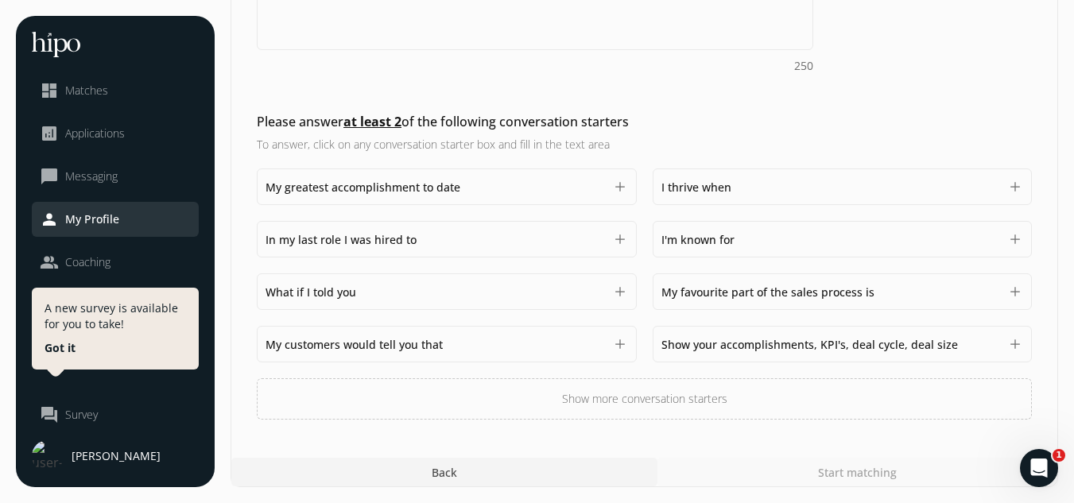
click at [855, 288] on span "My favourite part of the sales process is" at bounding box center [767, 292] width 213 height 15
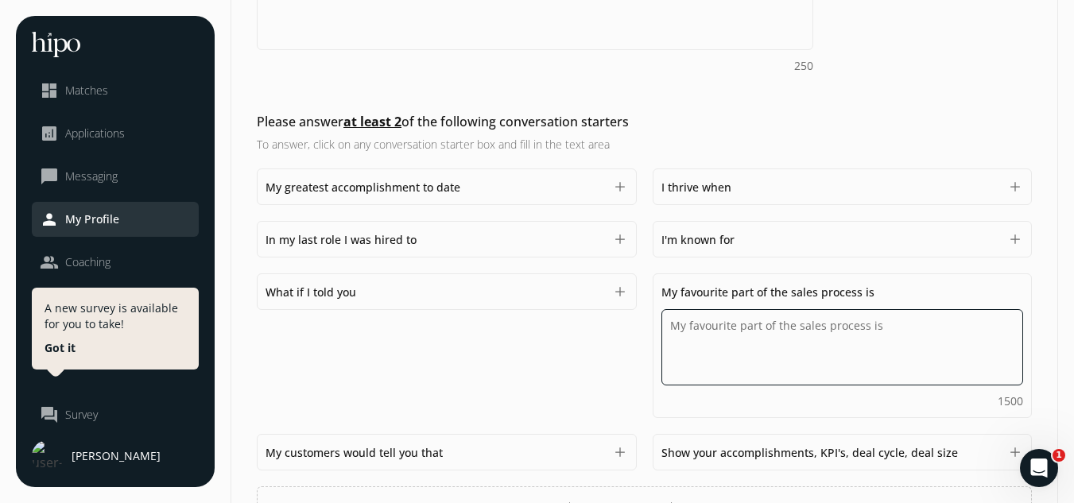
click at [0, 0] on textarea "Do you feel like we missed asking any questions that would improve your profile…" at bounding box center [0, 0] width 0 height 0
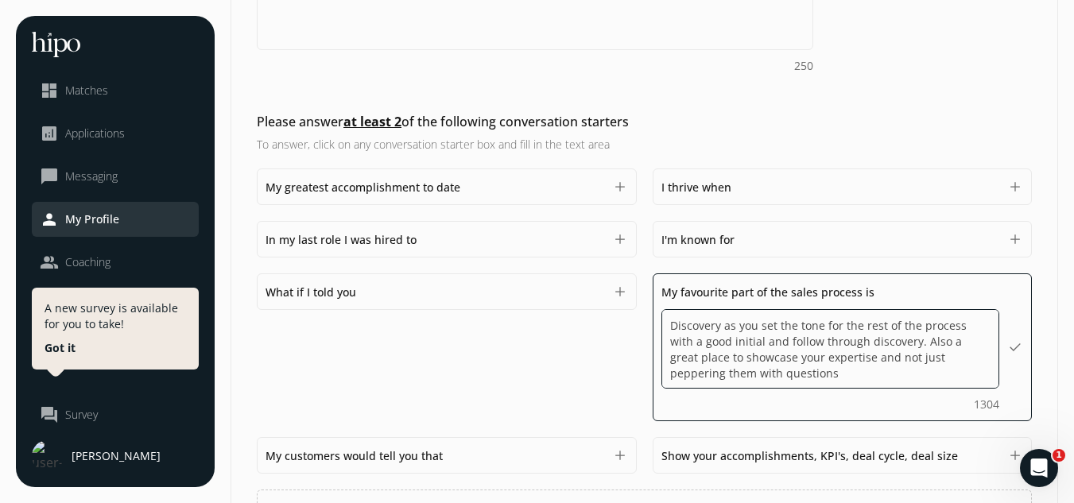
type textarea "Discovery as you set the tone for the rest of the process with a good initial a…"
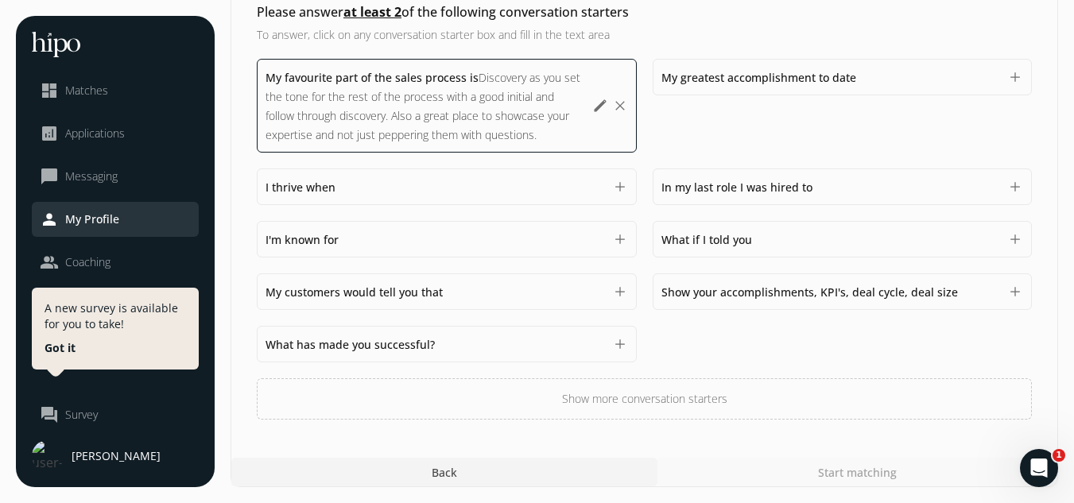
scroll to position [646, 0]
click at [792, 122] on div "My favourite part of the sales process is Discovery as you set the tone for the…" at bounding box center [644, 239] width 775 height 361
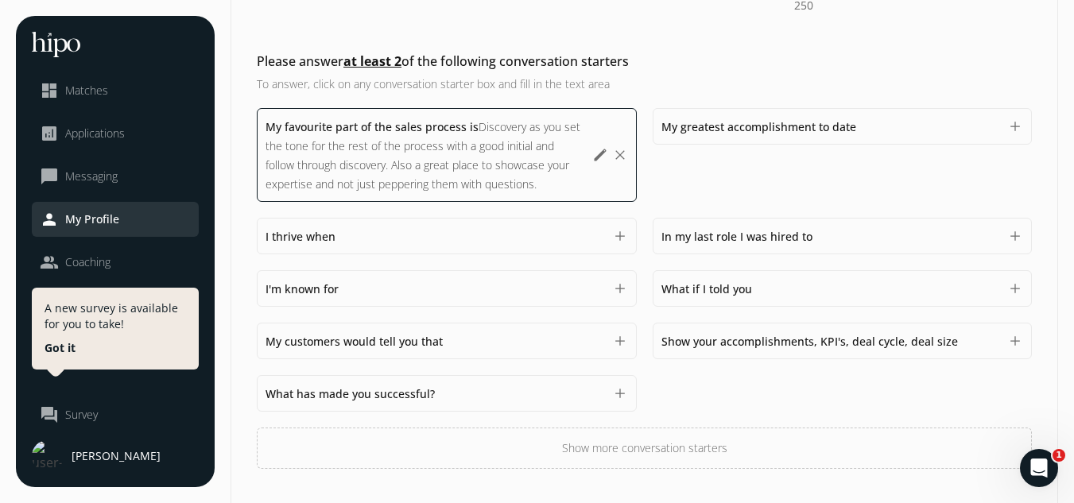
scroll to position [598, 0]
click at [807, 130] on span "My greatest accomplishment to date" at bounding box center [758, 125] width 195 height 15
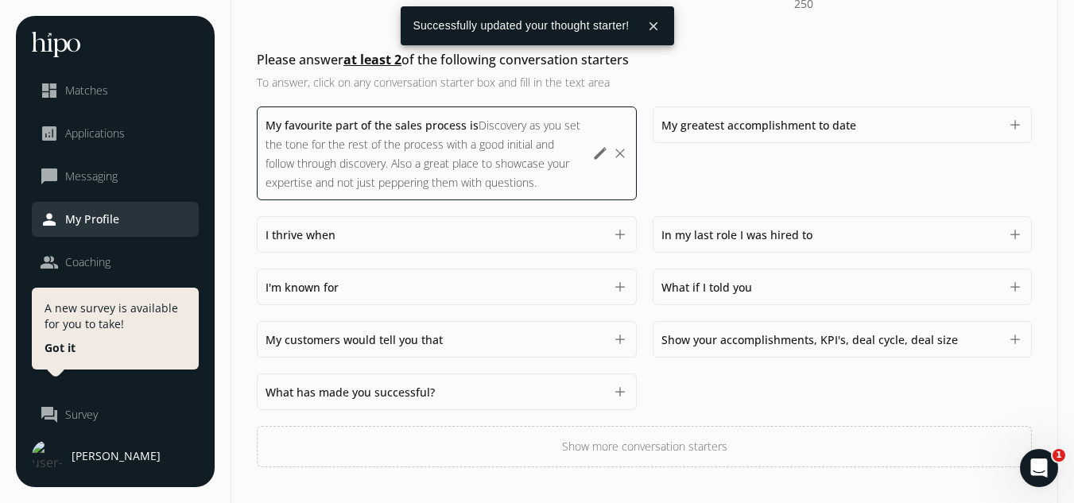
click at [486, 451] on div "My favourite part of the sales process is Discovery as you set the tone for the…" at bounding box center [644, 286] width 775 height 361
click at [509, 385] on div "What has made you successful? 1500" at bounding box center [434, 391] width 339 height 19
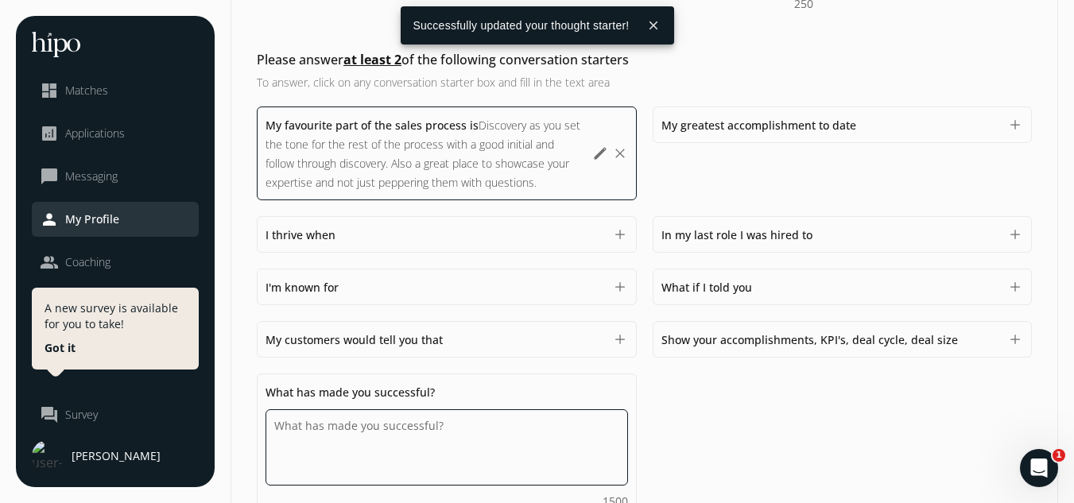
click at [0, 0] on textarea "Do you feel like we missed asking any questions that would improve your profile…" at bounding box center [0, 0] width 0 height 0
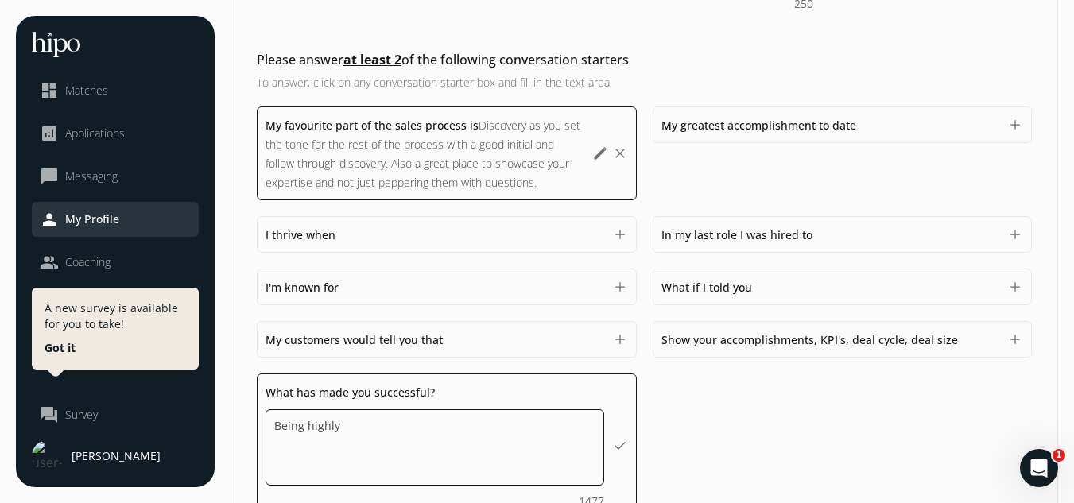
type textarea "Being"
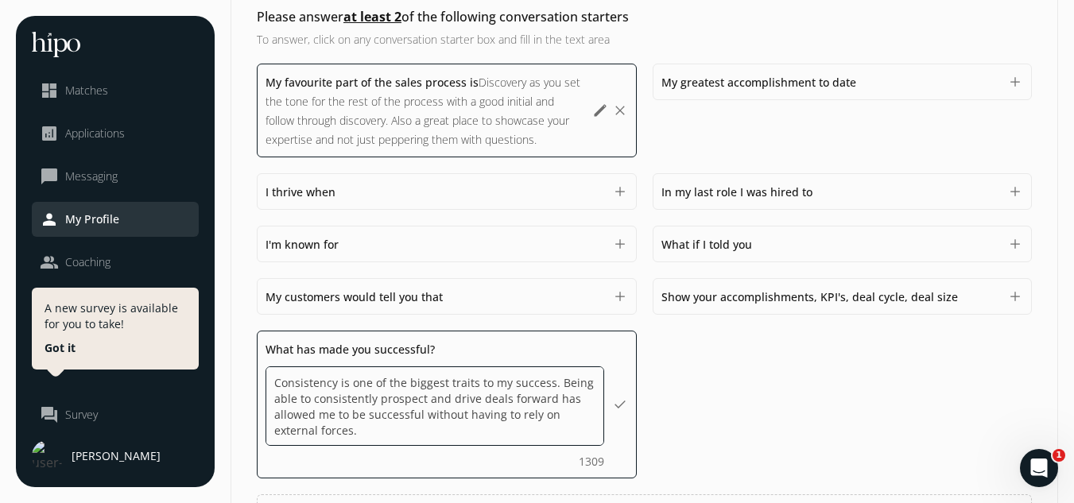
scroll to position [642, 0]
type textarea "Consistency is one of the biggest traits to my success. Being able to consisten…"
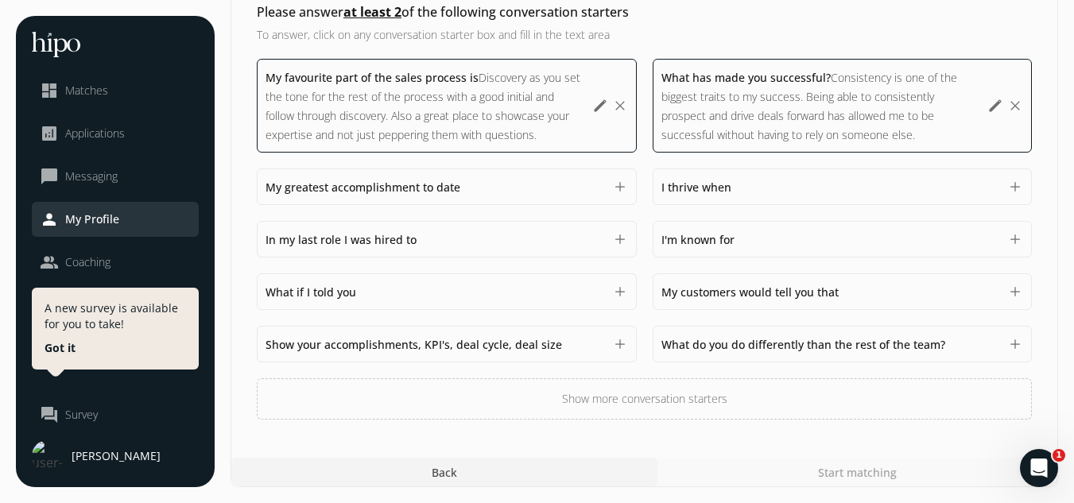
scroll to position [646, 0]
click at [710, 341] on div "My favourite part of the sales process is Discovery as you set the tone for the…" at bounding box center [644, 239] width 775 height 361
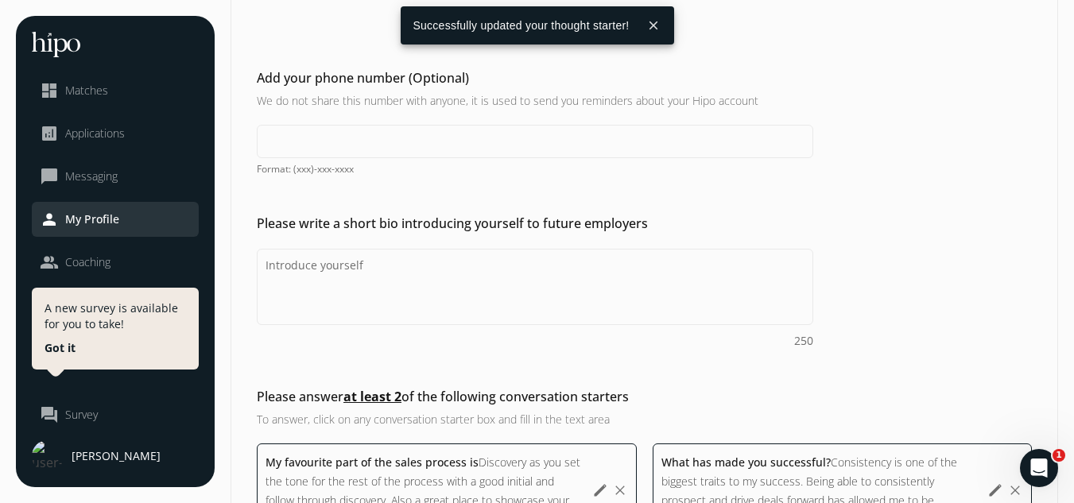
scroll to position [261, 0]
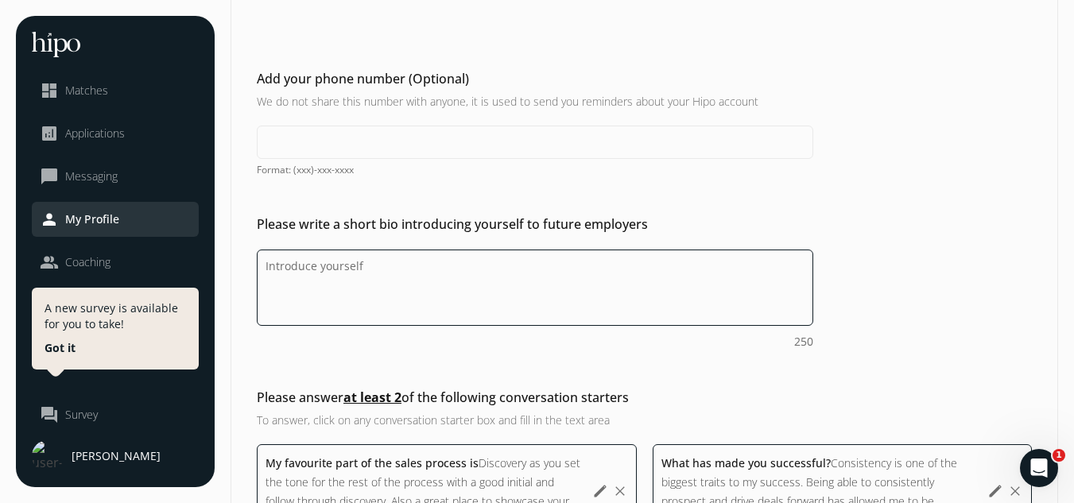
click at [553, 279] on textarea "Do you feel like we missed asking any questions that would improve your profile…" at bounding box center [535, 288] width 556 height 76
type textarea "H"
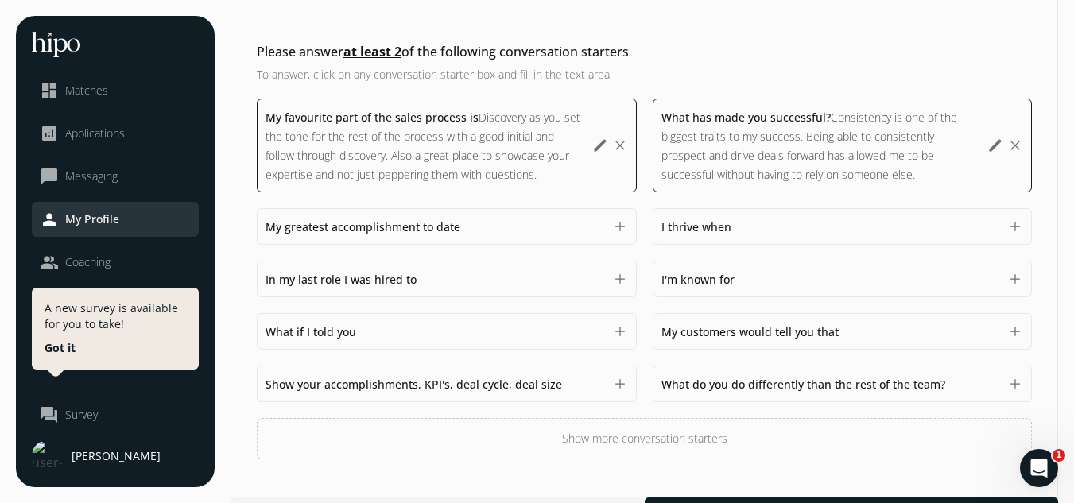
scroll to position [646, 0]
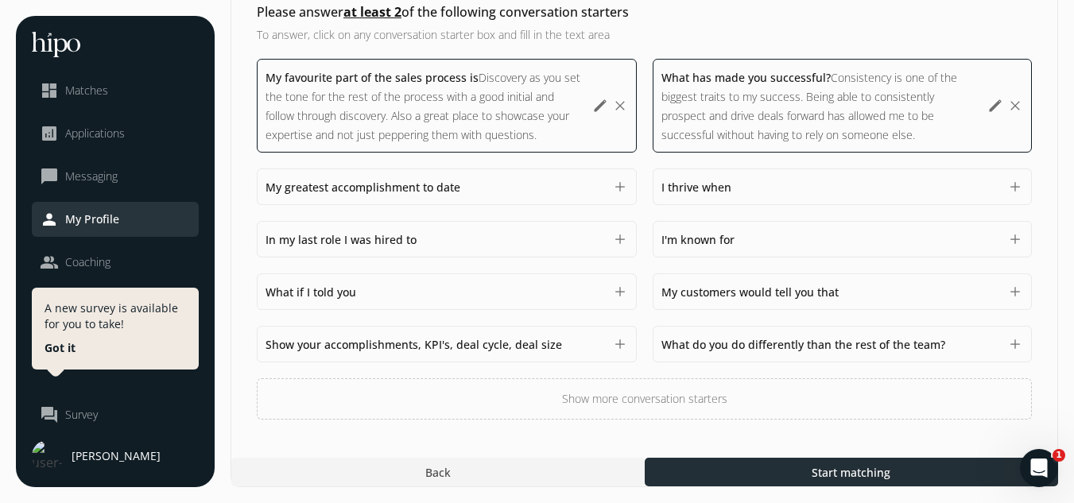
type textarea "Experienced AE looking to drive enterprise level new logo acquisition"
click at [826, 460] on div at bounding box center [851, 472] width 413 height 29
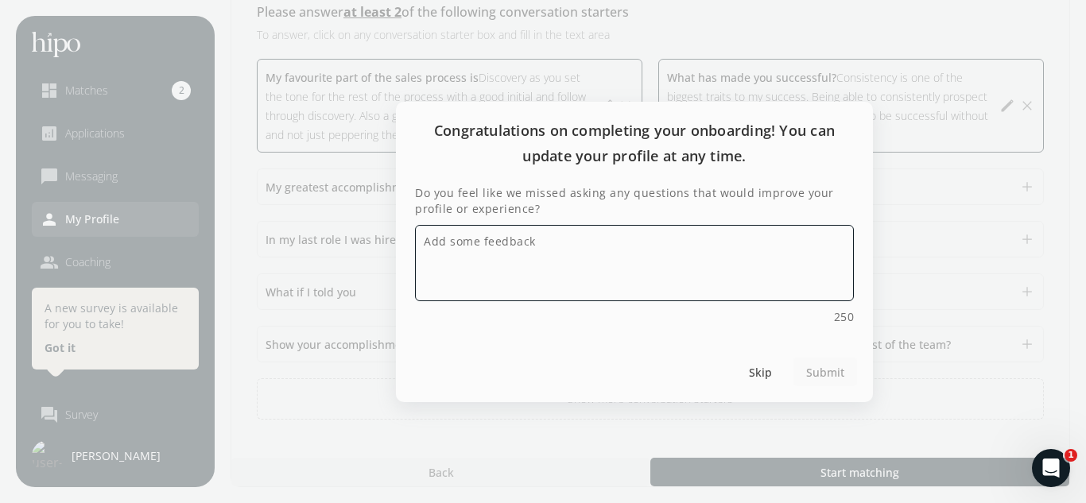
click at [650, 279] on textarea "Do you feel like we missed asking any questions that would improve your profile…" at bounding box center [634, 263] width 439 height 76
type textarea "all good"
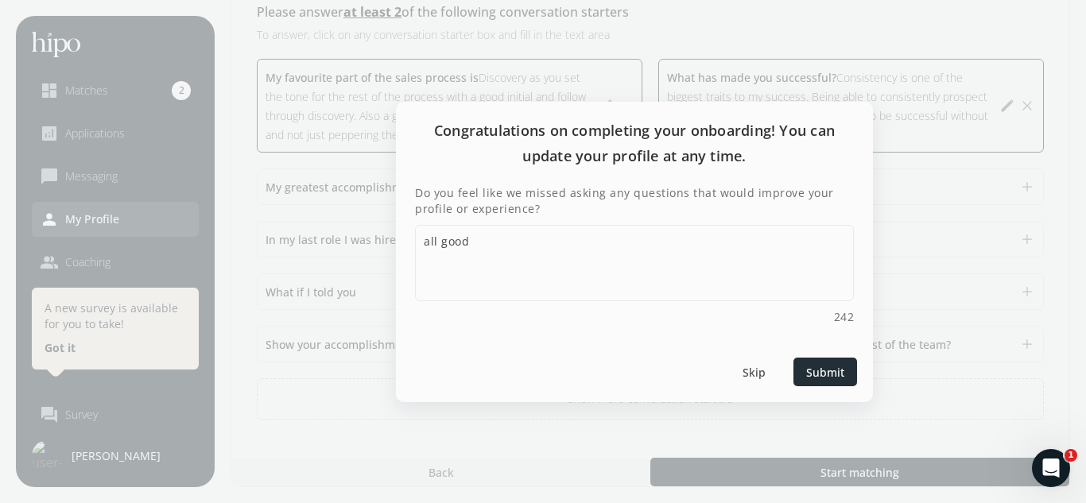
click at [820, 366] on span "Submit" at bounding box center [825, 371] width 38 height 17
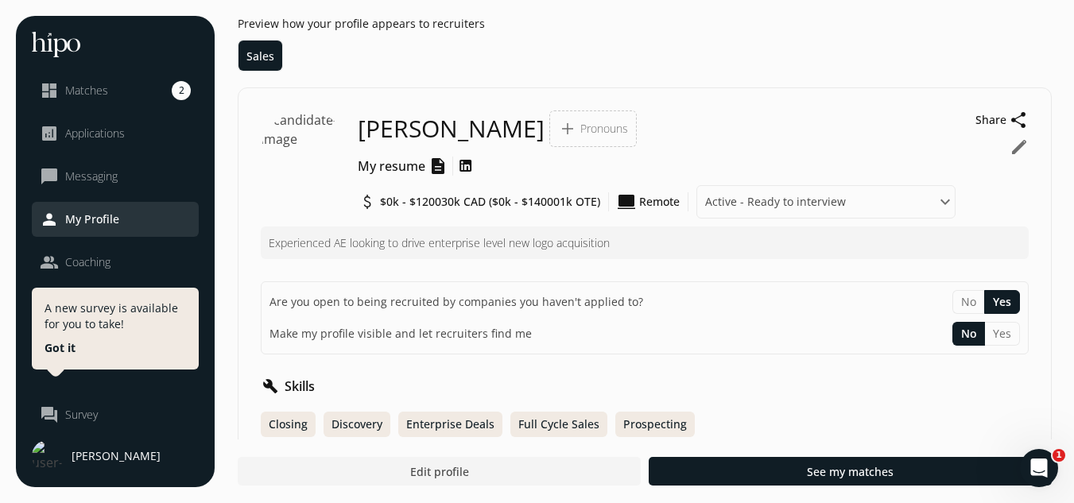
click at [1004, 327] on button "Yes" at bounding box center [1002, 334] width 35 height 24
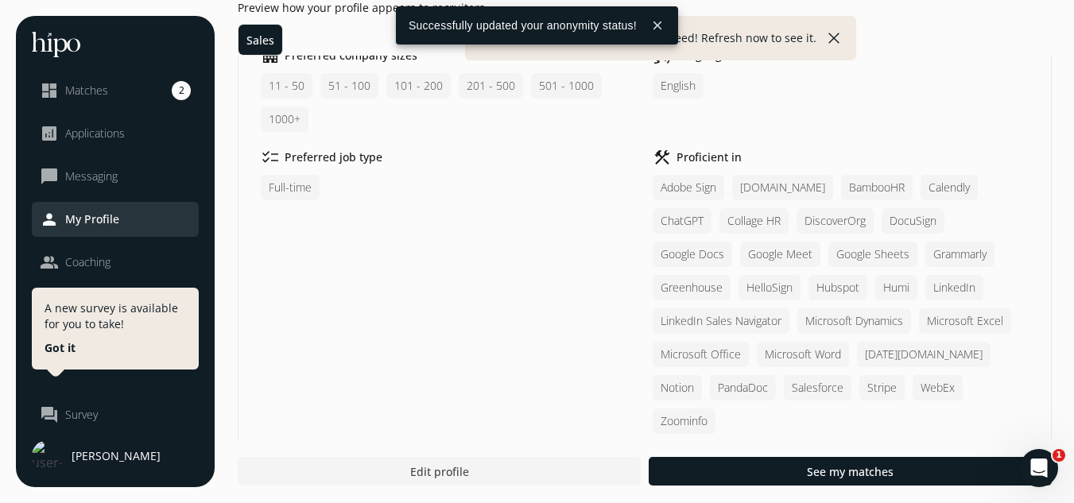
scroll to position [487, 0]
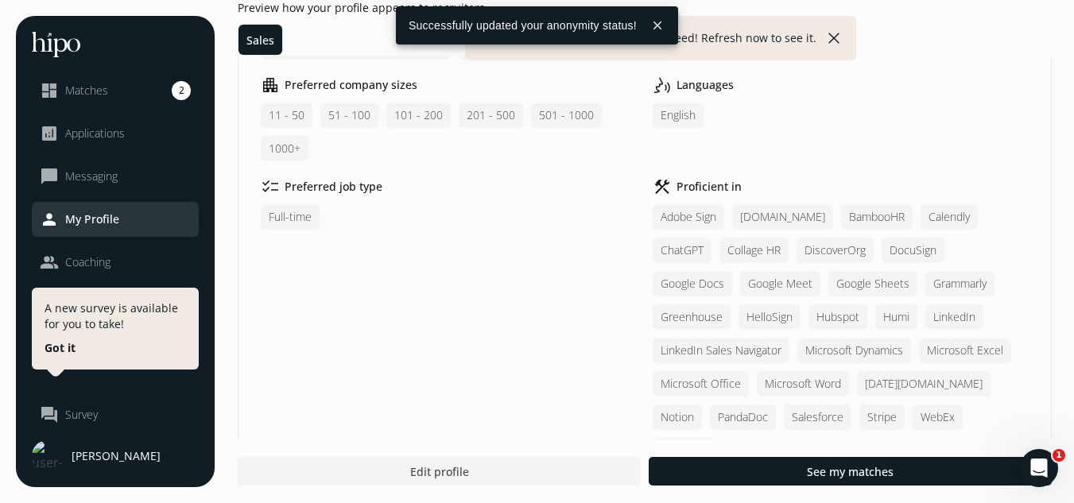
click at [99, 85] on span "Matches" at bounding box center [86, 91] width 43 height 16
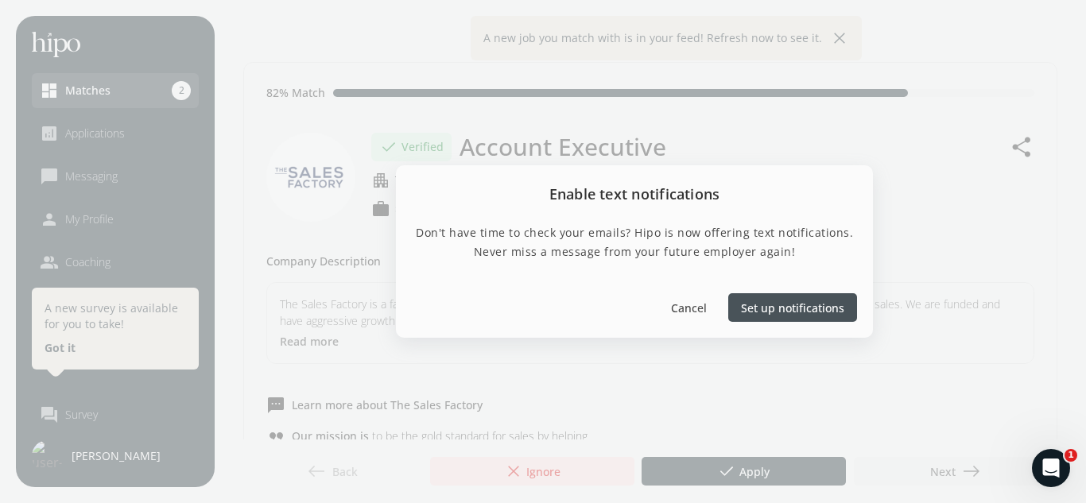
click at [782, 316] on div at bounding box center [792, 307] width 129 height 29
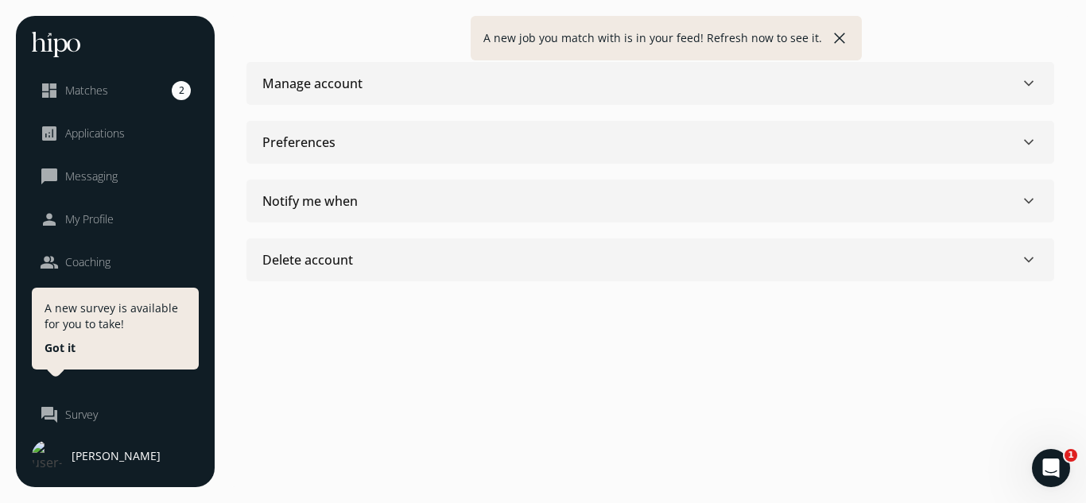
click at [458, 238] on section "Notify me when keyboard_arrow_down Email Text Notification An employer wants to…" at bounding box center [649, 259] width 807 height 43
click at [473, 238] on section "Notify me when keyboard_arrow_down Email Text Notification An employer wants to…" at bounding box center [649, 259] width 807 height 43
click at [1033, 79] on span "keyboard_arrow_down" at bounding box center [1028, 83] width 19 height 19
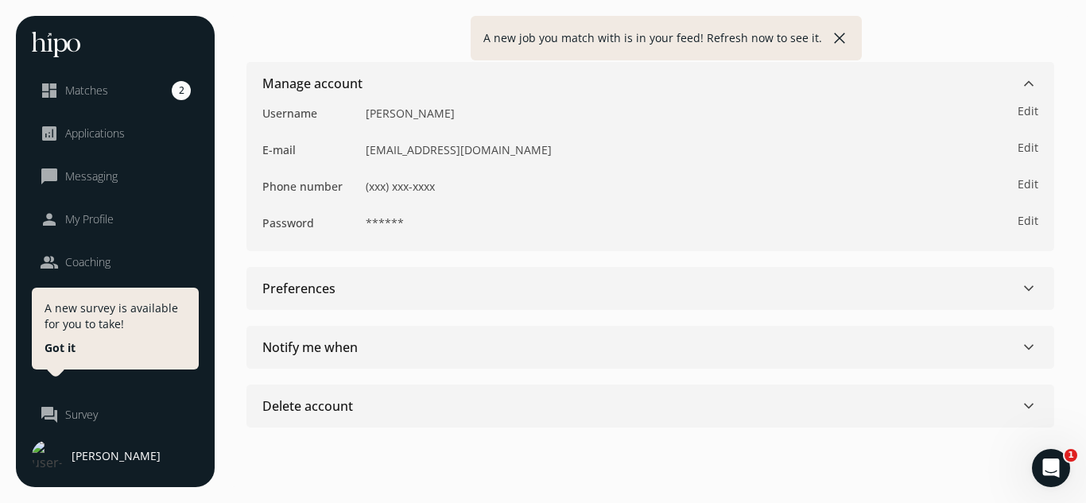
click at [1027, 189] on span "Edit" at bounding box center [1027, 184] width 21 height 16
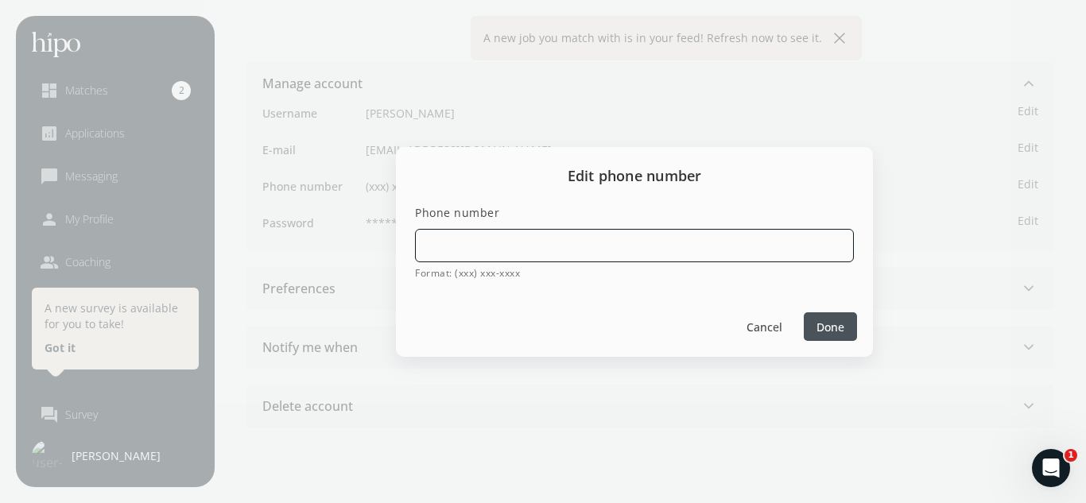
click at [600, 247] on input "tel" at bounding box center [634, 245] width 439 height 33
type input "(416) 831-7582"
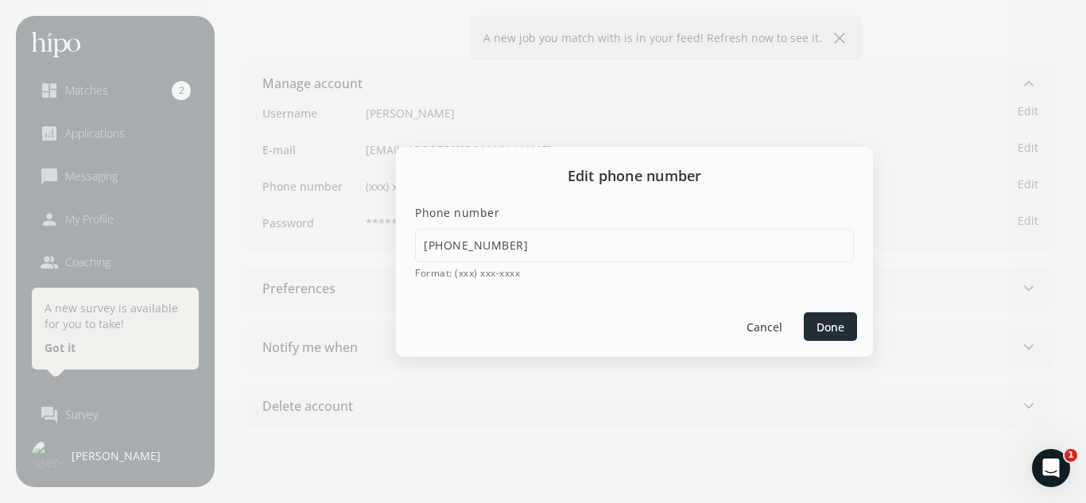
click at [831, 324] on span "Done" at bounding box center [830, 326] width 28 height 17
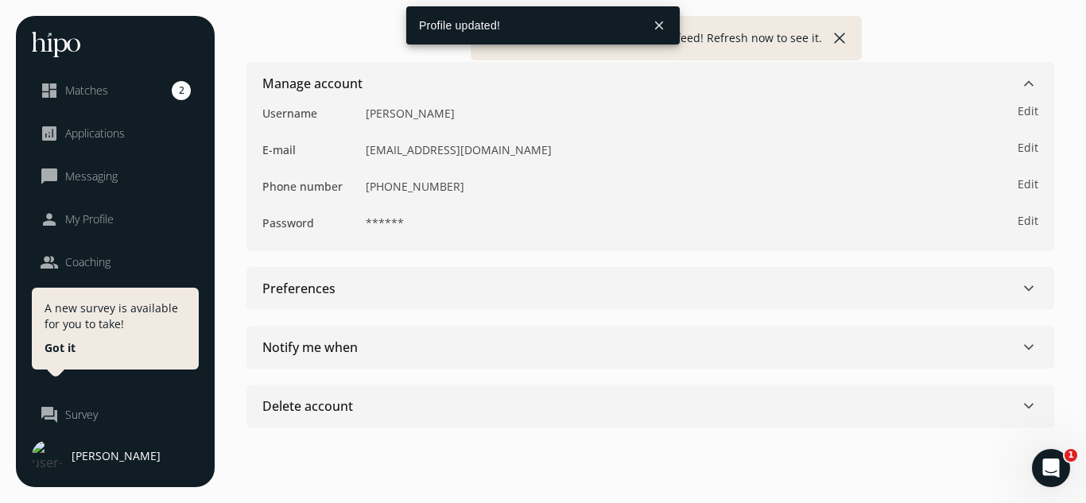
click at [1029, 283] on span "keyboard_arrow_down" at bounding box center [1028, 288] width 19 height 19
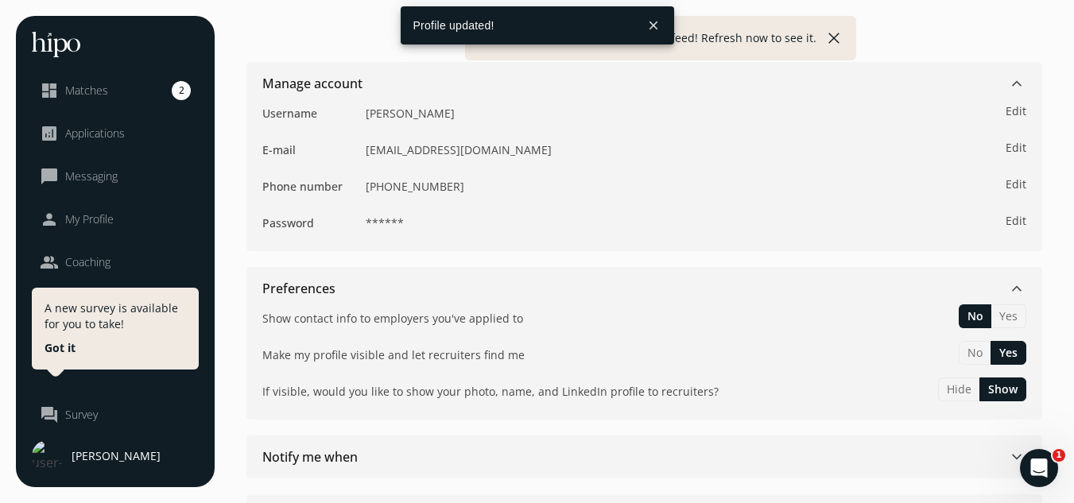
scroll to position [66, 0]
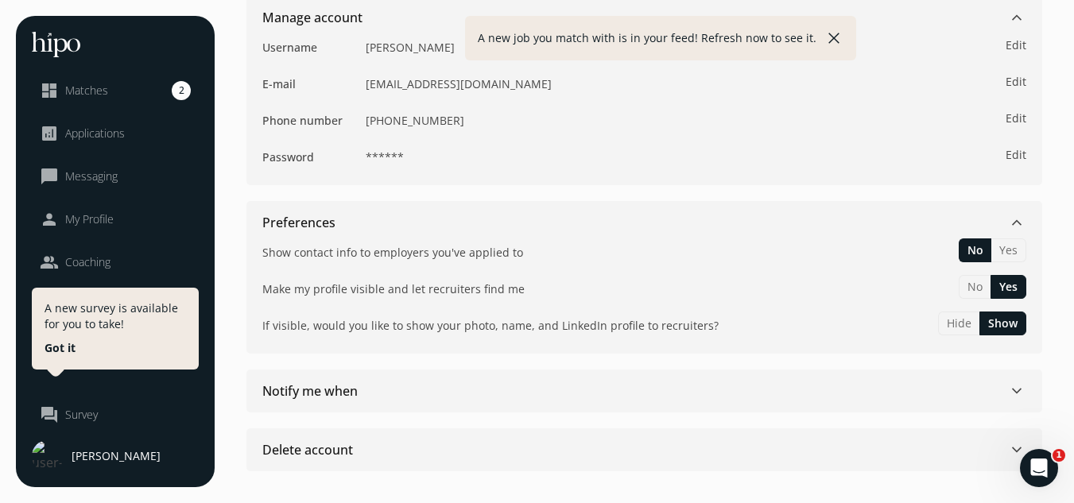
click at [1010, 250] on button "Yes" at bounding box center [1008, 250] width 35 height 24
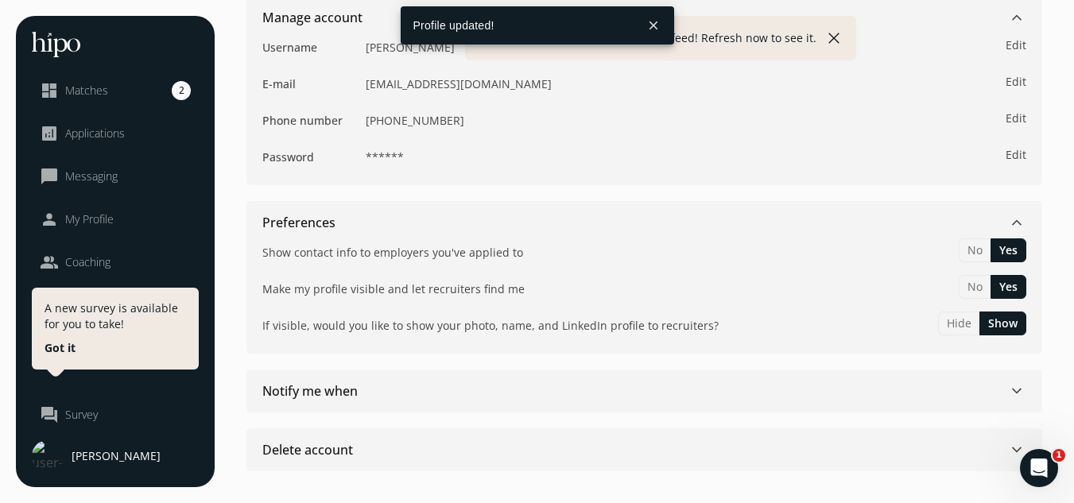
click at [1017, 385] on span "keyboard_arrow_down" at bounding box center [1016, 390] width 19 height 19
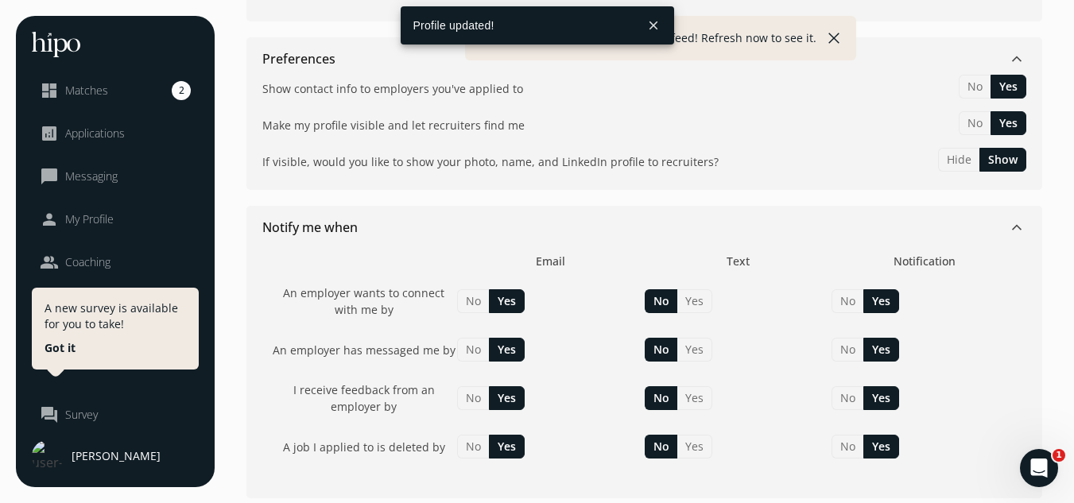
scroll to position [315, 0]
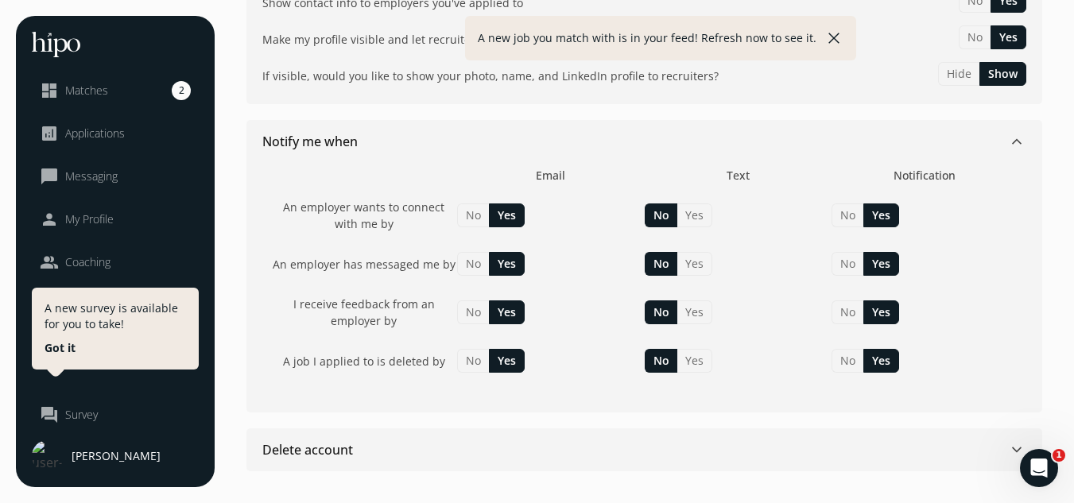
click at [698, 220] on button "Yes" at bounding box center [694, 215] width 35 height 24
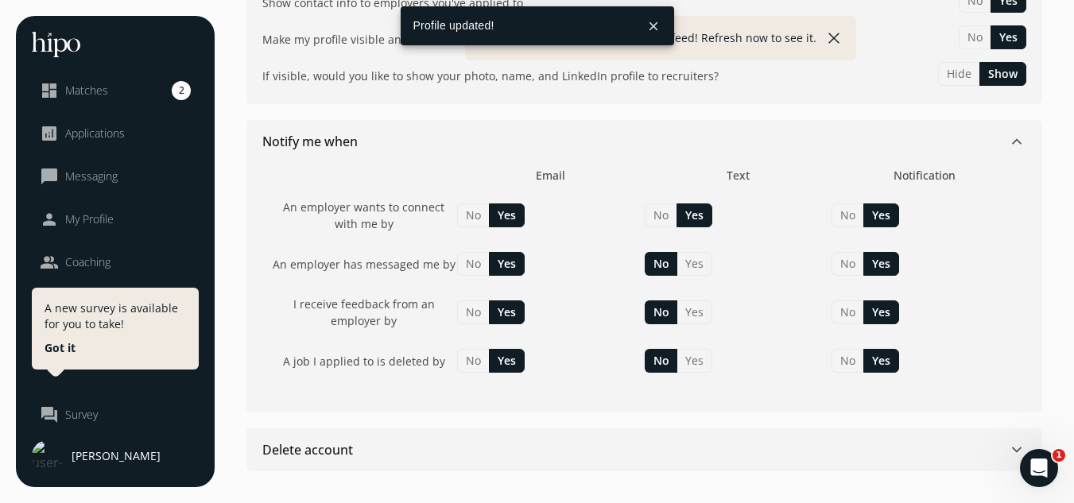
click at [693, 261] on button "Yes" at bounding box center [694, 264] width 35 height 24
click at [687, 312] on button "Yes" at bounding box center [694, 312] width 35 height 24
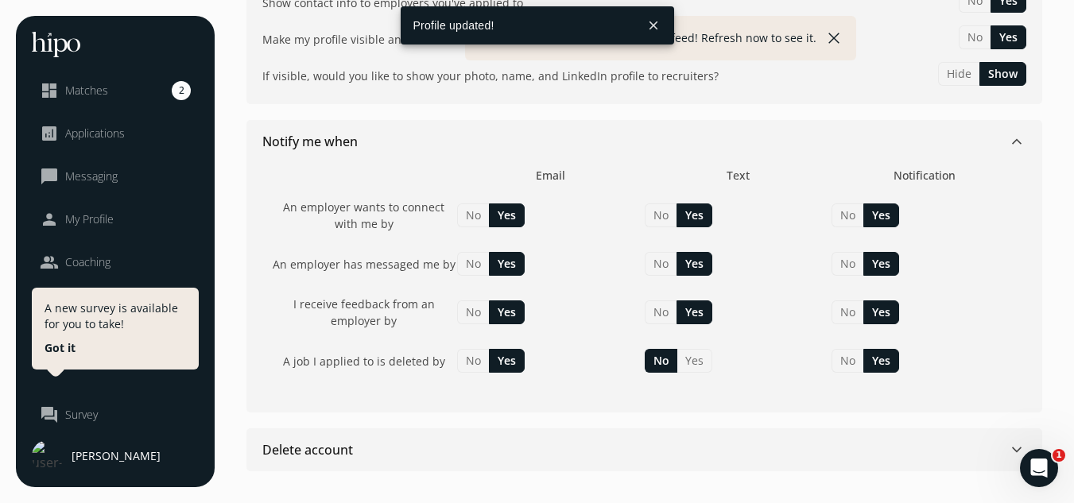
click at [696, 362] on button "Yes" at bounding box center [694, 361] width 35 height 24
drag, startPoint x: 129, startPoint y: 84, endPoint x: 149, endPoint y: 102, distance: 26.5
click at [129, 84] on link "dashboard Matches 2" at bounding box center [115, 90] width 151 height 19
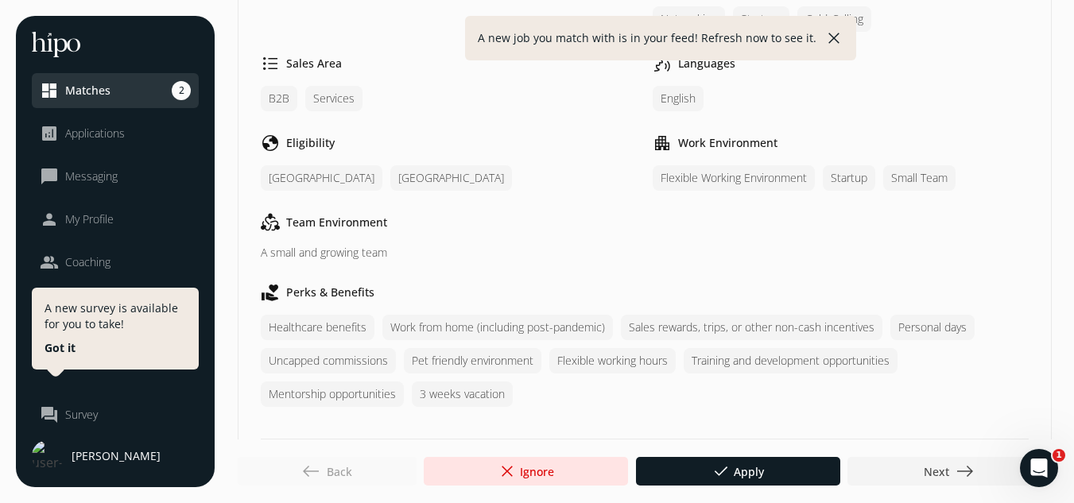
scroll to position [943, 0]
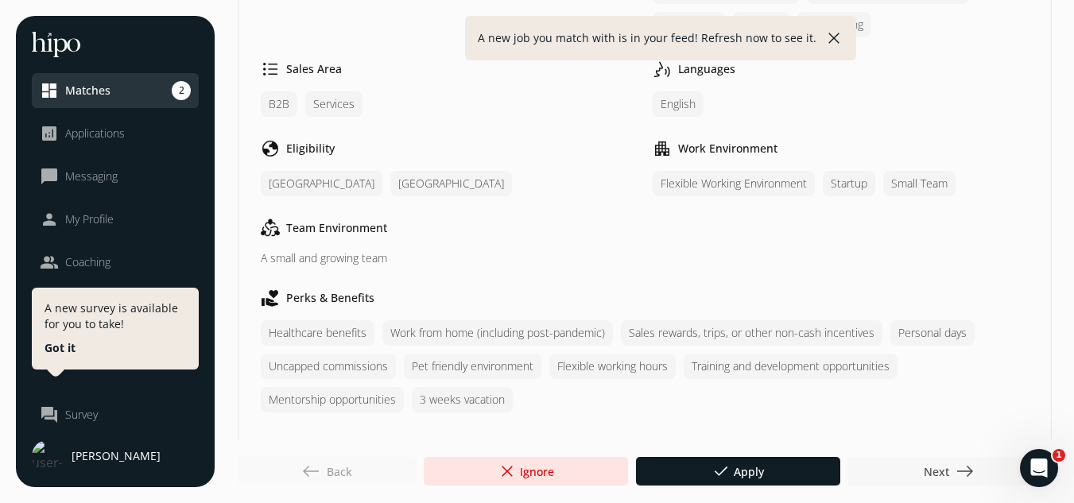
click at [951, 469] on span "Next east" at bounding box center [948, 471] width 51 height 19
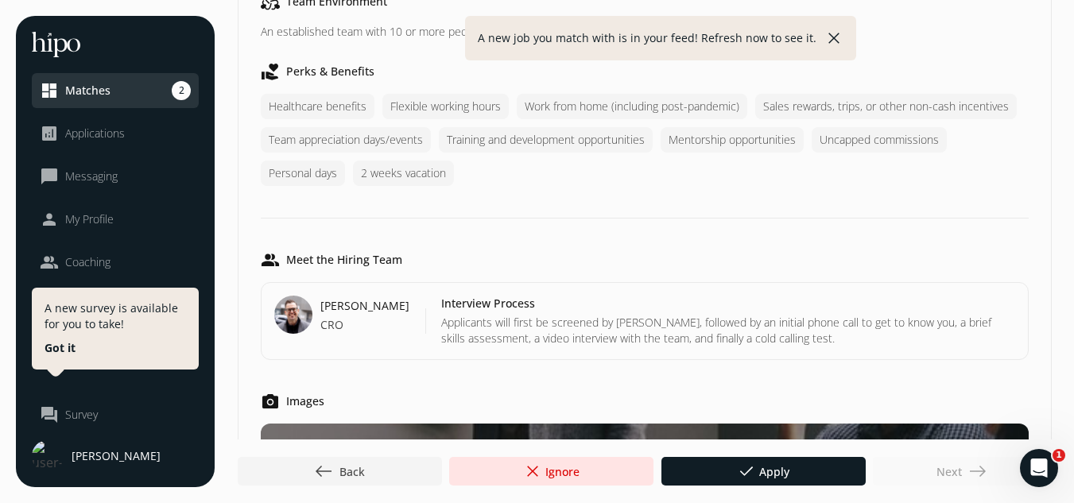
scroll to position [0, 0]
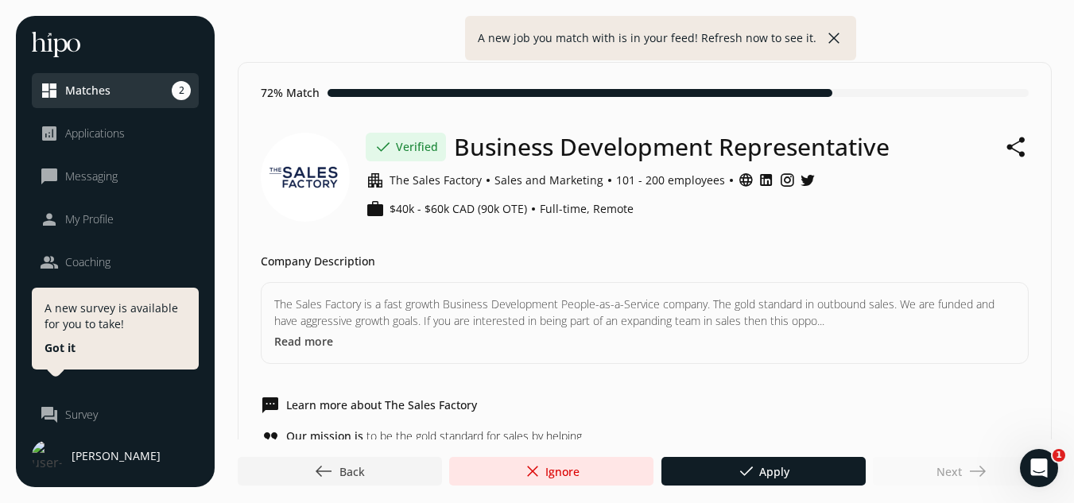
click at [531, 473] on span "close" at bounding box center [532, 471] width 19 height 19
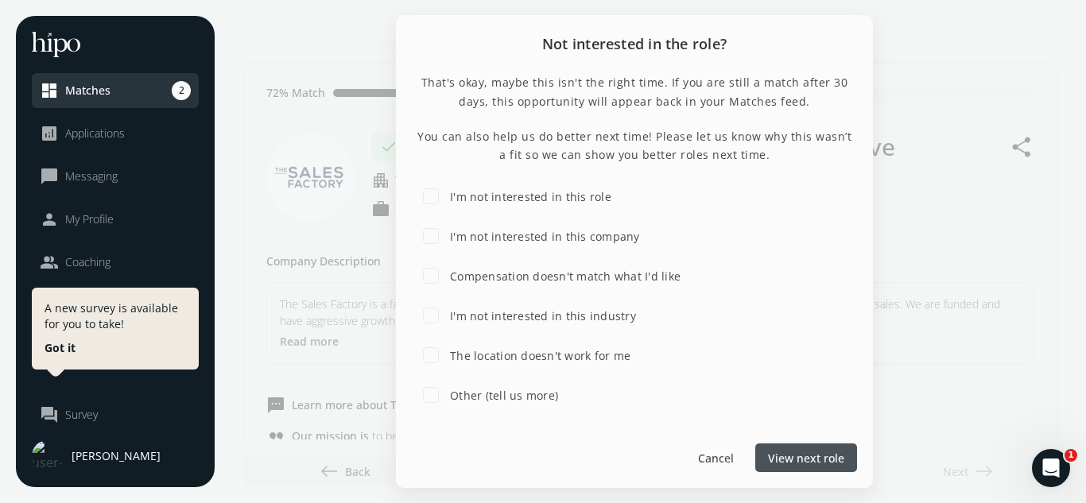
click at [431, 268] on input "Compensation doesn't match what I'd like" at bounding box center [431, 276] width 32 height 32
checkbox input "true"
click at [571, 199] on label "I'm not interested in this role" at bounding box center [529, 196] width 165 height 17
click at [447, 199] on input "I'm not interested in this role" at bounding box center [431, 196] width 32 height 32
checkbox input "true"
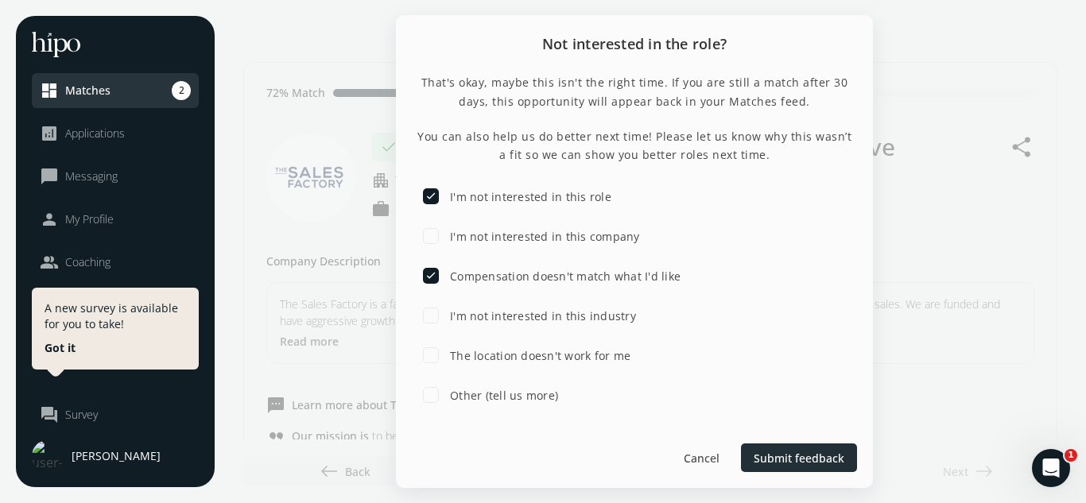
click at [792, 450] on span "Submit feedback" at bounding box center [798, 458] width 91 height 17
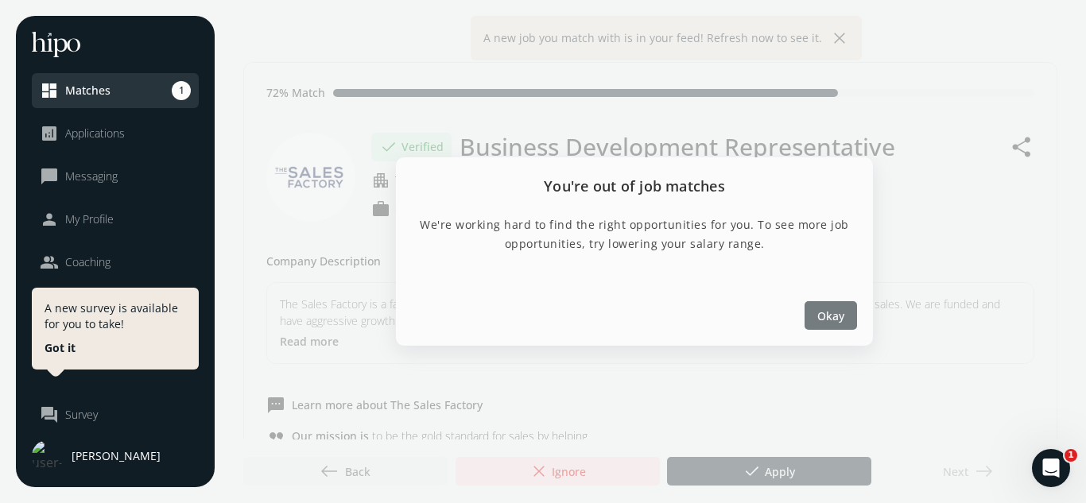
click at [826, 308] on span "Okay" at bounding box center [830, 316] width 27 height 17
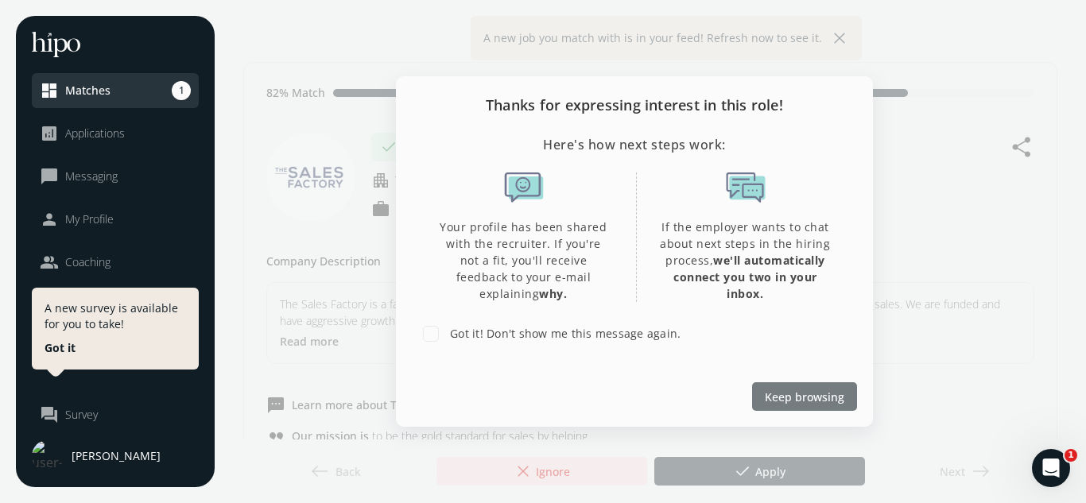
click at [799, 390] on span "Keep browsing" at bounding box center [804, 396] width 79 height 17
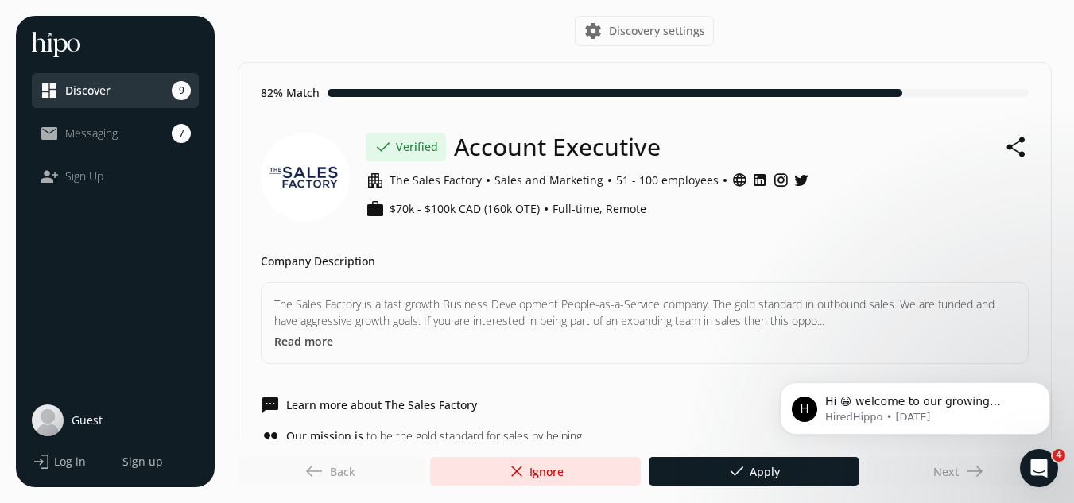
click at [944, 476] on div "Next east" at bounding box center [958, 471] width 185 height 29
click at [965, 475] on div "Next east" at bounding box center [958, 471] width 185 height 29
click at [140, 91] on link "dashboard Discover 9" at bounding box center [115, 90] width 151 height 19
click at [652, 36] on span "Discovery settings" at bounding box center [657, 31] width 96 height 16
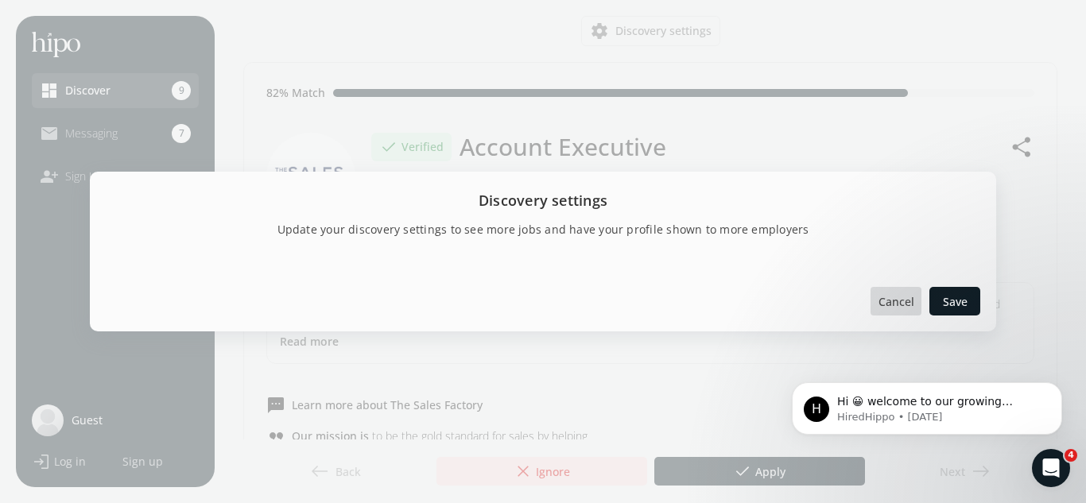
click at [907, 295] on span "Cancel" at bounding box center [896, 301] width 36 height 17
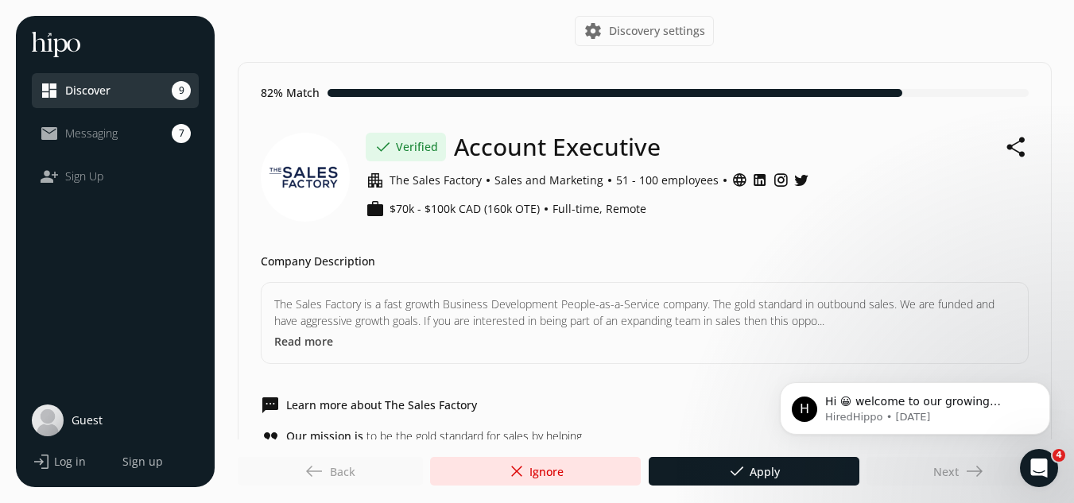
click at [149, 126] on link "mail_outline Messaging 7" at bounding box center [115, 133] width 151 height 19
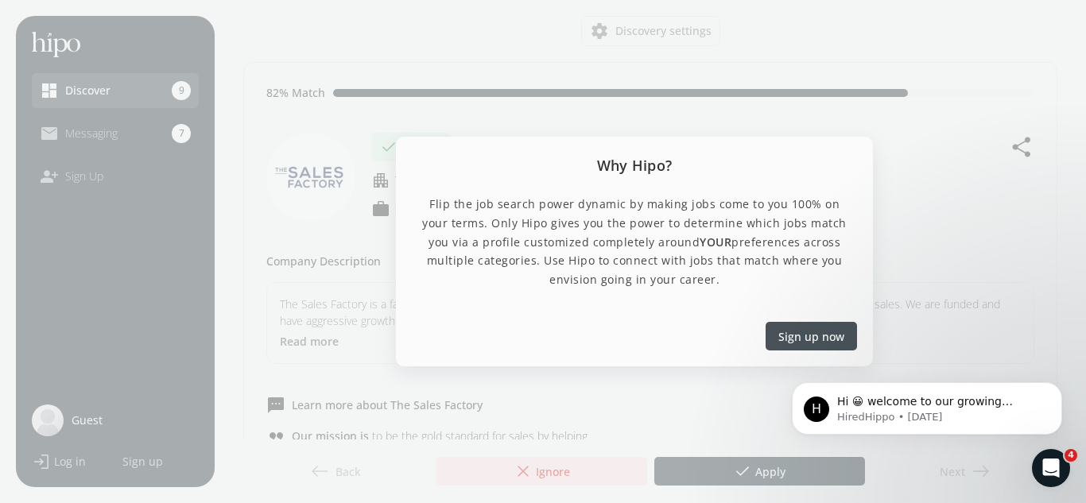
click at [798, 327] on span "Sign up now" at bounding box center [811, 335] width 66 height 17
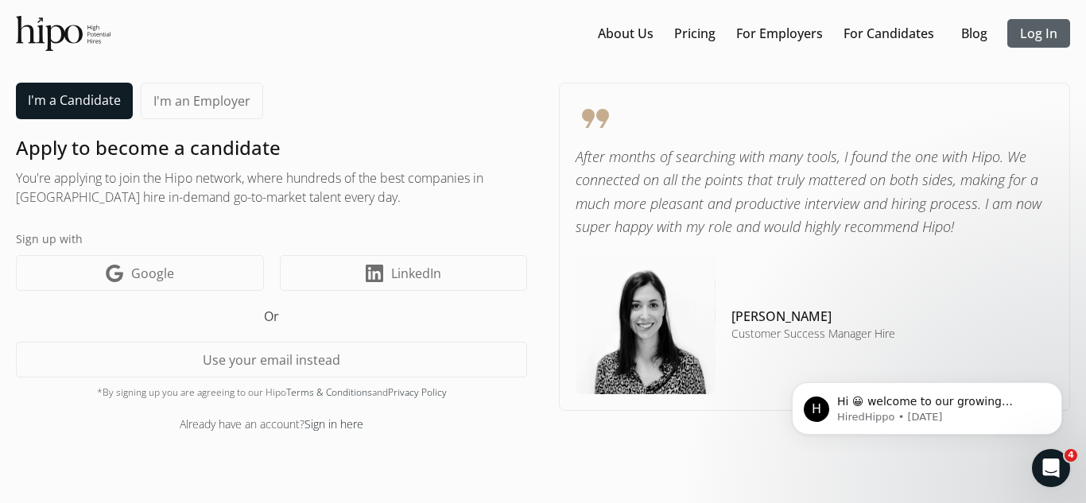
click at [1020, 37] on link "Log In" at bounding box center [1038, 33] width 37 height 19
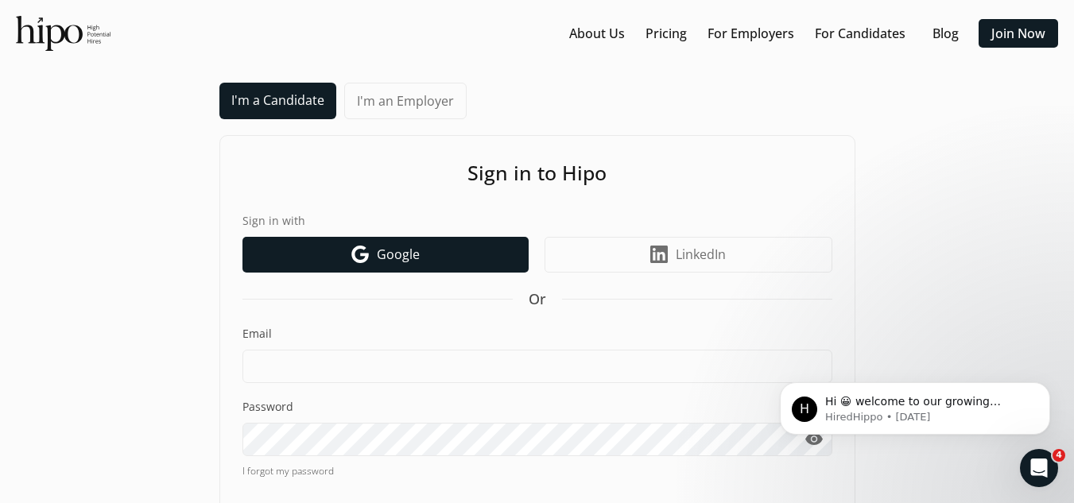
click at [377, 255] on span "Google" at bounding box center [398, 254] width 43 height 19
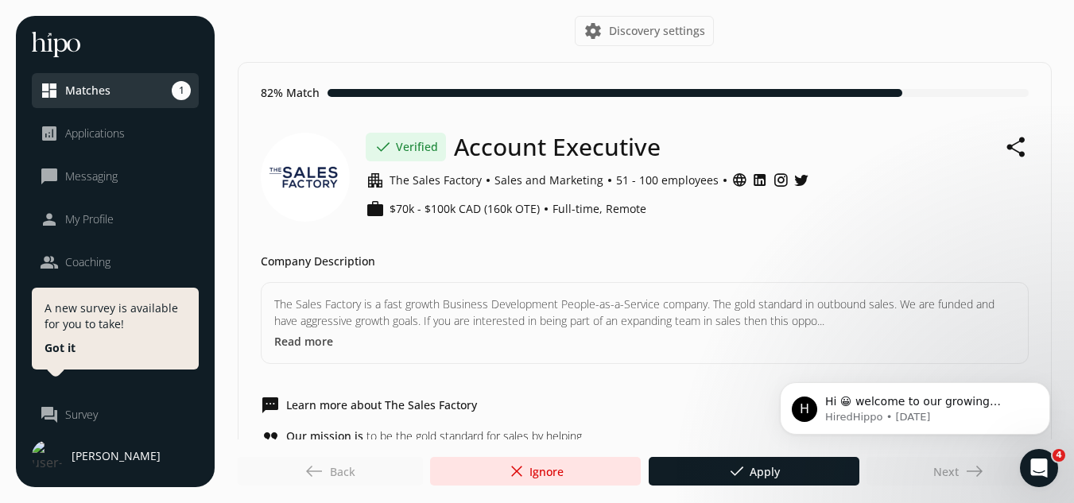
click at [52, 352] on button "Got it" at bounding box center [60, 348] width 31 height 16
